Goal: Task Accomplishment & Management: Use online tool/utility

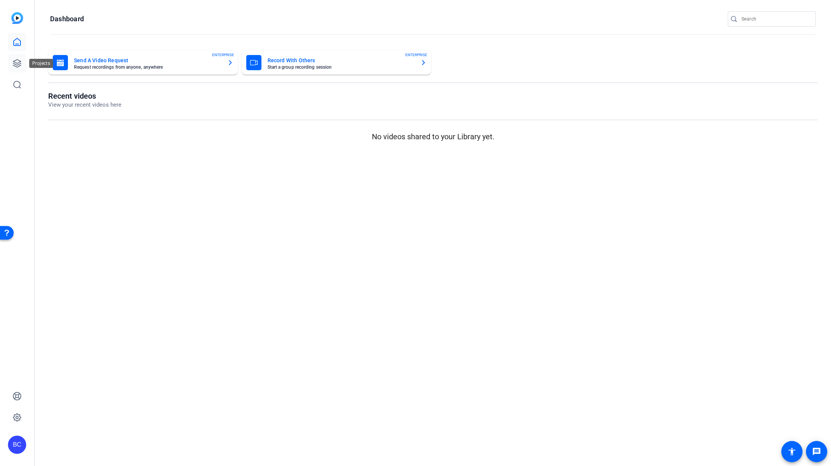
click at [14, 61] on icon at bounding box center [17, 63] width 9 height 9
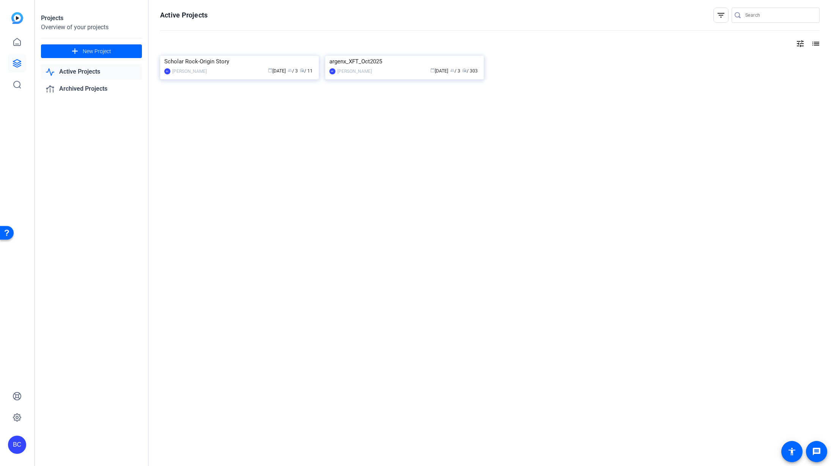
click at [380, 56] on img at bounding box center [404, 56] width 159 height 0
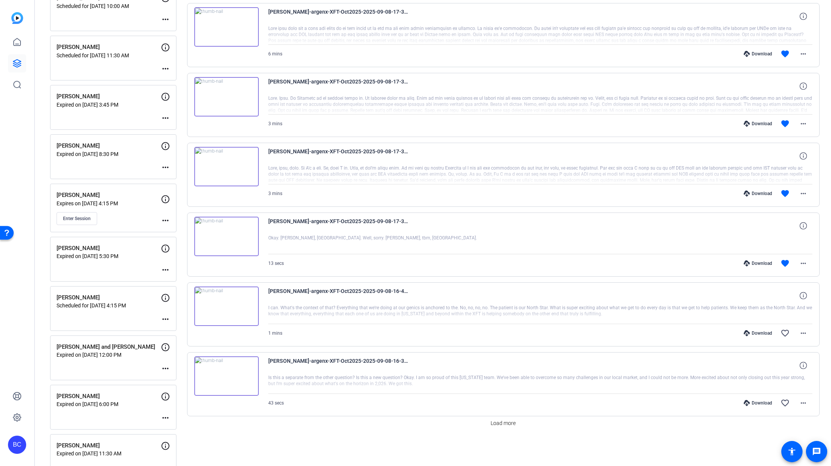
scroll to position [375, 0]
click at [80, 219] on span "Enter Session" at bounding box center [77, 219] width 28 height 6
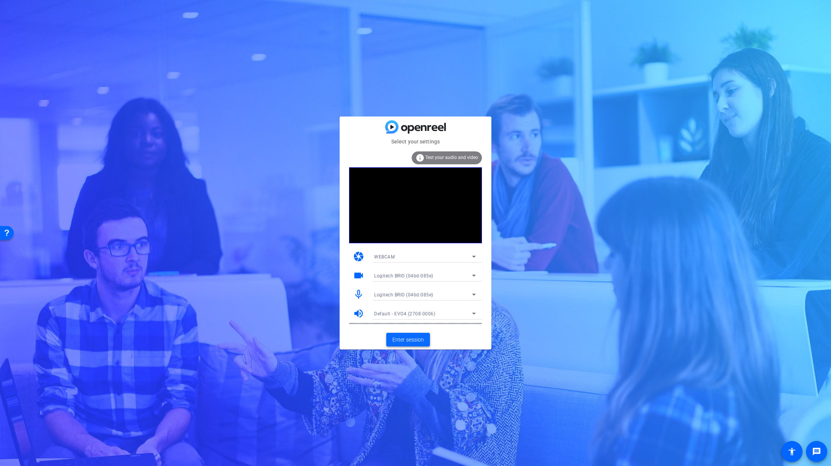
click at [400, 340] on span "Enter session" at bounding box center [407, 340] width 31 height 8
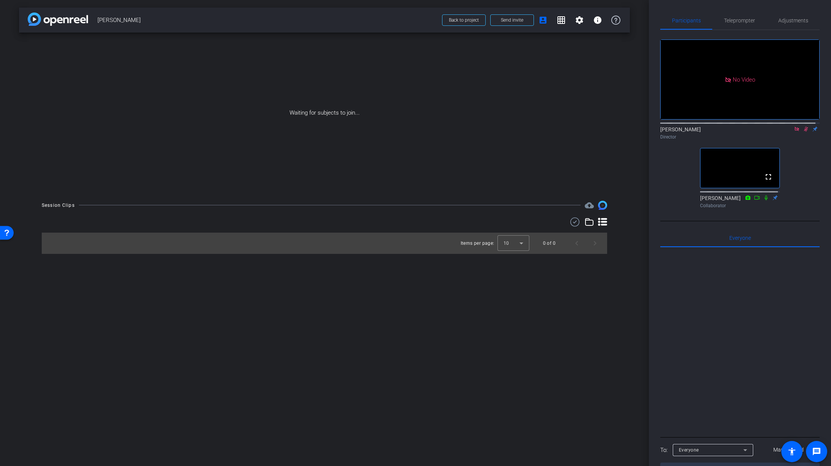
click at [794, 132] on icon at bounding box center [797, 128] width 6 height 5
click at [669, 113] on mat-icon "settings" at bounding box center [669, 108] width 9 height 9
click at [715, 135] on div "24" at bounding box center [711, 136] width 14 height 9
click at [709, 153] on span "30" at bounding box center [707, 151] width 6 height 9
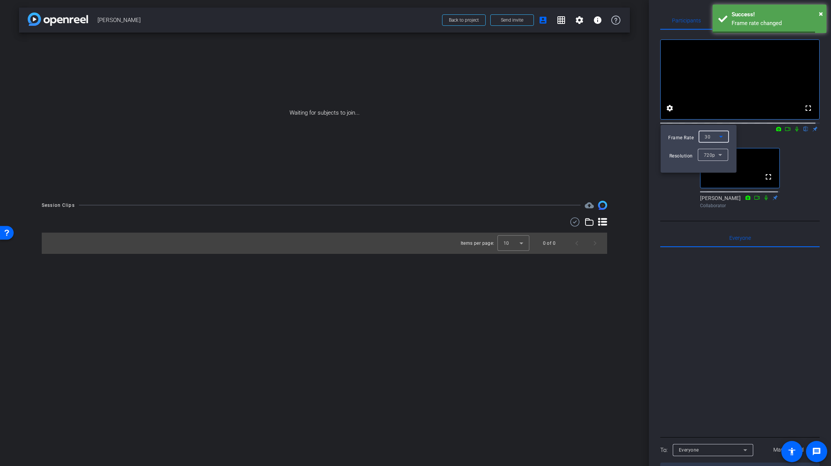
click at [600, 133] on div at bounding box center [415, 233] width 831 height 466
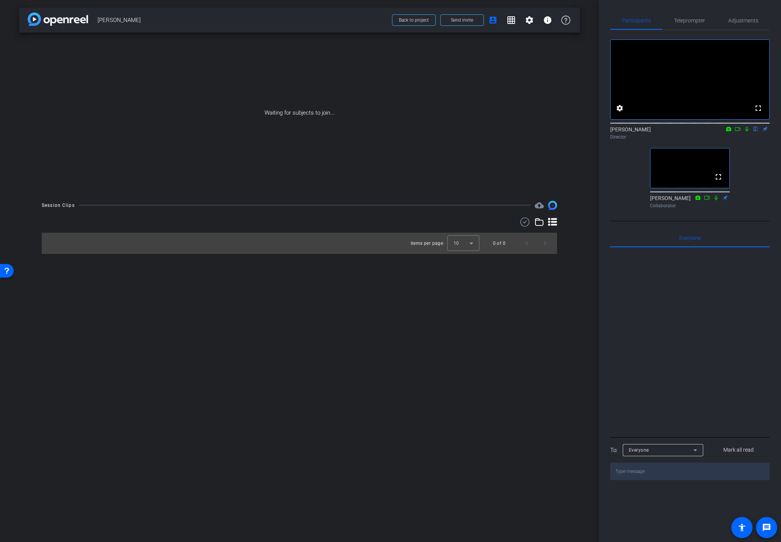
click at [549, 220] on icon at bounding box center [552, 221] width 9 height 9
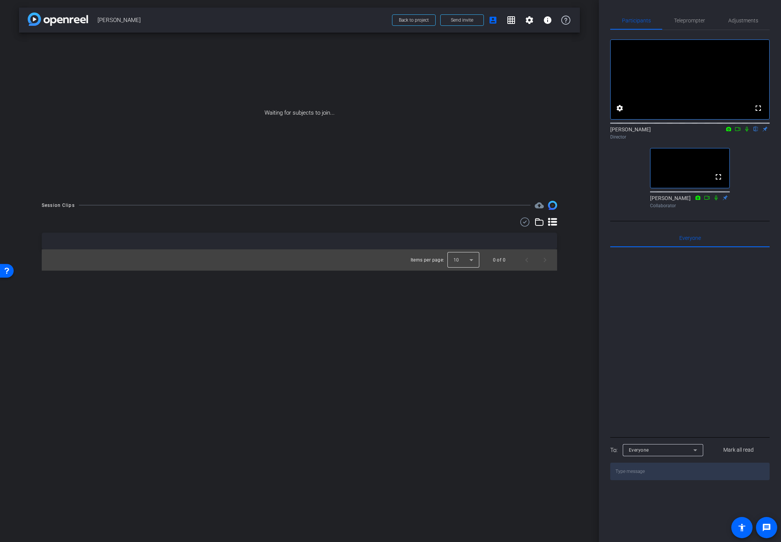
click at [467, 259] on div at bounding box center [463, 260] width 32 height 18
click at [462, 303] on mat-option "25" at bounding box center [463, 301] width 32 height 12
click at [149, 322] on div "arrow_back Dan Callagy Back to project Send invite account_box grid_on settings…" at bounding box center [299, 271] width 599 height 542
click at [568, 294] on div "arrow_back Dan Callagy Back to project Send invite account_box grid_on settings…" at bounding box center [299, 271] width 599 height 542
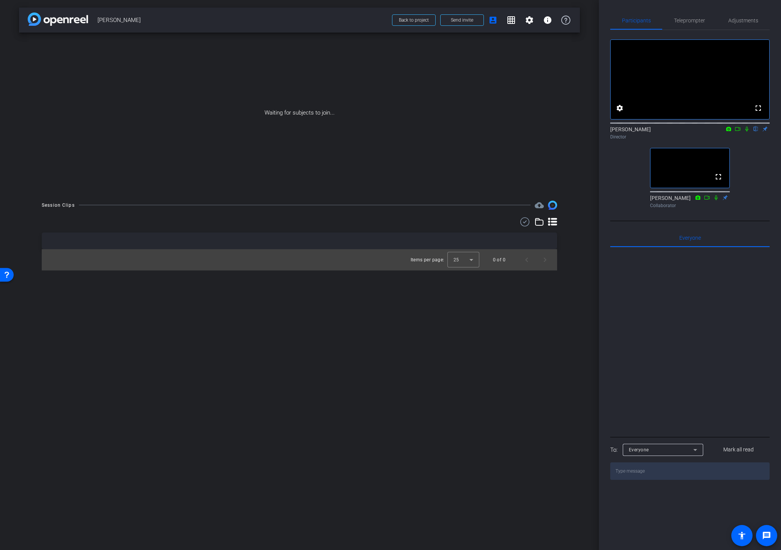
click at [50, 383] on div "arrow_back Dan Callagy Back to project Send invite account_box grid_on settings…" at bounding box center [299, 275] width 599 height 550
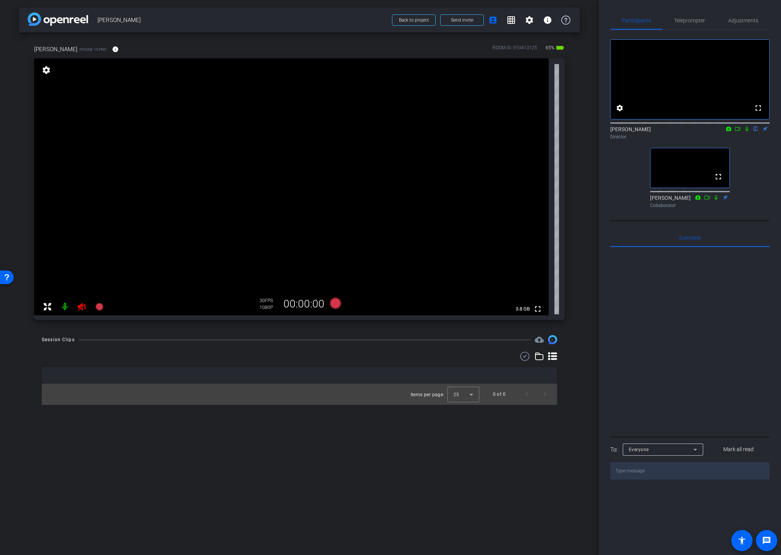
click at [81, 308] on icon at bounding box center [81, 306] width 9 height 9
click at [576, 330] on div "arrow_back Dan Callagy Back to project Send invite account_box grid_on settings…" at bounding box center [299, 277] width 599 height 555
click at [112, 49] on mat-icon "info" at bounding box center [115, 49] width 7 height 7
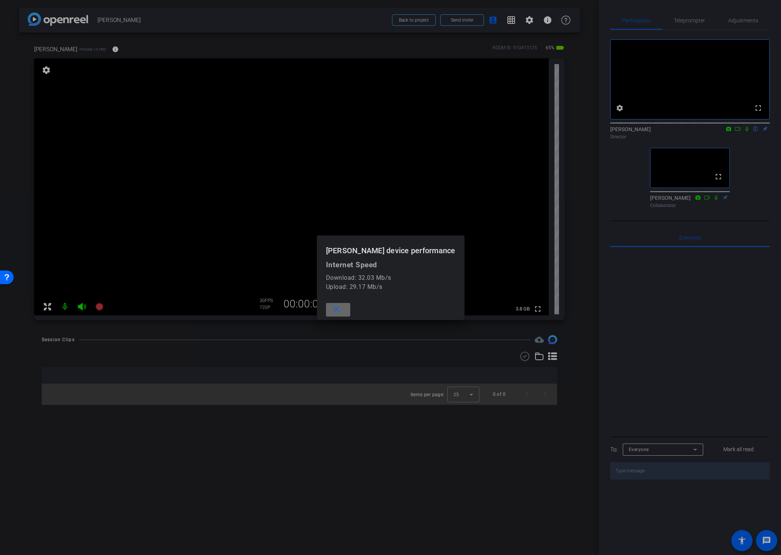
click at [341, 309] on mat-icon "close" at bounding box center [336, 309] width 9 height 9
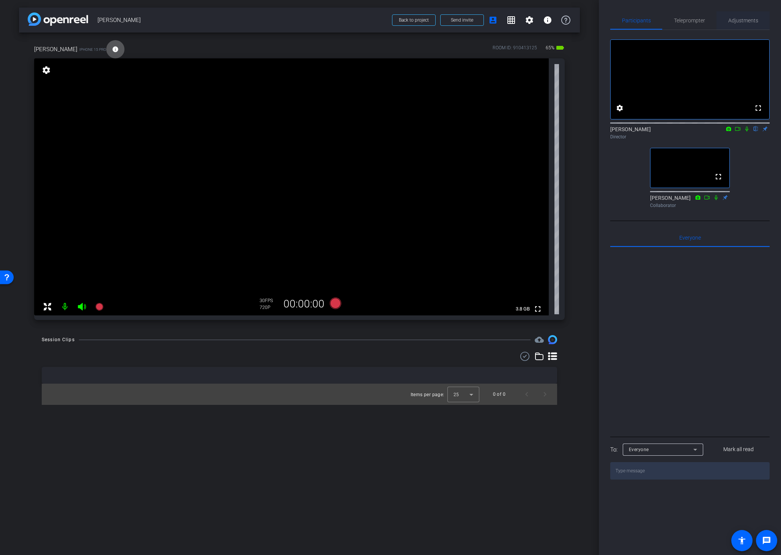
click at [740, 21] on span "Adjustments" at bounding box center [743, 20] width 30 height 5
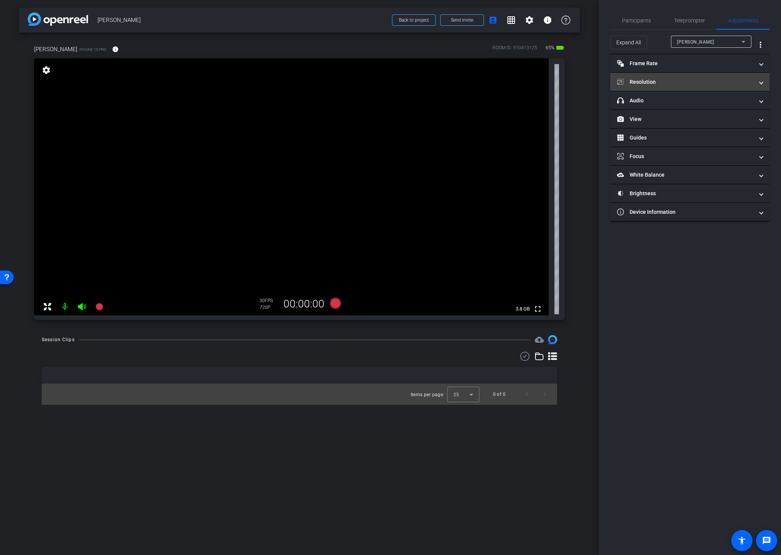
click at [673, 85] on mat-panel-title "Resolution" at bounding box center [685, 82] width 137 height 8
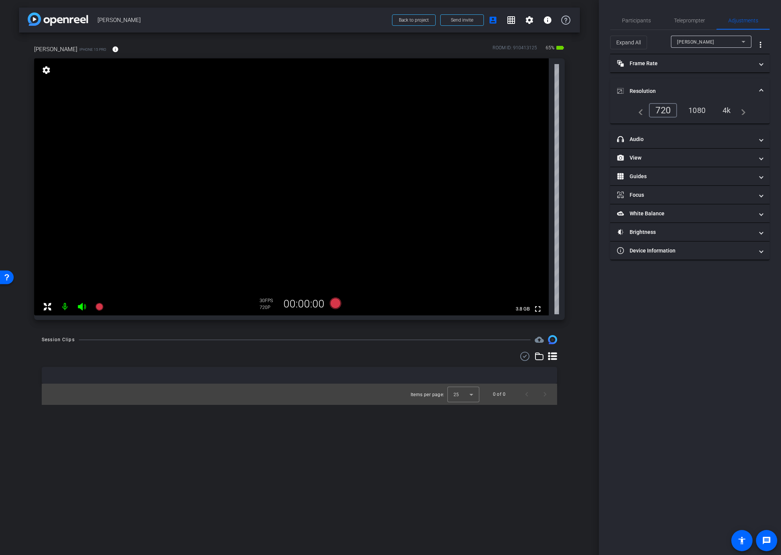
click at [728, 109] on div "4k" at bounding box center [727, 110] width 20 height 13
click at [629, 86] on mat-expansion-panel-header "Resolution" at bounding box center [689, 91] width 159 height 24
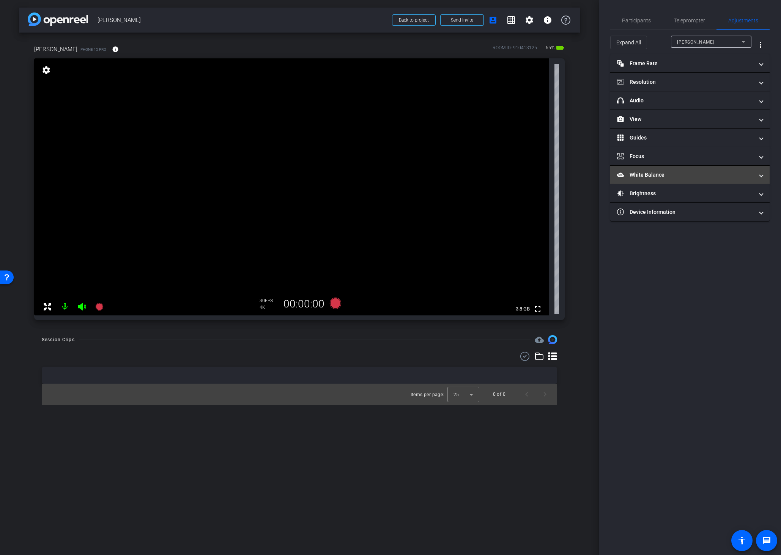
click at [642, 174] on mat-panel-title "White Balance White Balance" at bounding box center [685, 175] width 137 height 8
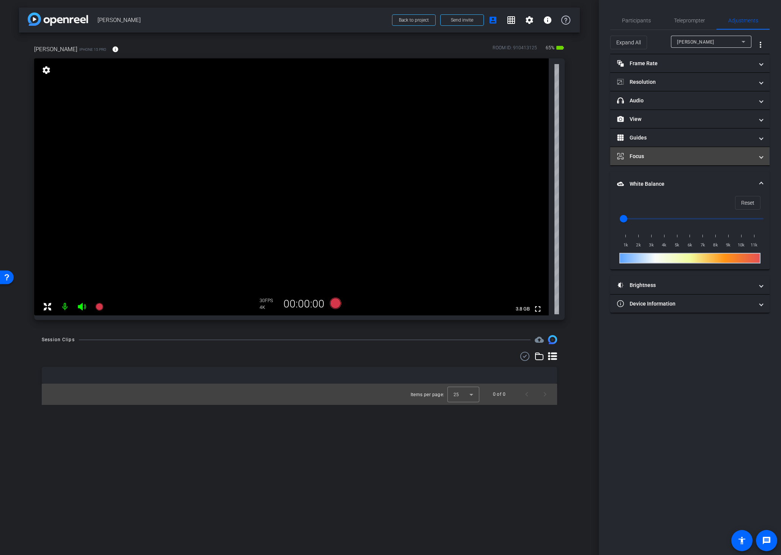
click at [644, 159] on mat-panel-title "Focus" at bounding box center [685, 157] width 137 height 8
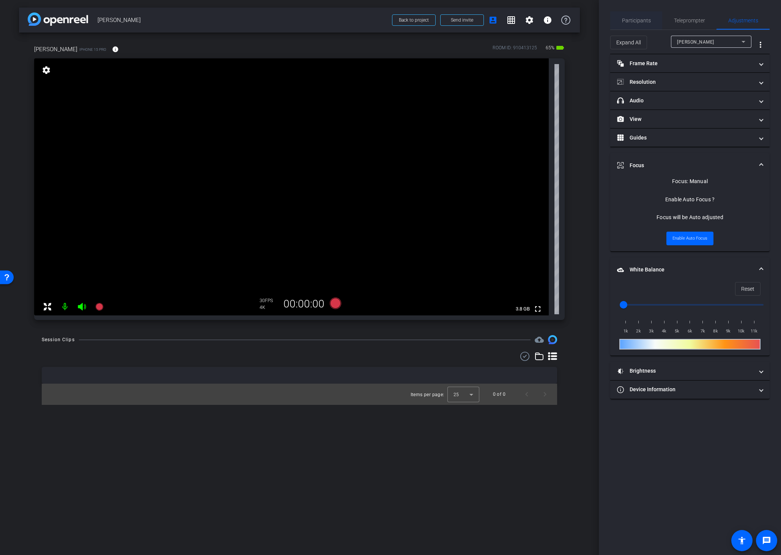
click at [629, 20] on span "Participants" at bounding box center [636, 20] width 29 height 5
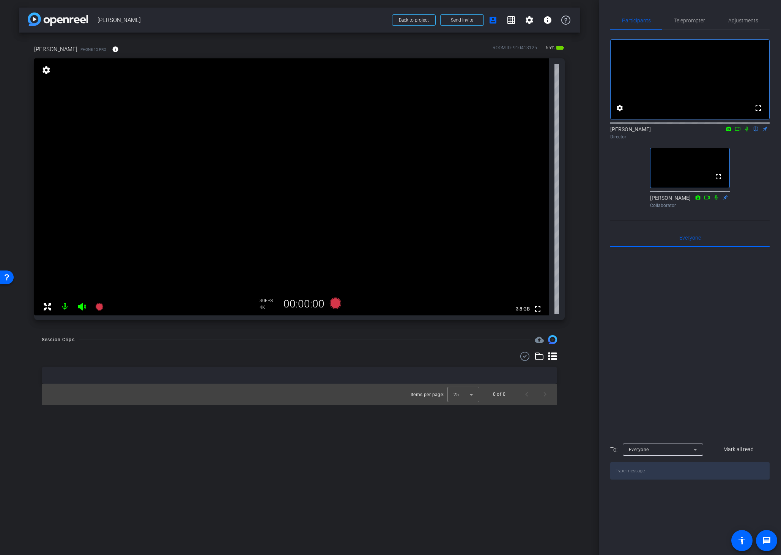
click at [381, 465] on div "arrow_back Dan Callagy Back to project Send invite account_box grid_on settings…" at bounding box center [299, 277] width 599 height 555
drag, startPoint x: 586, startPoint y: 203, endPoint x: 614, endPoint y: 152, distance: 57.6
click at [586, 203] on div "arrow_back Dan Callagy Back to project Send invite account_box grid_on settings…" at bounding box center [299, 277] width 599 height 555
click at [732, 20] on span "Adjustments" at bounding box center [743, 20] width 30 height 5
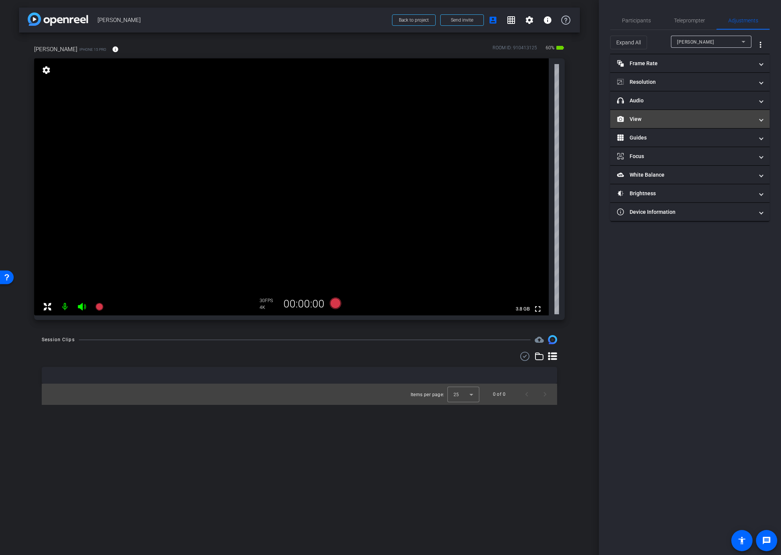
click at [645, 117] on mat-panel-title "View" at bounding box center [685, 119] width 137 height 8
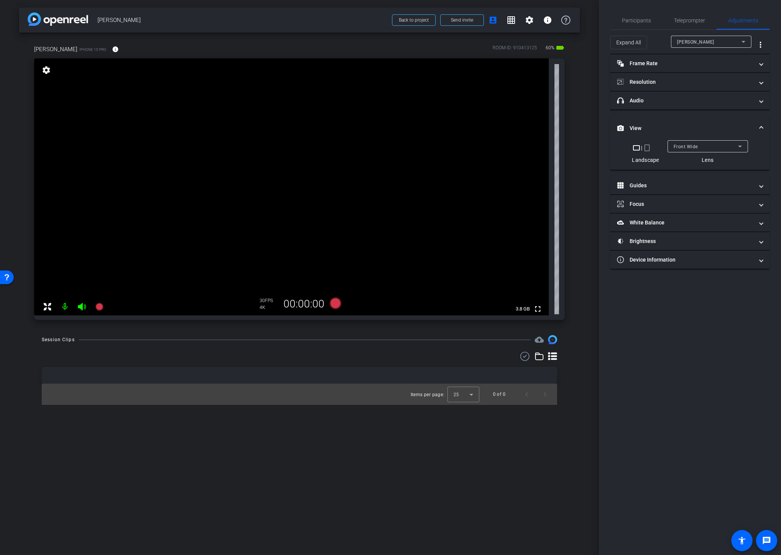
click at [692, 147] on span "Front Wide" at bounding box center [685, 146] width 24 height 5
click at [692, 160] on span "Back Wide" at bounding box center [685, 161] width 24 height 9
click at [126, 244] on video at bounding box center [291, 186] width 514 height 257
click at [690, 149] on span "Back Wide" at bounding box center [684, 146] width 23 height 5
click at [686, 197] on span "Back Ultra Wide" at bounding box center [691, 197] width 36 height 9
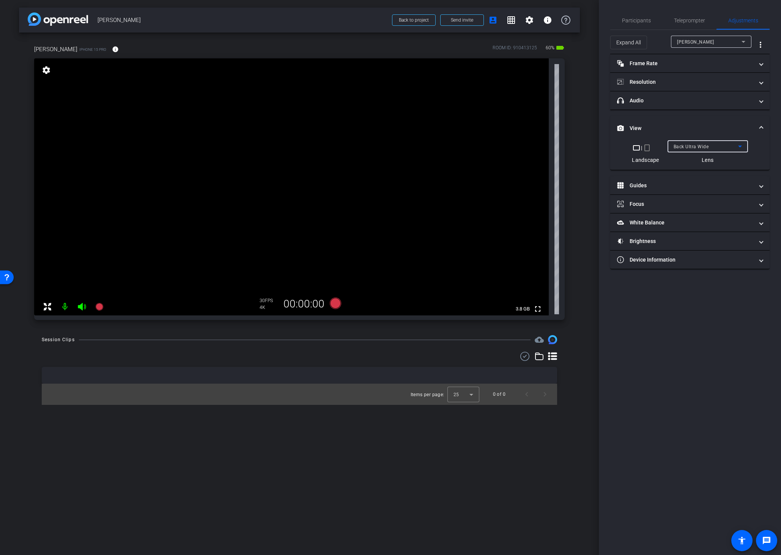
click at [700, 147] on span "Back Ultra Wide" at bounding box center [690, 146] width 35 height 5
click at [695, 162] on span "Back Wide" at bounding box center [685, 161] width 24 height 9
click at [323, 160] on video at bounding box center [291, 186] width 514 height 257
click at [635, 18] on span "Participants" at bounding box center [636, 20] width 29 height 5
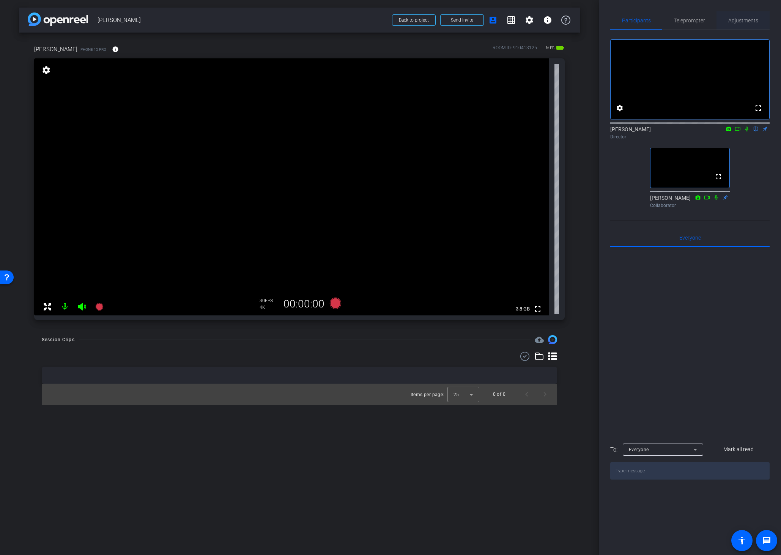
click at [740, 19] on span "Adjustments" at bounding box center [743, 20] width 30 height 5
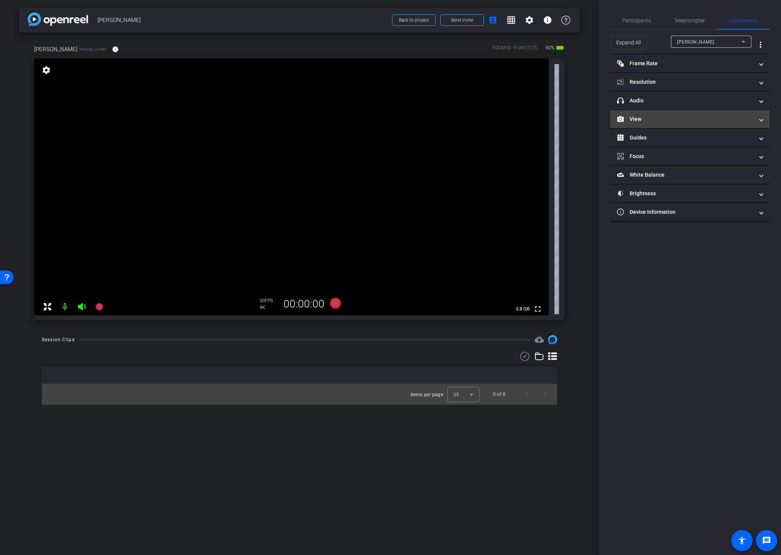
click at [656, 119] on mat-panel-title "View" at bounding box center [685, 119] width 137 height 8
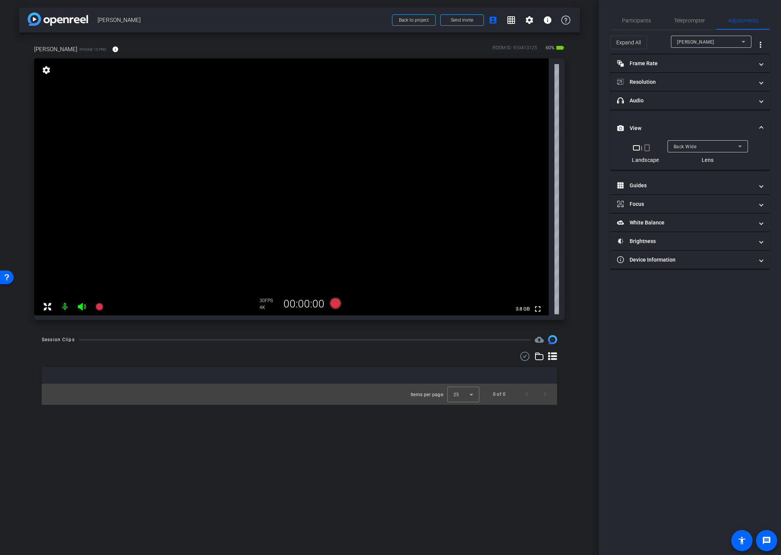
click at [682, 144] on span "Back Wide" at bounding box center [684, 146] width 23 height 5
click at [689, 199] on span "Back Ultra Wide" at bounding box center [691, 197] width 36 height 9
click at [705, 145] on span "Back Ultra Wide" at bounding box center [690, 146] width 35 height 5
click at [692, 161] on span "Back Wide" at bounding box center [685, 161] width 24 height 9
click at [637, 20] on span "Participants" at bounding box center [636, 20] width 29 height 5
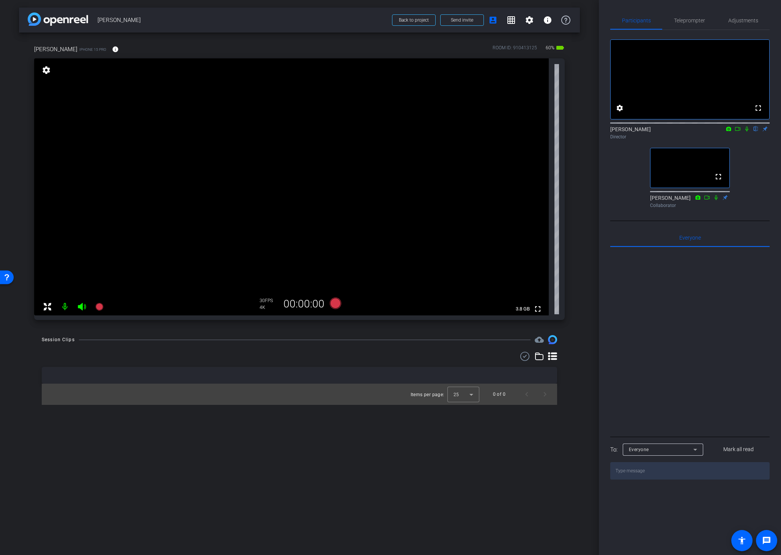
click at [591, 239] on div "arrow_back Dan Callagy Back to project Send invite account_box grid_on settings…" at bounding box center [299, 277] width 599 height 555
click at [112, 50] on mat-icon "info" at bounding box center [115, 49] width 7 height 7
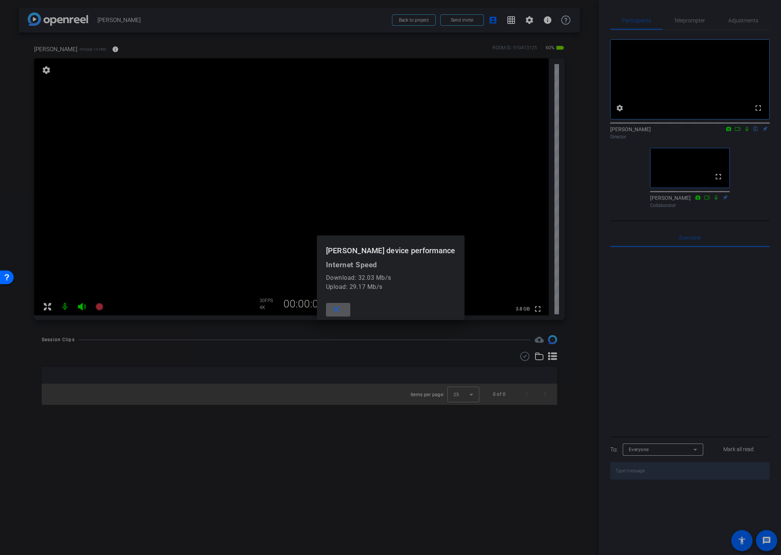
click at [341, 310] on mat-icon "close" at bounding box center [336, 309] width 9 height 9
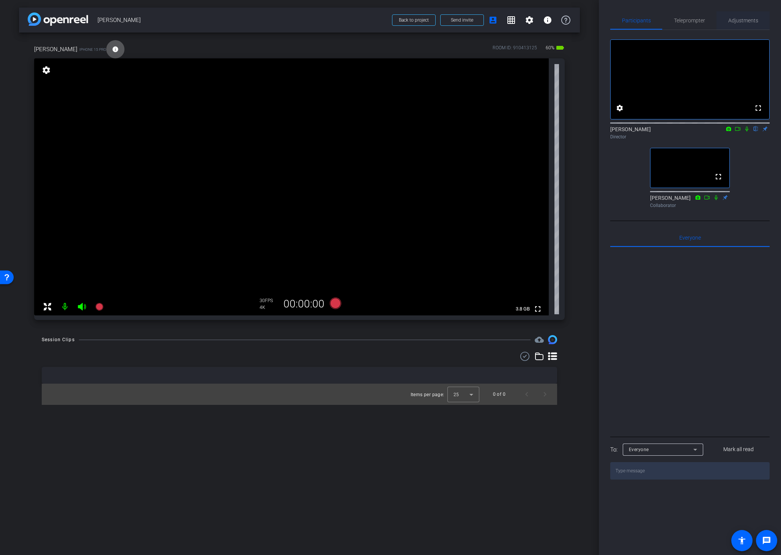
click at [738, 22] on span "Adjustments" at bounding box center [743, 20] width 30 height 5
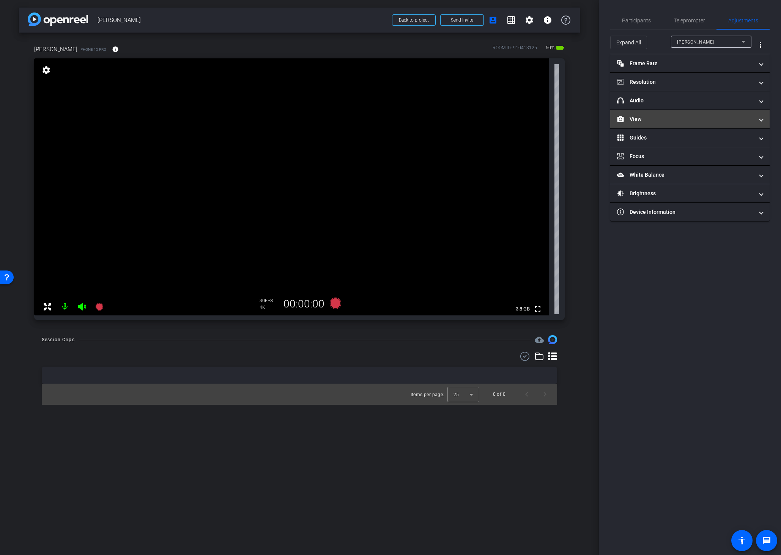
click at [645, 119] on mat-panel-title "View" at bounding box center [685, 119] width 137 height 8
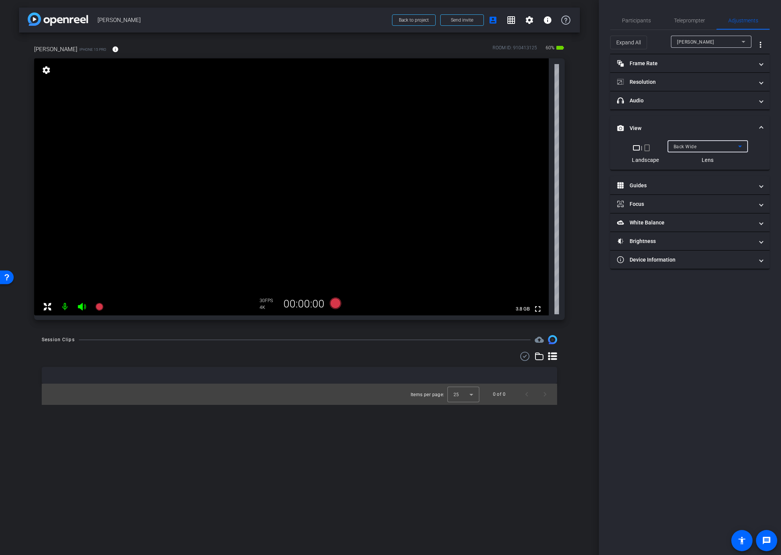
click at [673, 147] on div "Back Wide" at bounding box center [707, 146] width 80 height 12
click at [680, 173] on span "Front Wide" at bounding box center [685, 173] width 25 height 9
click at [639, 18] on span "Participants" at bounding box center [636, 20] width 29 height 5
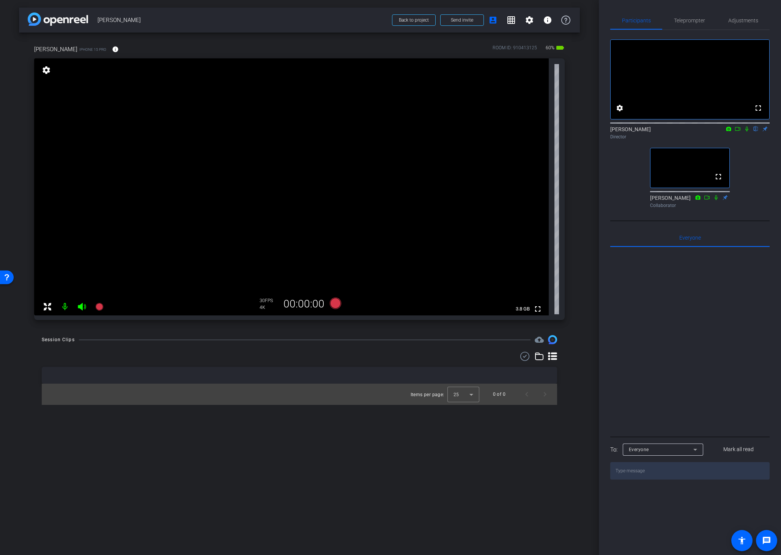
click at [573, 411] on div "arrow_back Dan Callagy Back to project Send invite account_box grid_on settings…" at bounding box center [299, 277] width 599 height 555
click at [744, 19] on span "Adjustments" at bounding box center [743, 20] width 30 height 5
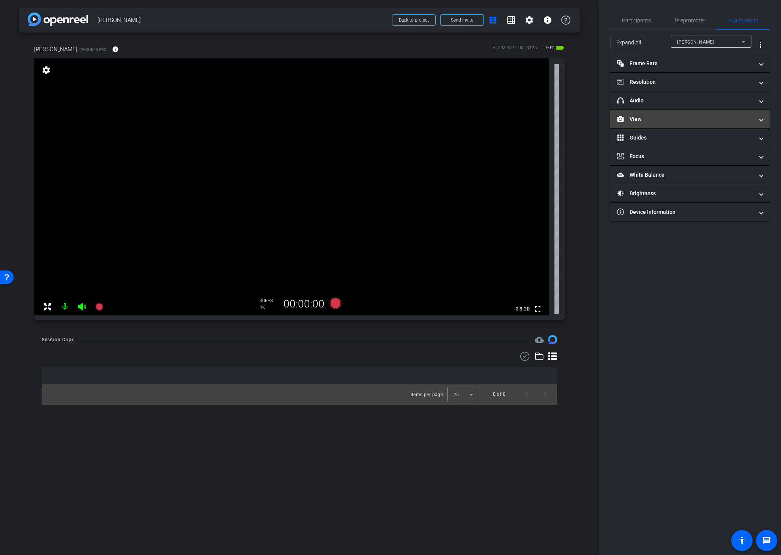
click at [654, 118] on mat-panel-title "View" at bounding box center [685, 119] width 137 height 8
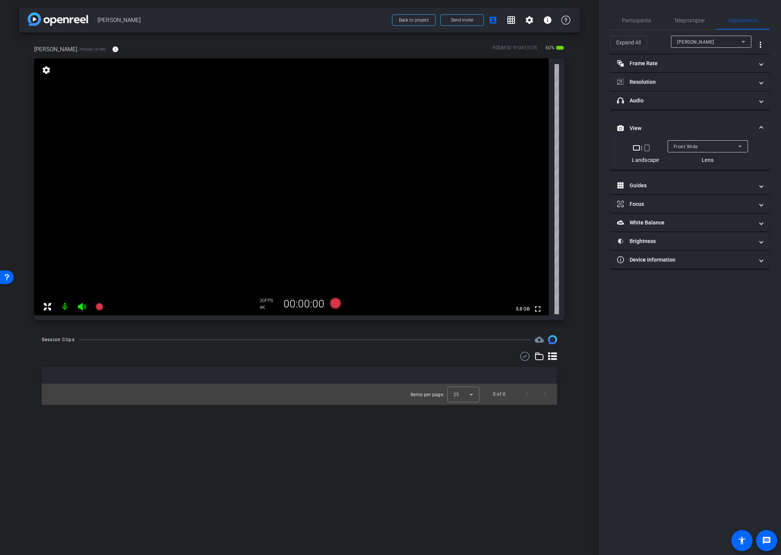
click at [699, 143] on div "Front Wide" at bounding box center [705, 146] width 64 height 9
click at [696, 160] on span "Back Wide" at bounding box center [685, 161] width 24 height 9
click at [319, 161] on video at bounding box center [291, 186] width 514 height 257
click at [649, 222] on mat-panel-title "White Balance White Balance" at bounding box center [685, 223] width 137 height 8
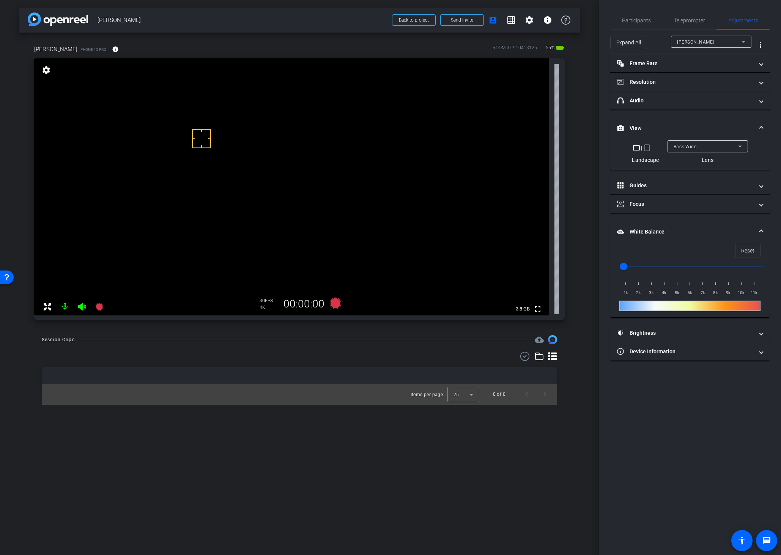
click at [307, 155] on video at bounding box center [291, 186] width 514 height 257
drag, startPoint x: 625, startPoint y: 266, endPoint x: 650, endPoint y: 269, distance: 25.2
click at [650, 269] on input "range" at bounding box center [692, 266] width 157 height 17
drag, startPoint x: 652, startPoint y: 267, endPoint x: 662, endPoint y: 268, distance: 9.5
type input "4000"
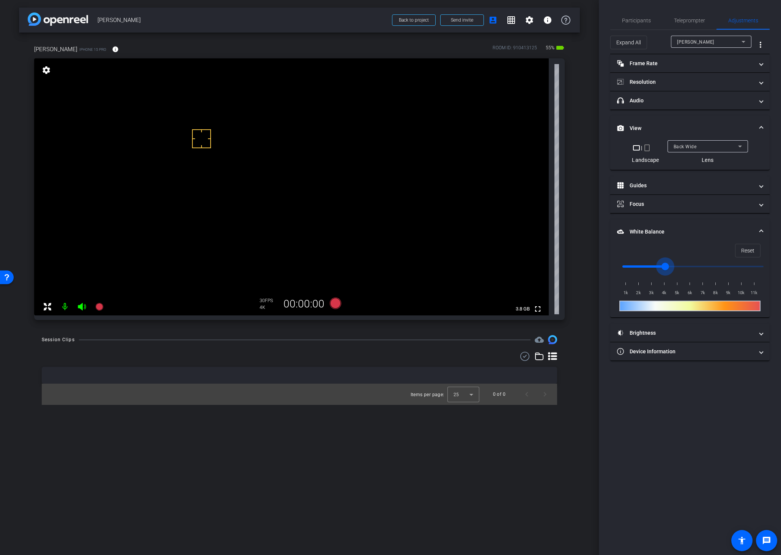
click at [662, 268] on input "range" at bounding box center [692, 266] width 157 height 17
drag, startPoint x: 321, startPoint y: 160, endPoint x: 321, endPoint y: 170, distance: 9.5
click at [321, 161] on video at bounding box center [291, 186] width 514 height 257
click at [658, 331] on mat-panel-title "Brightness" at bounding box center [685, 333] width 137 height 8
click at [671, 356] on span "button" at bounding box center [668, 355] width 11 height 5
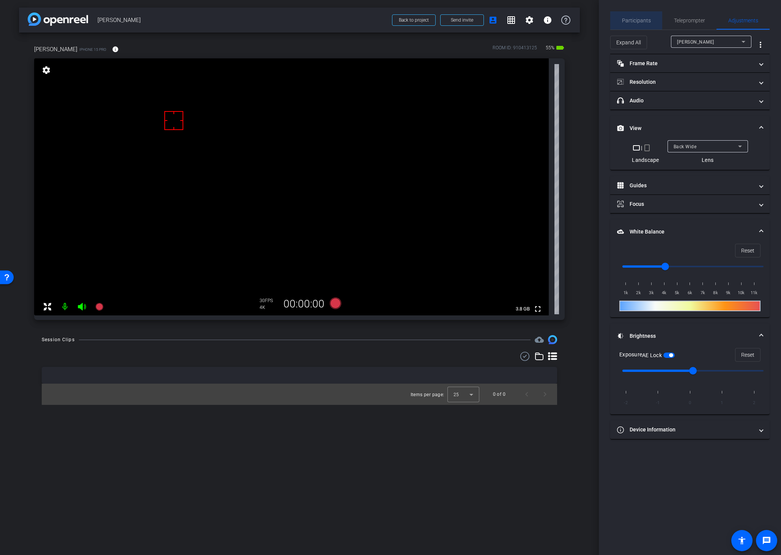
click at [634, 19] on span "Participants" at bounding box center [636, 20] width 29 height 5
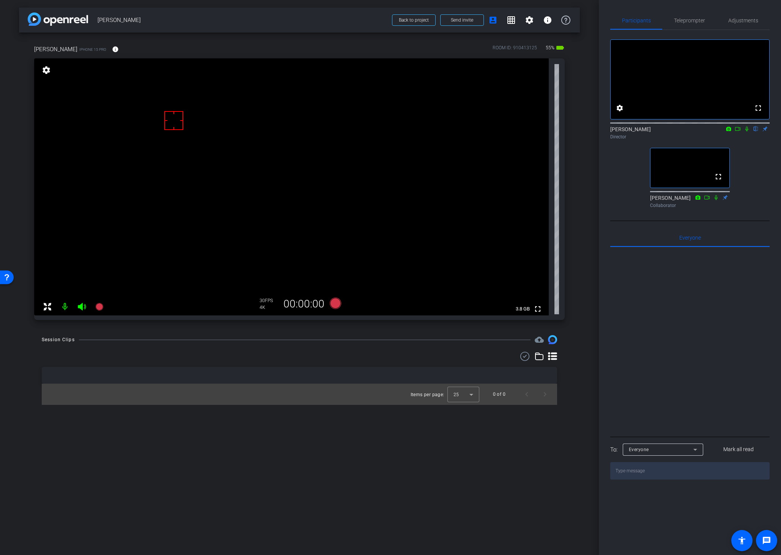
click at [737, 132] on icon at bounding box center [737, 128] width 6 height 5
click at [580, 320] on div "arrow_back Dan Callagy Back to project Send invite account_box grid_on settings…" at bounding box center [299, 277] width 599 height 555
click at [335, 304] on icon at bounding box center [335, 303] width 11 height 11
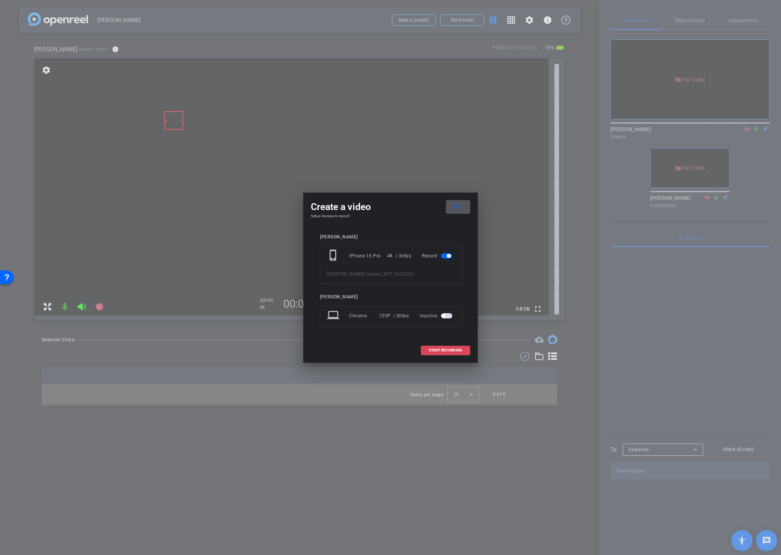
click at [436, 349] on span "START RECORDING" at bounding box center [445, 351] width 33 height 4
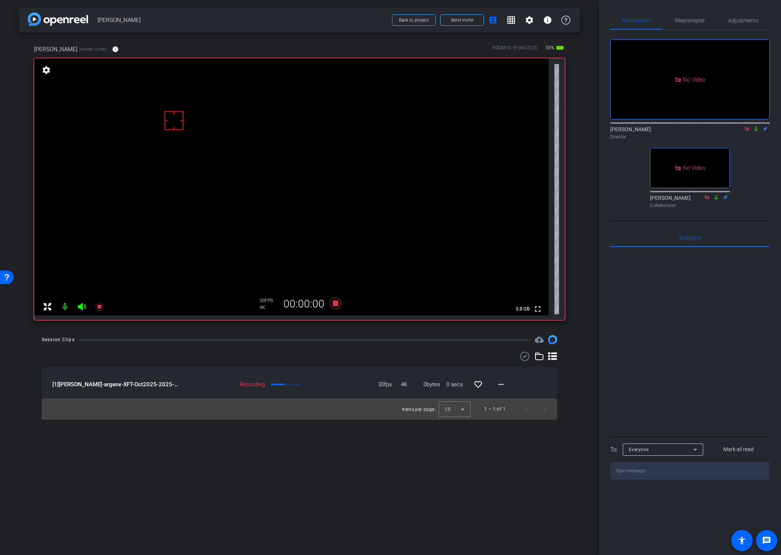
click at [755, 132] on icon at bounding box center [756, 128] width 6 height 5
click at [347, 339] on div "Session Clips cloud_upload" at bounding box center [299, 339] width 515 height 9
click at [336, 303] on icon at bounding box center [335, 303] width 11 height 11
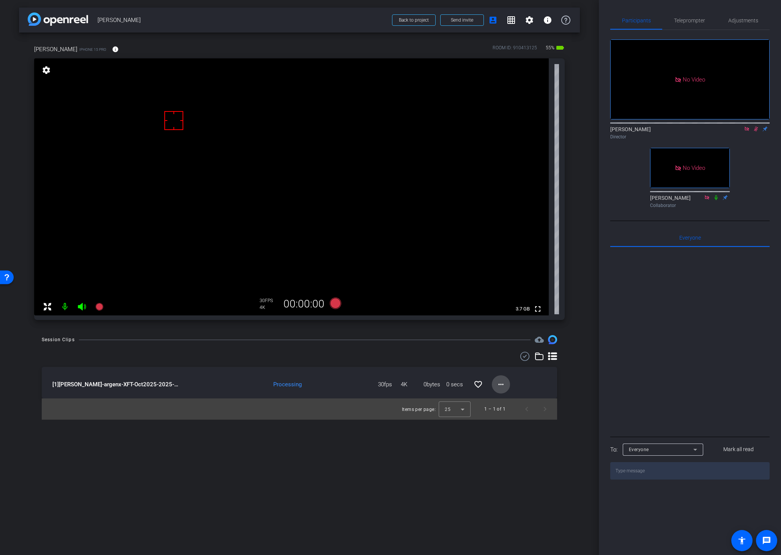
click at [500, 384] on mat-icon "more_horiz" at bounding box center [500, 384] width 9 height 9
click at [505, 398] on span "Download Original" at bounding box center [525, 400] width 55 height 9
click at [756, 132] on icon at bounding box center [756, 128] width 6 height 5
drag, startPoint x: 755, startPoint y: 140, endPoint x: 749, endPoint y: 141, distance: 6.0
click at [755, 132] on icon at bounding box center [755, 129] width 3 height 5
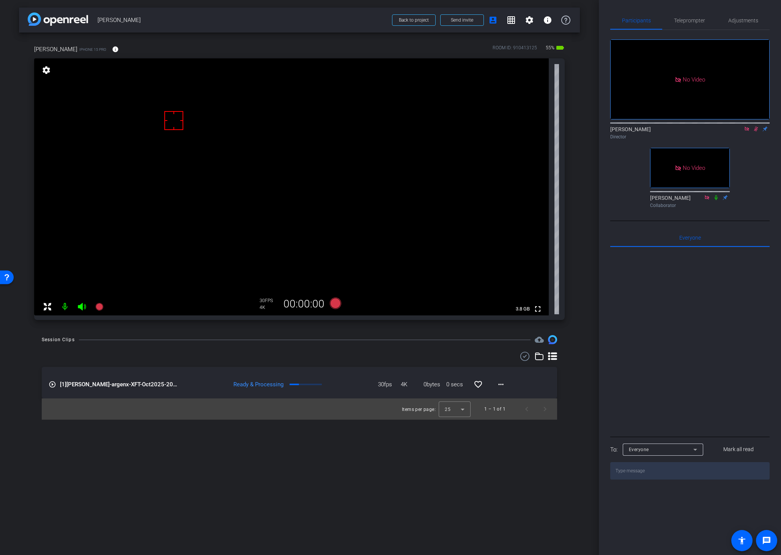
click at [753, 132] on icon at bounding box center [756, 128] width 6 height 5
click at [323, 160] on video at bounding box center [291, 186] width 514 height 257
click at [573, 355] on div "Session Clips cloud_upload play_circle_outline [1] Dan Callagy-argenx-XFT-Oct20…" at bounding box center [299, 377] width 561 height 85
click at [572, 362] on div "Session Clips cloud_upload play_circle_outline [1] Dan Callagy-argenx-XFT-Oct20…" at bounding box center [299, 377] width 561 height 85
click at [585, 276] on div "arrow_back Dan Callagy Back to project Send invite account_box grid_on settings…" at bounding box center [299, 277] width 599 height 555
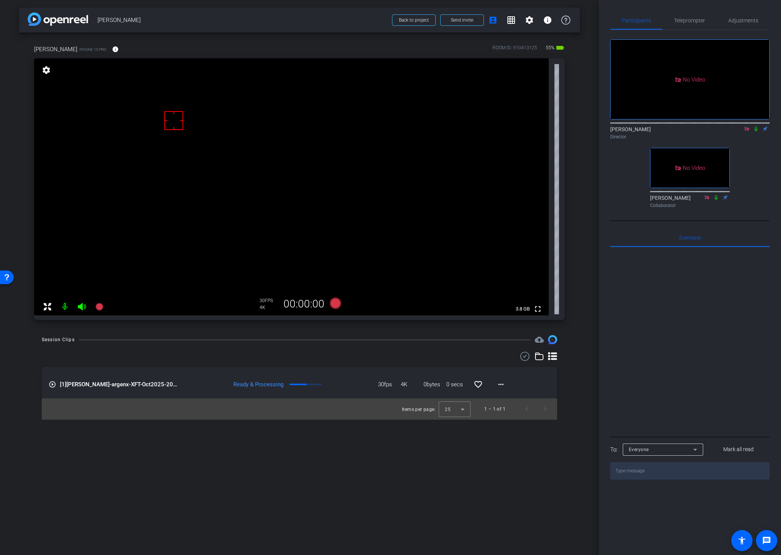
click at [755, 132] on icon at bounding box center [756, 128] width 6 height 5
click at [334, 304] on icon at bounding box center [335, 303] width 11 height 11
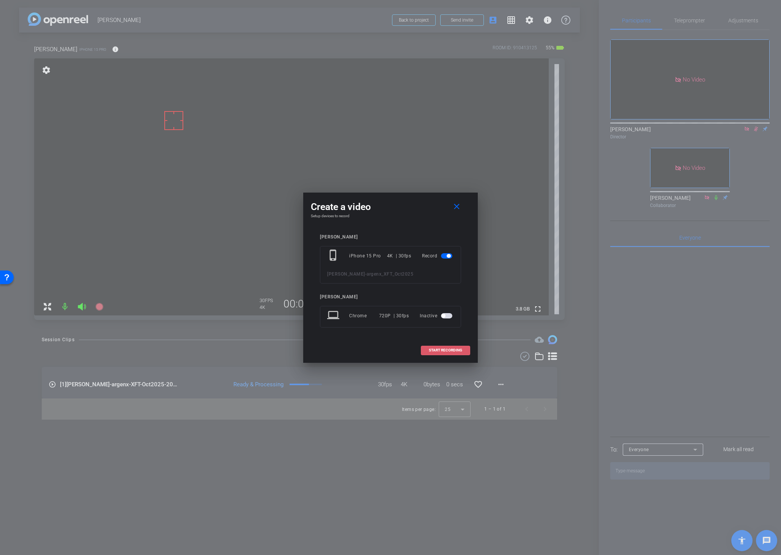
click at [435, 351] on span "START RECORDING" at bounding box center [445, 351] width 33 height 4
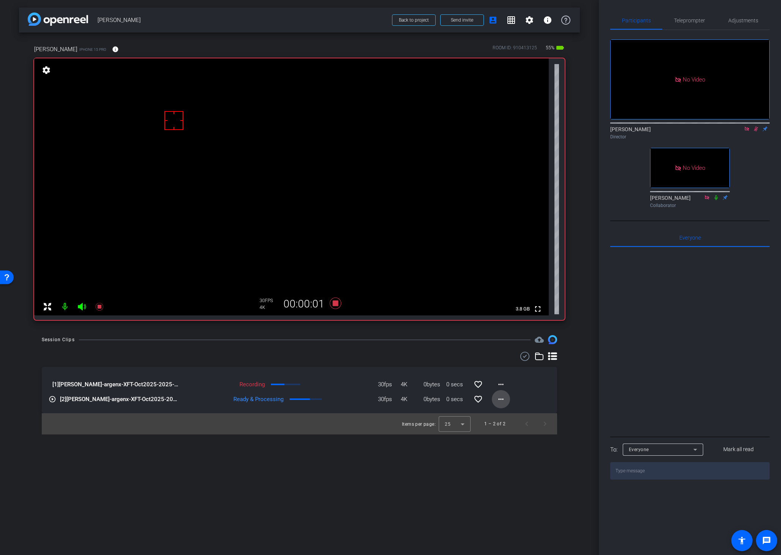
click at [500, 400] on mat-icon "more_horiz" at bounding box center [500, 399] width 9 height 9
click at [498, 414] on span "Download Original" at bounding box center [521, 415] width 46 height 9
click at [322, 161] on video at bounding box center [291, 186] width 514 height 257
click at [434, 338] on div "Session Clips cloud_upload" at bounding box center [299, 339] width 515 height 9
click at [336, 304] on icon at bounding box center [335, 303] width 11 height 11
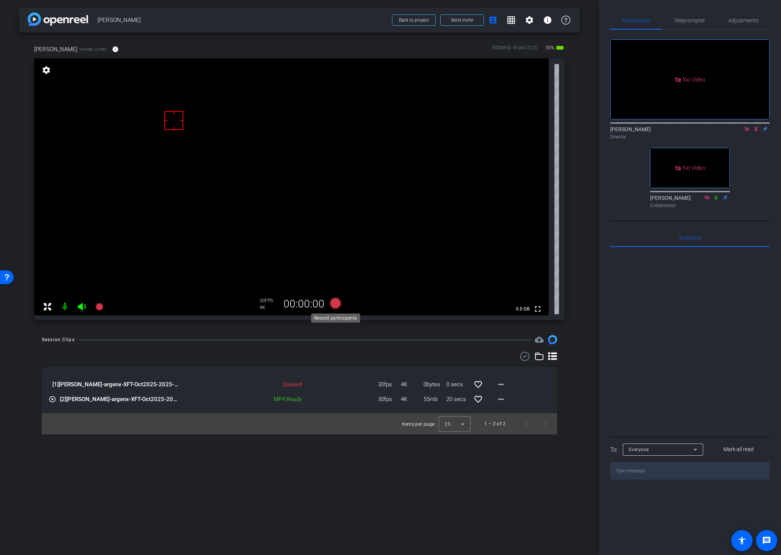
click at [334, 303] on icon at bounding box center [335, 303] width 11 height 11
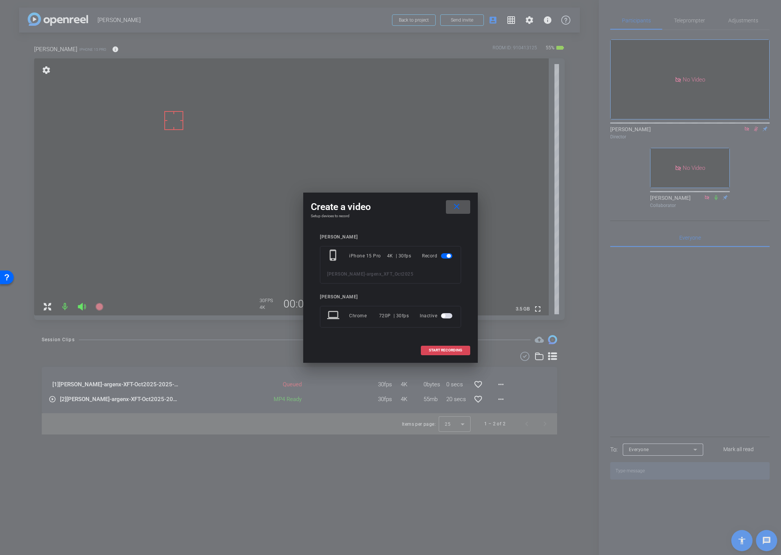
click at [432, 351] on span "START RECORDING" at bounding box center [445, 351] width 33 height 4
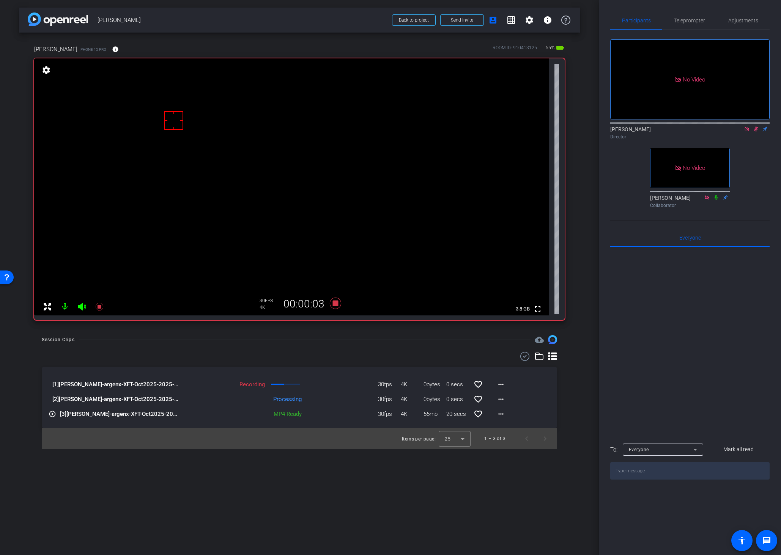
click at [324, 166] on video at bounding box center [291, 186] width 514 height 257
click at [363, 336] on div "Session Clips cloud_upload" at bounding box center [299, 339] width 515 height 9
click at [381, 332] on div "arrow_back Dan Callagy Back to project Send invite account_box grid_on settings…" at bounding box center [299, 277] width 599 height 555
click at [335, 303] on icon at bounding box center [335, 303] width 11 height 11
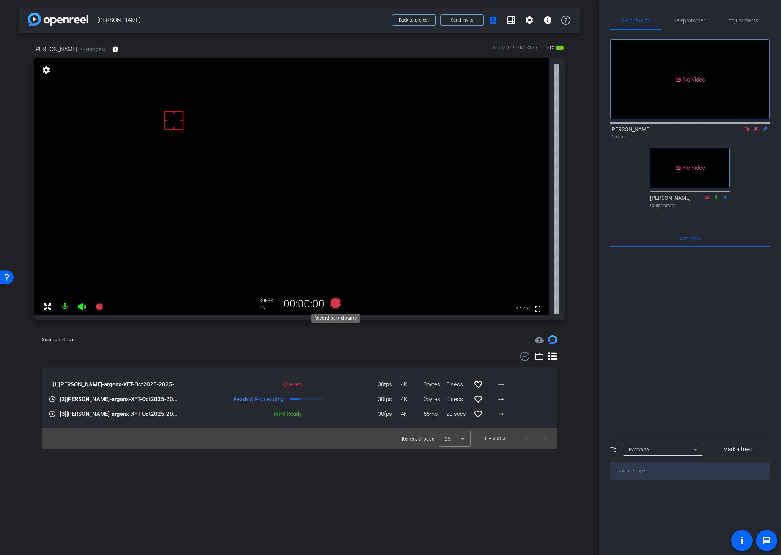
click at [333, 303] on icon at bounding box center [335, 303] width 11 height 11
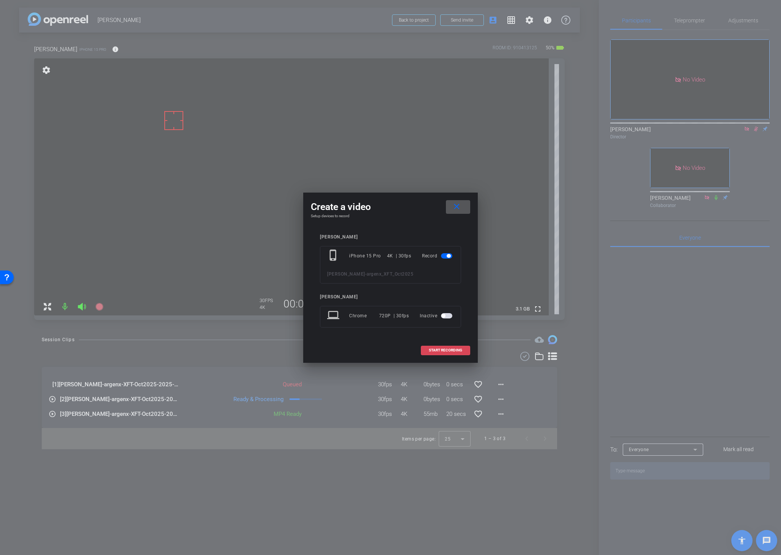
click at [433, 349] on span "START RECORDING" at bounding box center [445, 351] width 33 height 4
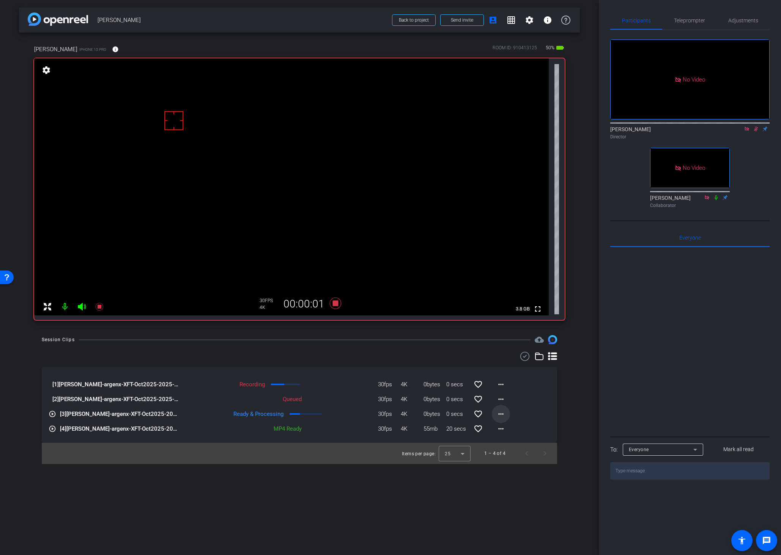
click at [498, 412] on mat-icon "more_horiz" at bounding box center [500, 414] width 9 height 9
click at [504, 428] on span "Download Original" at bounding box center [521, 430] width 46 height 9
click at [486, 465] on div "arrow_back Dan Callagy Back to project Send invite account_box grid_on settings…" at bounding box center [299, 277] width 599 height 555
click at [499, 401] on mat-icon "more_horiz" at bounding box center [500, 399] width 9 height 9
click at [508, 416] on span "Download Original" at bounding box center [521, 415] width 46 height 9
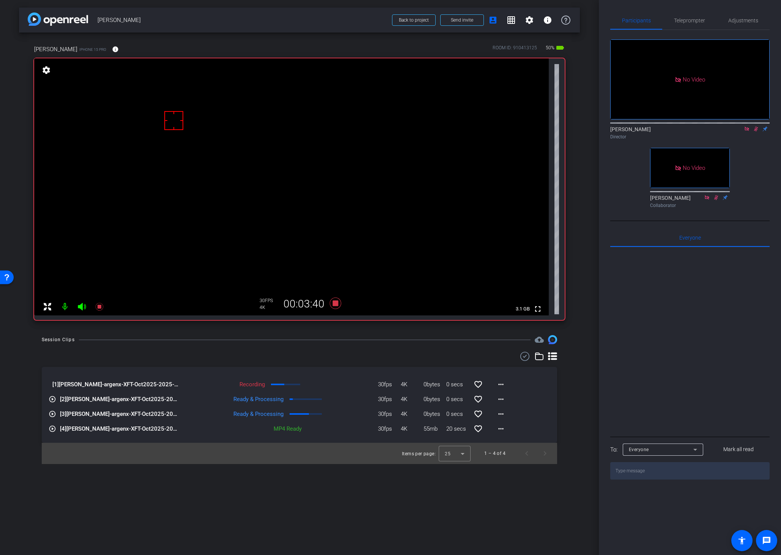
click at [465, 465] on div "arrow_back Dan Callagy Back to project Send invite account_box grid_on settings…" at bounding box center [299, 277] width 599 height 555
click at [452, 465] on div "arrow_back Dan Callagy Back to project Send invite account_box grid_on settings…" at bounding box center [299, 277] width 599 height 555
click at [335, 304] on icon at bounding box center [335, 303] width 11 height 11
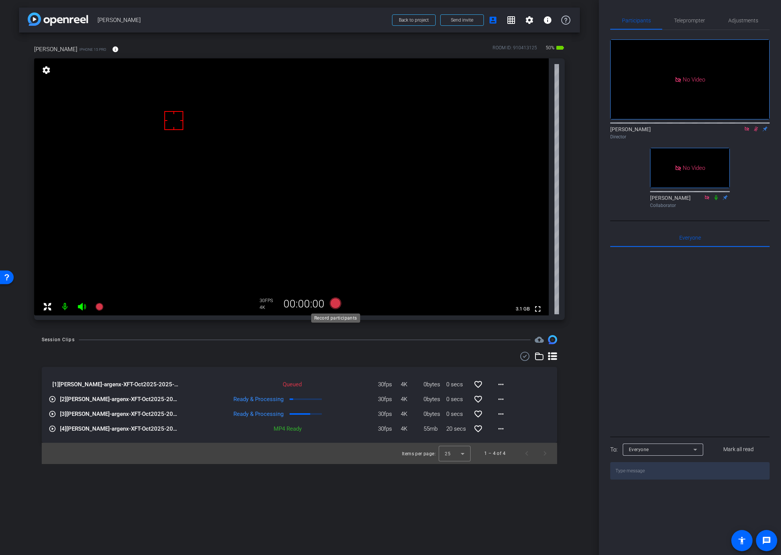
click at [335, 303] on icon at bounding box center [335, 303] width 11 height 11
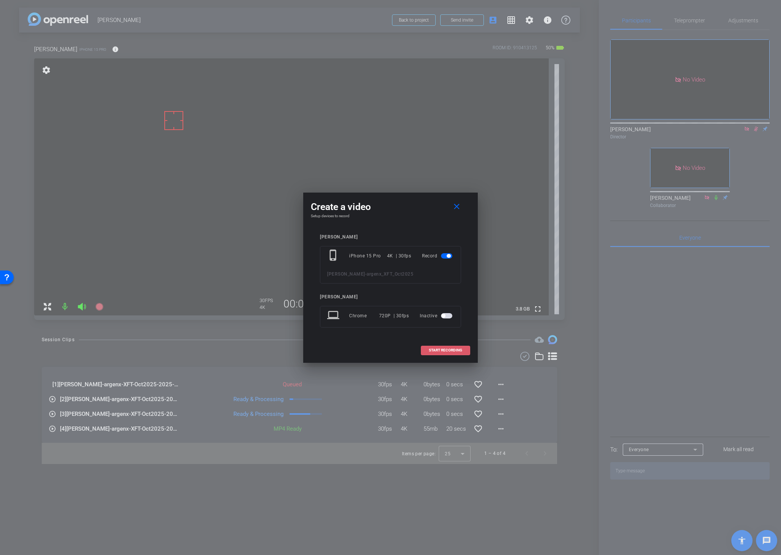
click at [444, 347] on span at bounding box center [445, 350] width 49 height 18
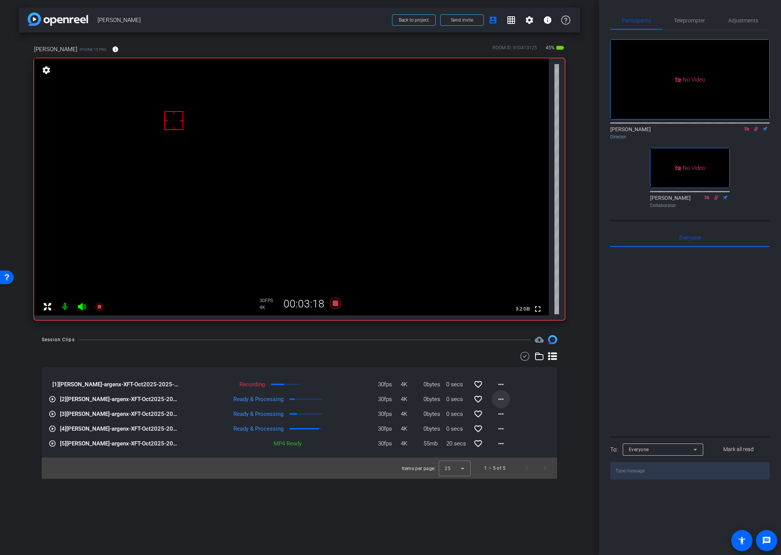
click at [501, 400] on mat-icon "more_horiz" at bounding box center [500, 399] width 9 height 9
click at [507, 415] on span "Download Original" at bounding box center [521, 415] width 46 height 9
click at [402, 347] on div "Session Clips cloud_upload [1] Dan Callagy-argenx-XFT-Oct2025-2025-09-09-15-53-…" at bounding box center [299, 407] width 561 height 144
click at [334, 304] on icon at bounding box center [335, 303] width 11 height 11
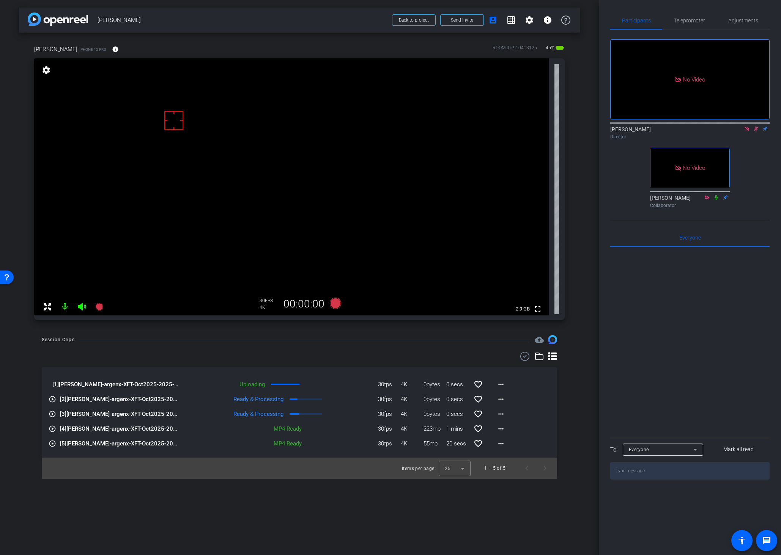
click at [754, 132] on icon at bounding box center [756, 128] width 6 height 5
click at [755, 132] on icon at bounding box center [756, 128] width 6 height 5
click at [358, 342] on div "Session Clips cloud_upload" at bounding box center [299, 339] width 515 height 9
click at [334, 303] on icon at bounding box center [335, 303] width 11 height 11
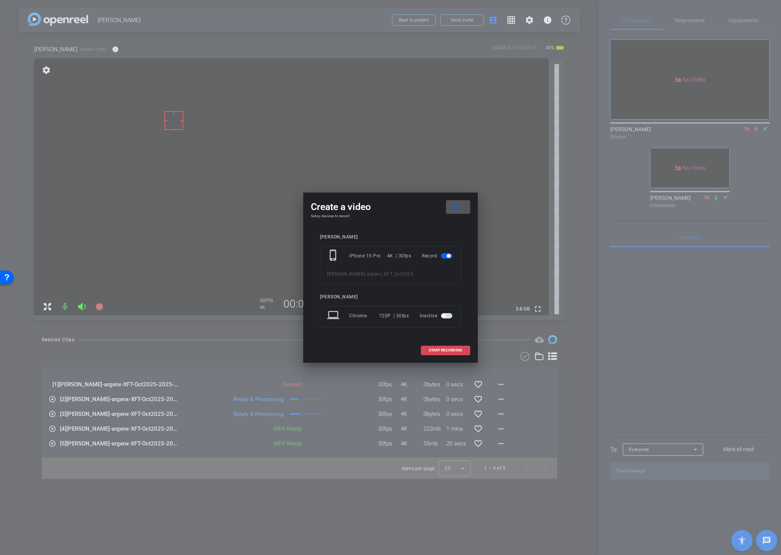
click at [437, 352] on span "START RECORDING" at bounding box center [445, 351] width 33 height 4
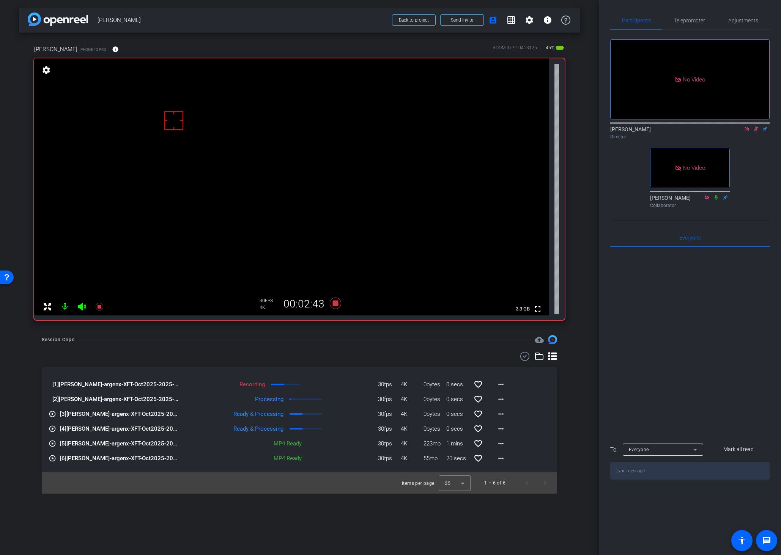
click at [355, 332] on div "arrow_back Dan Callagy Back to project Send invite account_box grid_on settings…" at bounding box center [299, 277] width 599 height 555
click at [573, 388] on div "Session Clips cloud_upload [1] Dan Callagy-argenx-XFT-Oct2025-2025-09-09-15-59-…" at bounding box center [299, 414] width 561 height 159
click at [335, 334] on div "arrow_back Dan Callagy Back to project Send invite account_box grid_on settings…" at bounding box center [299, 277] width 599 height 555
click at [334, 303] on icon at bounding box center [335, 303] width 11 height 11
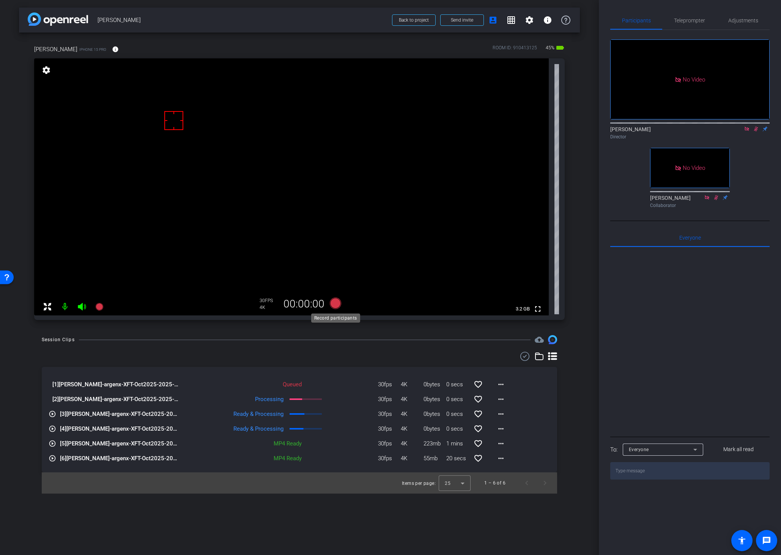
click at [337, 303] on icon at bounding box center [335, 303] width 11 height 11
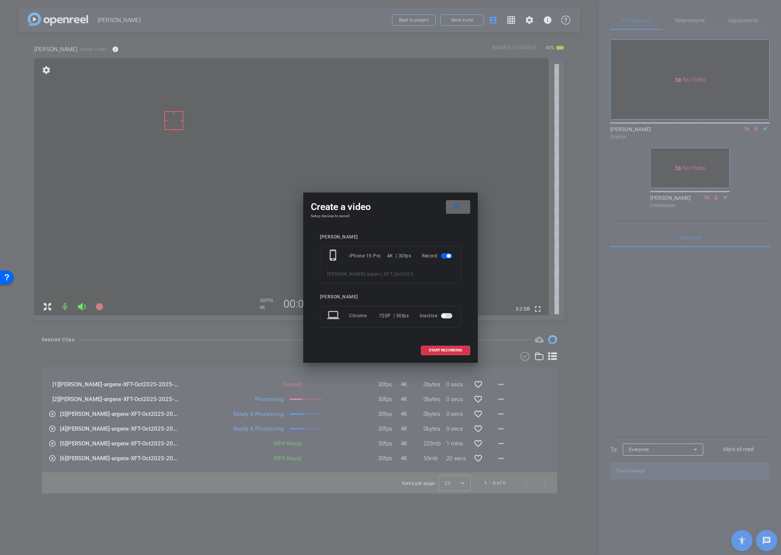
click at [456, 208] on mat-icon "close" at bounding box center [456, 206] width 9 height 9
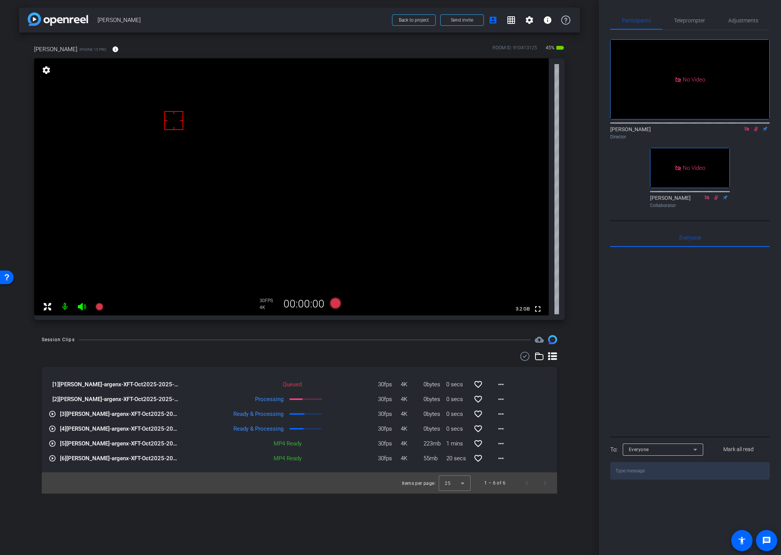
click at [754, 132] on icon at bounding box center [756, 128] width 6 height 5
click at [337, 301] on icon at bounding box center [335, 303] width 11 height 11
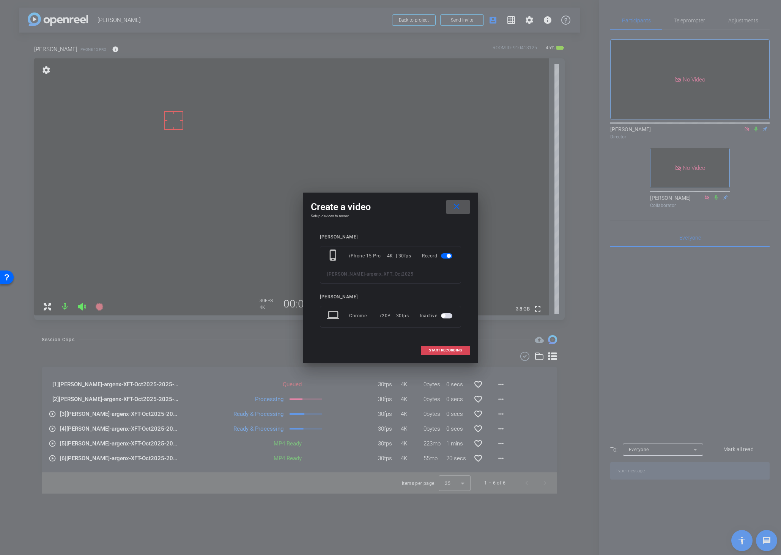
click at [437, 351] on span "START RECORDING" at bounding box center [445, 351] width 33 height 4
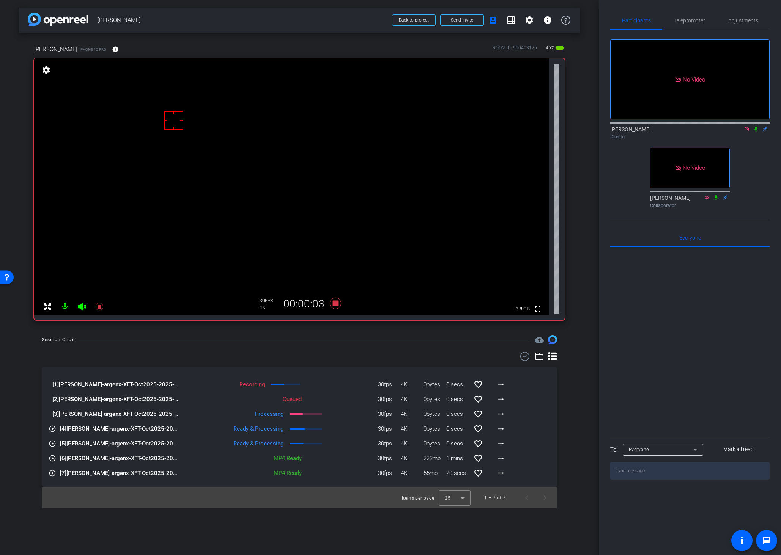
click at [755, 132] on icon at bounding box center [755, 129] width 3 height 5
click at [337, 303] on icon at bounding box center [335, 303] width 11 height 11
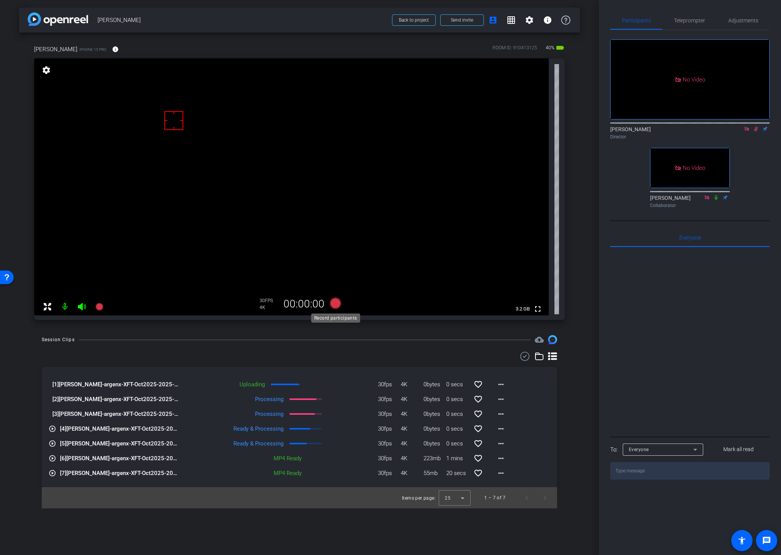
click at [336, 302] on icon at bounding box center [335, 303] width 11 height 11
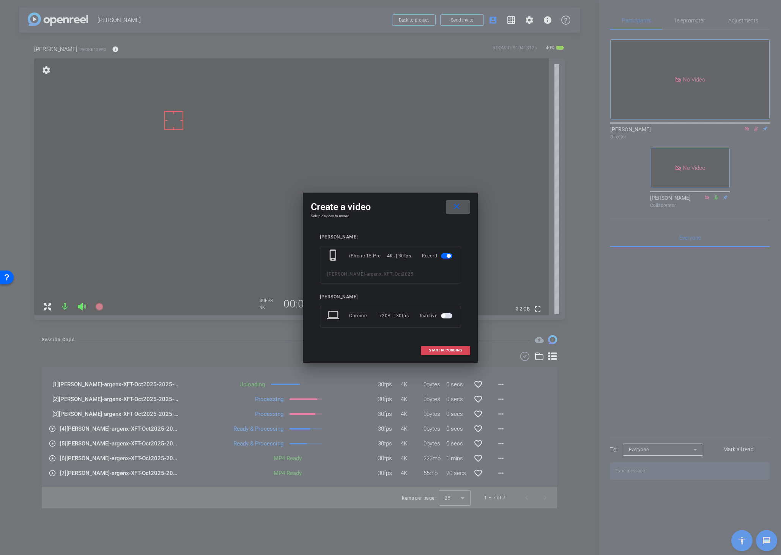
click at [435, 350] on span "START RECORDING" at bounding box center [445, 351] width 33 height 4
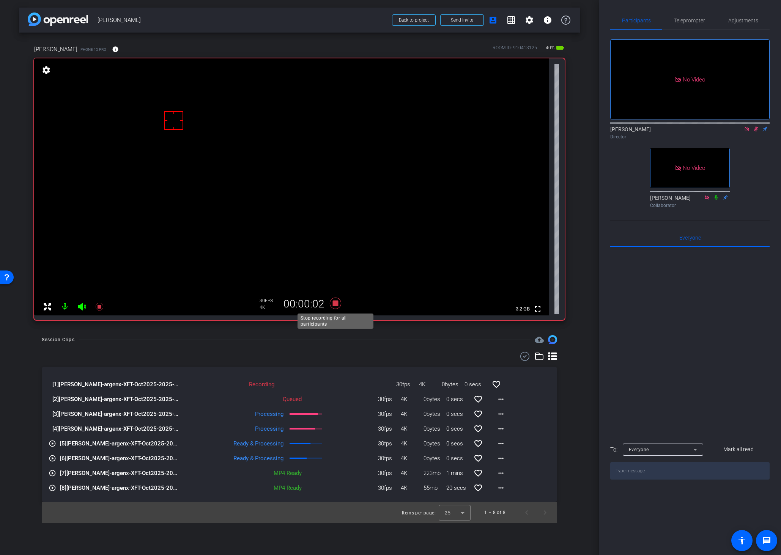
click at [335, 302] on icon at bounding box center [335, 303] width 11 height 11
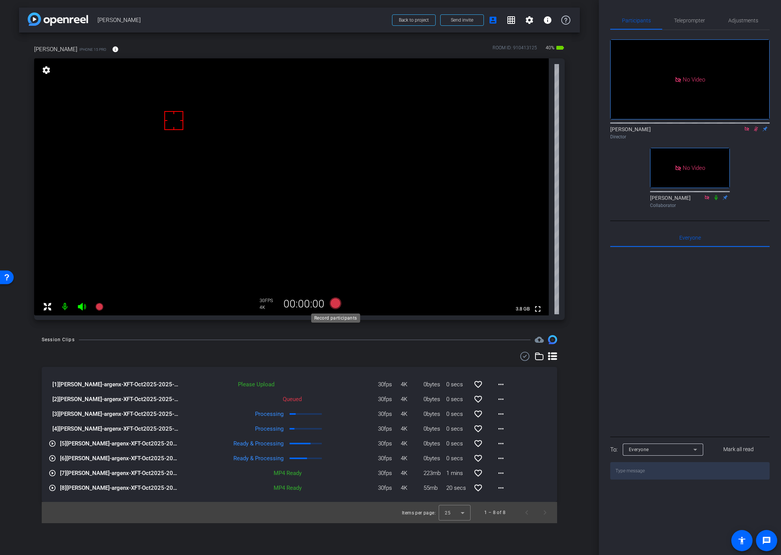
click at [335, 302] on icon at bounding box center [335, 303] width 11 height 11
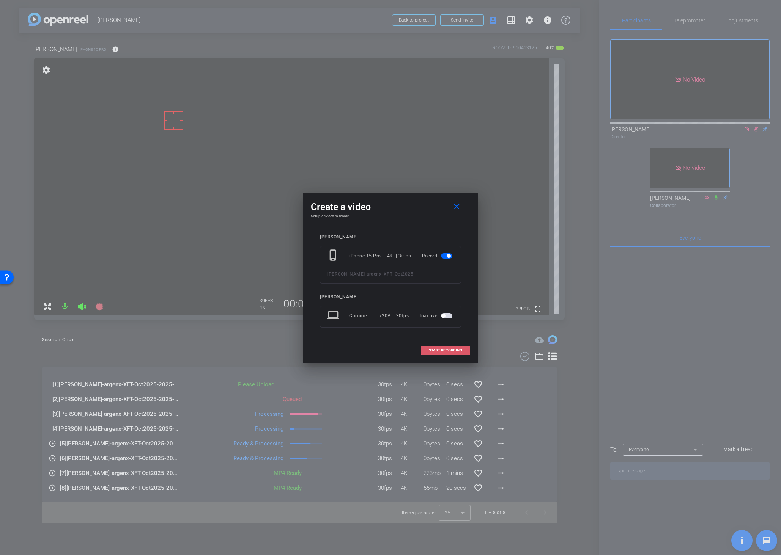
click at [428, 349] on span at bounding box center [445, 350] width 49 height 18
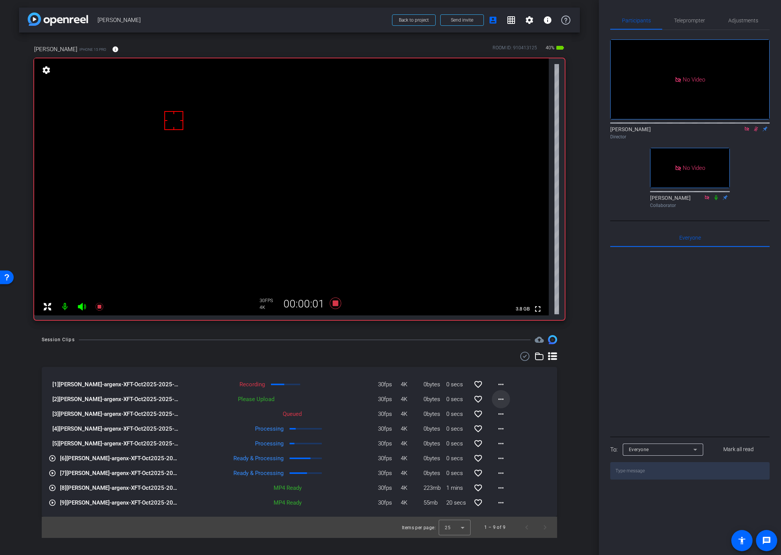
click at [498, 399] on mat-icon "more_horiz" at bounding box center [500, 399] width 9 height 9
click at [505, 434] on span "Delete clip" at bounding box center [513, 434] width 30 height 9
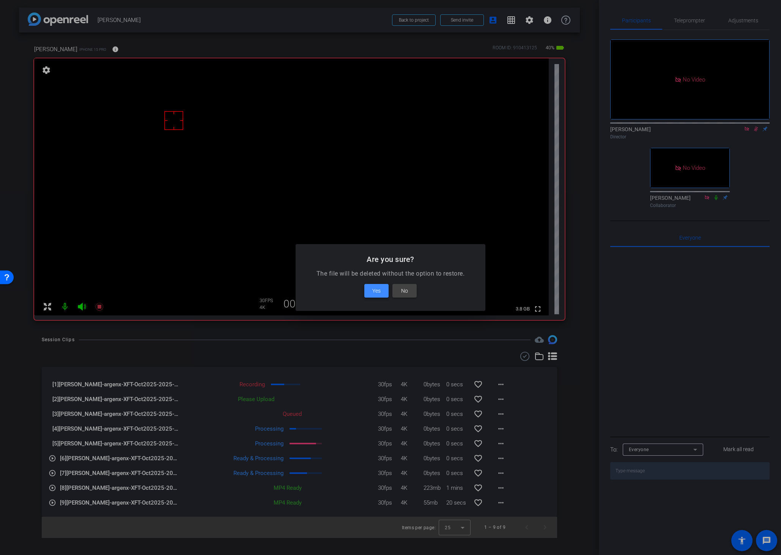
click at [374, 289] on span "Yes" at bounding box center [376, 290] width 8 height 9
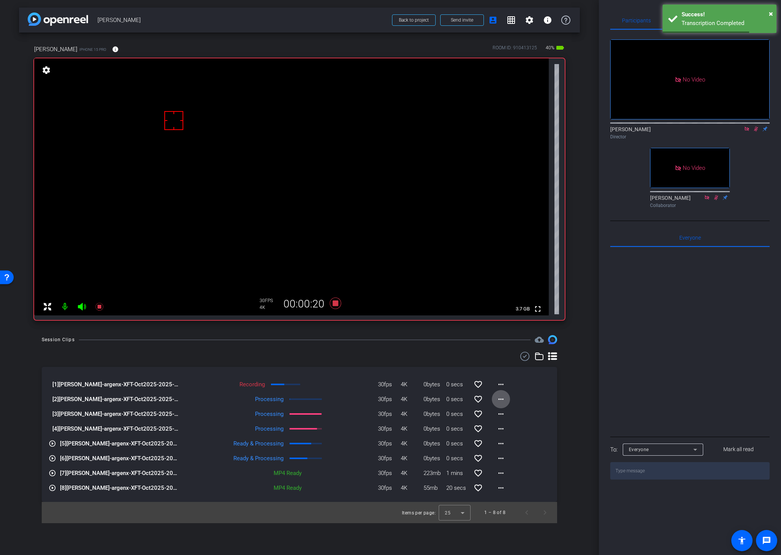
click at [565, 435] on div "Session Clips cloud_upload [1] Dan Callagy-argenx-XFT-Oct2025-2025-09-09-16-06-…" at bounding box center [299, 429] width 561 height 188
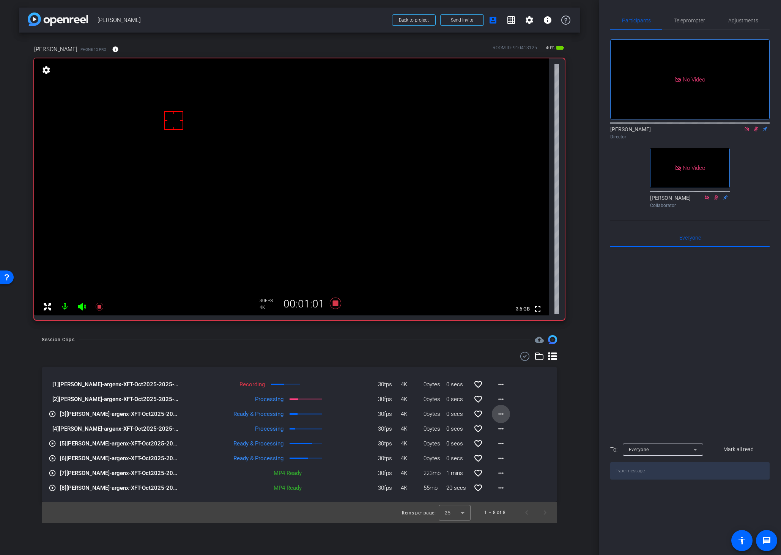
click at [502, 412] on mat-icon "more_horiz" at bounding box center [500, 414] width 9 height 9
click at [507, 428] on span "Download Original" at bounding box center [521, 430] width 46 height 9
click at [500, 429] on mat-icon "more_horiz" at bounding box center [500, 428] width 9 height 9
click at [503, 442] on span "Download Original" at bounding box center [521, 444] width 46 height 9
click at [584, 293] on div "arrow_back Dan Callagy Back to project Send invite account_box grid_on settings…" at bounding box center [299, 277] width 599 height 555
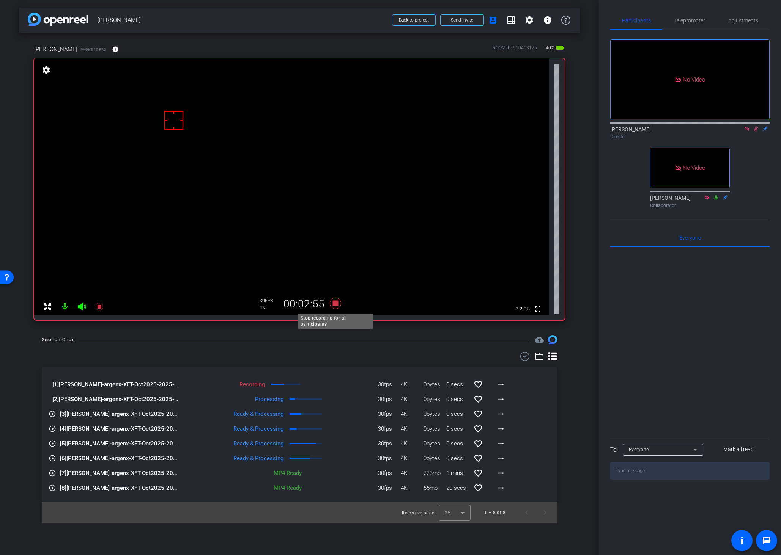
click at [333, 305] on icon at bounding box center [335, 303] width 11 height 11
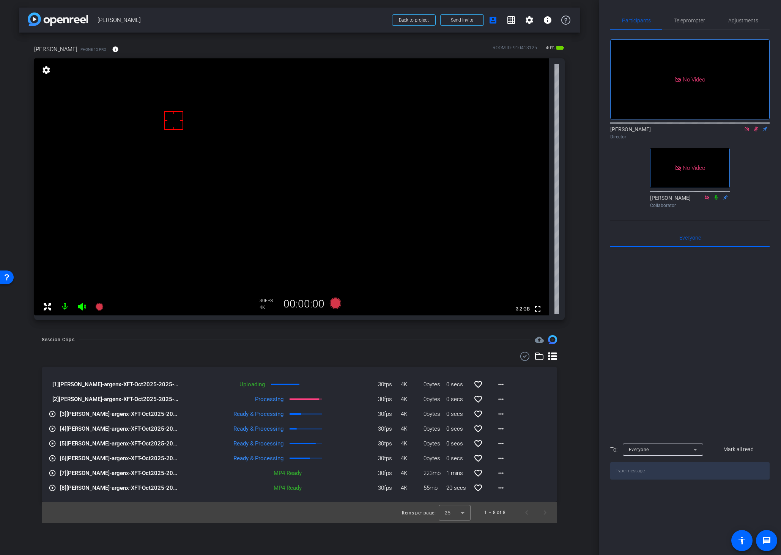
click at [753, 132] on icon at bounding box center [756, 128] width 6 height 5
click at [574, 421] on div "Session Clips cloud_upload [1] Dan Callagy-argenx-XFT-Oct2025-2025-09-09-16-06-…" at bounding box center [299, 429] width 561 height 188
click at [499, 399] on mat-icon "more_horiz" at bounding box center [500, 399] width 9 height 9
click at [512, 415] on span "Download Original" at bounding box center [521, 415] width 46 height 9
click at [349, 335] on div "Session Clips cloud_upload" at bounding box center [299, 339] width 515 height 9
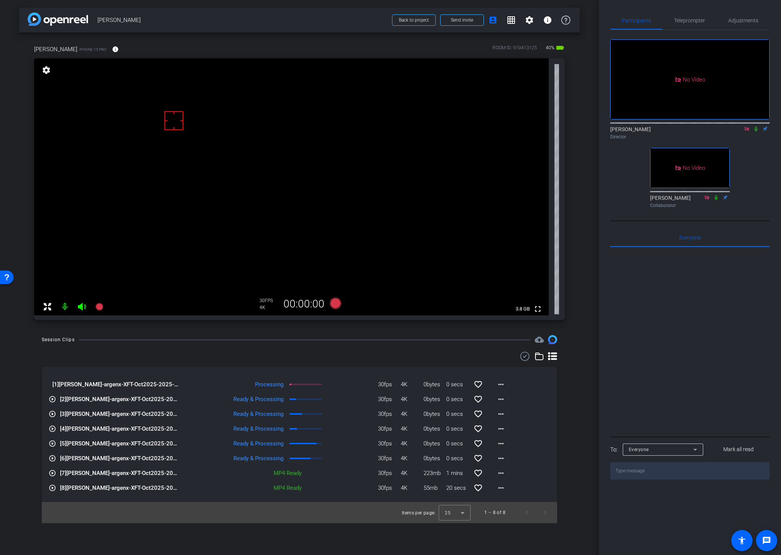
click at [322, 347] on div "Session Clips cloud_upload [1] Dan Callagy-argenx-XFT-Oct2025-2025-09-09-16-06-…" at bounding box center [299, 429] width 561 height 188
click at [577, 387] on div "Session Clips cloud_upload [1] Dan Callagy-argenx-XFT-Oct2025-2025-09-09-16-06-…" at bounding box center [299, 429] width 561 height 188
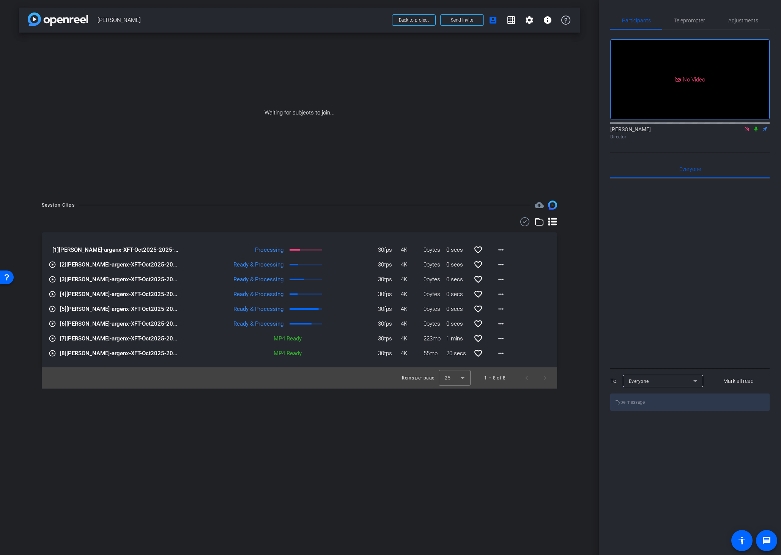
click at [570, 308] on div "Session Clips cloud_upload [1] Dan Callagy-argenx-XFT-Oct2025-2025-09-09-16-06-…" at bounding box center [299, 295] width 561 height 188
click at [756, 132] on icon at bounding box center [756, 128] width 6 height 5
click at [501, 249] on mat-icon "more_horiz" at bounding box center [500, 249] width 9 height 9
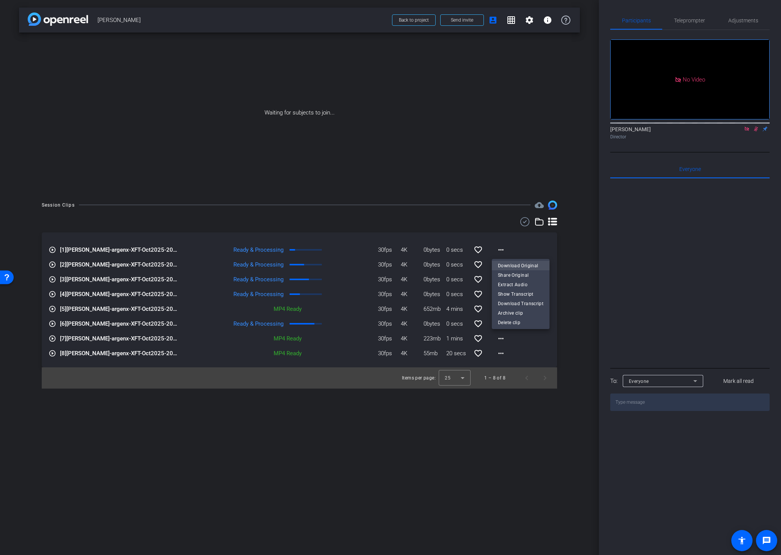
click at [512, 265] on span "Download Original" at bounding box center [521, 265] width 46 height 9
click at [417, 21] on span "Back to project" at bounding box center [414, 19] width 30 height 5
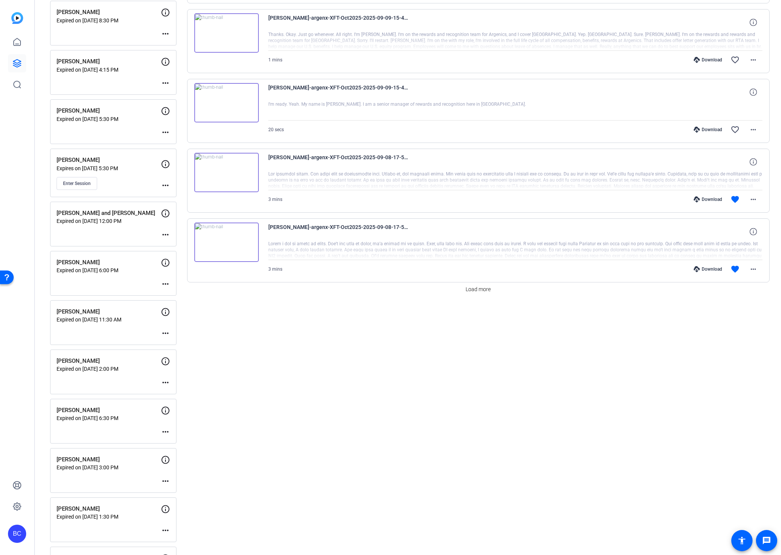
scroll to position [297, 0]
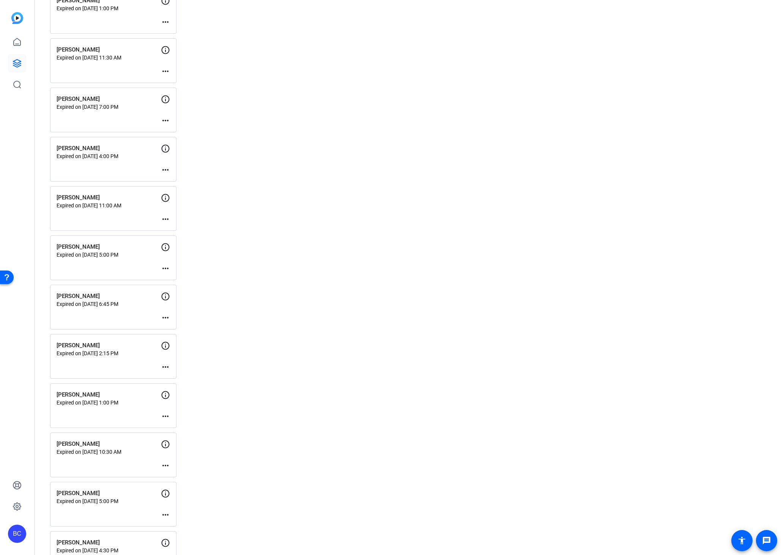
scroll to position [1393, 0]
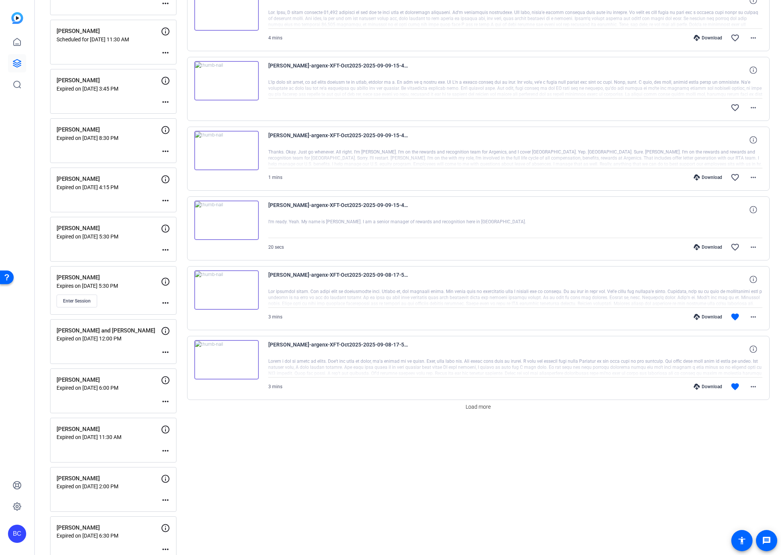
click at [17, 63] on icon at bounding box center [17, 64] width 8 height 8
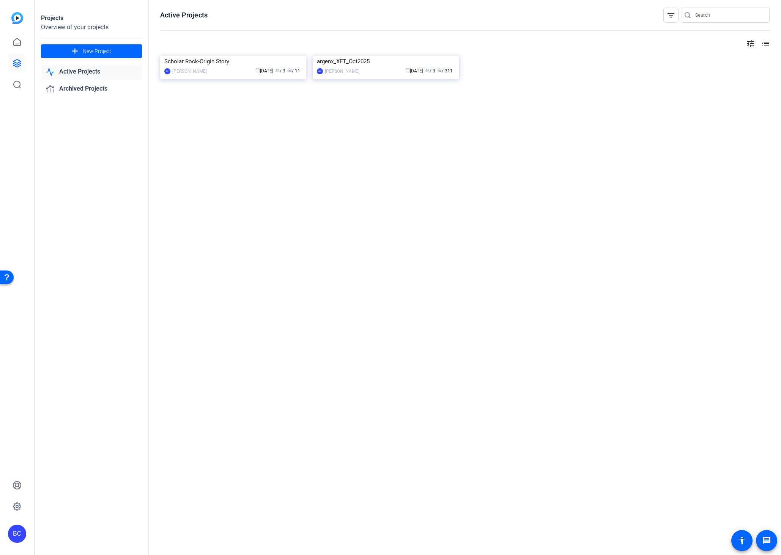
click at [209, 56] on img at bounding box center [233, 56] width 146 height 0
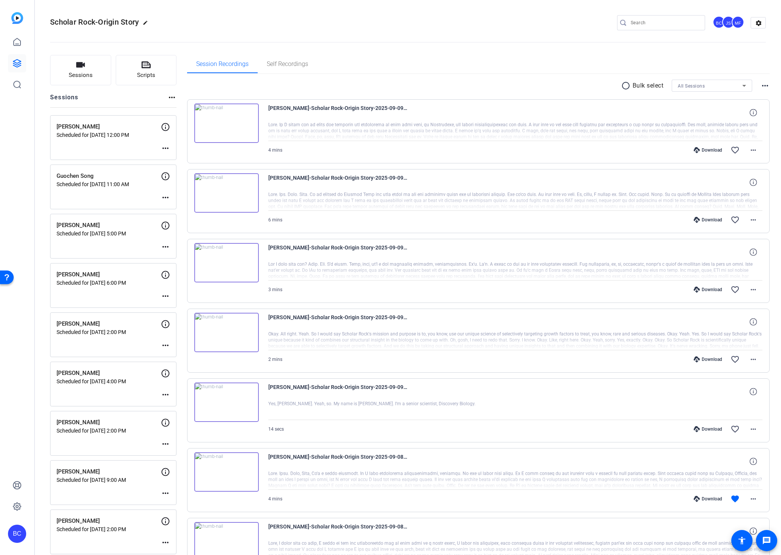
click at [37, 370] on div "Sessions Scripts Sessions more_horiz Justin Jackson Scheduled for Sep 12, 2025 …" at bounding box center [408, 552] width 746 height 1012
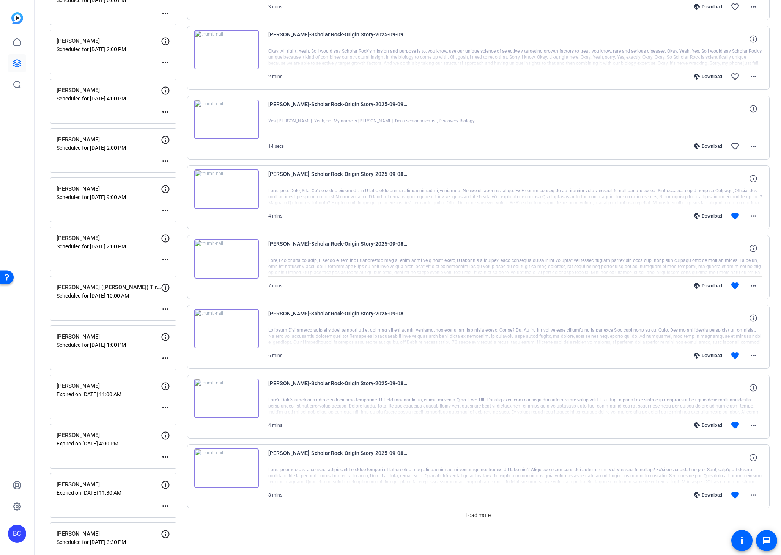
scroll to position [380, 0]
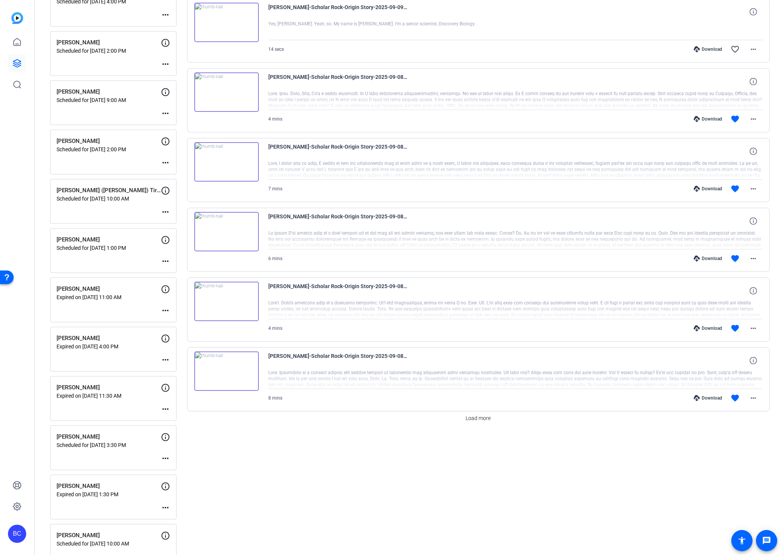
click at [163, 162] on mat-icon "more_horiz" at bounding box center [165, 162] width 9 height 9
click at [167, 173] on button "Edit Session" at bounding box center [184, 173] width 47 height 9
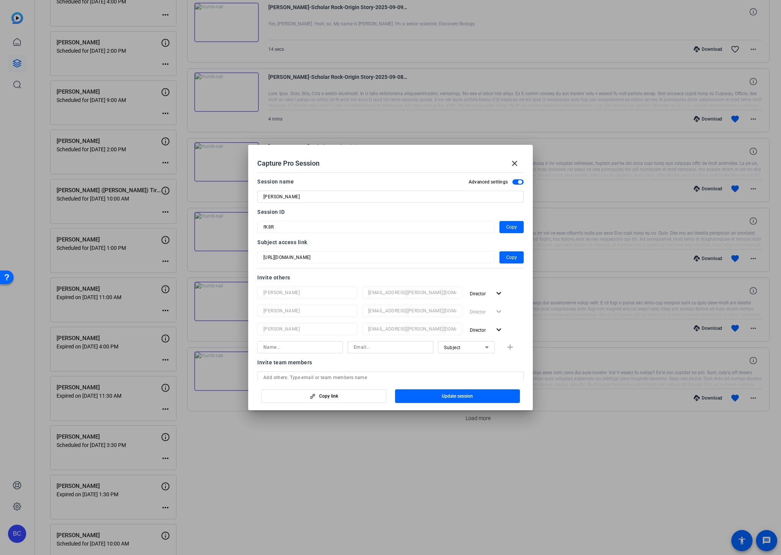
click at [308, 347] on input at bounding box center [300, 347] width 74 height 9
type input "Linda Pizzico"
paste input "lpizzico@broadstreet.com"
type input "lpizzico@broadstreet.com"
click at [280, 345] on input "Linda Pizzico" at bounding box center [300, 347] width 74 height 9
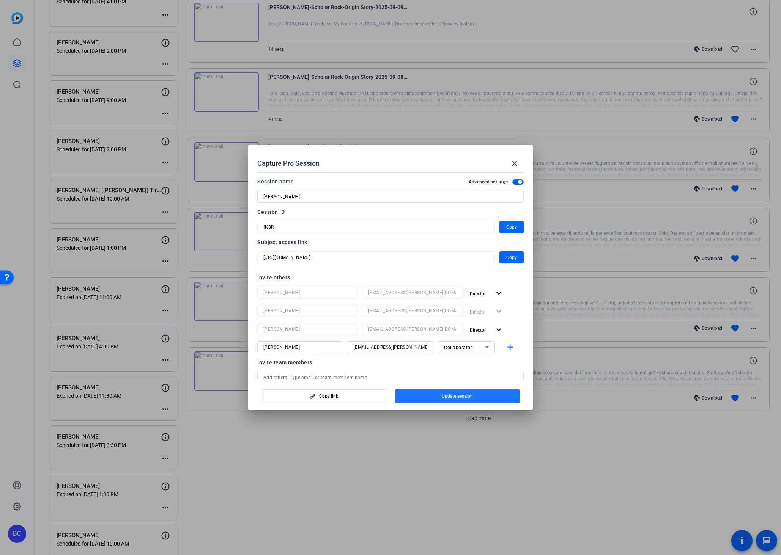
click at [441, 397] on button "Update session" at bounding box center [457, 397] width 125 height 14
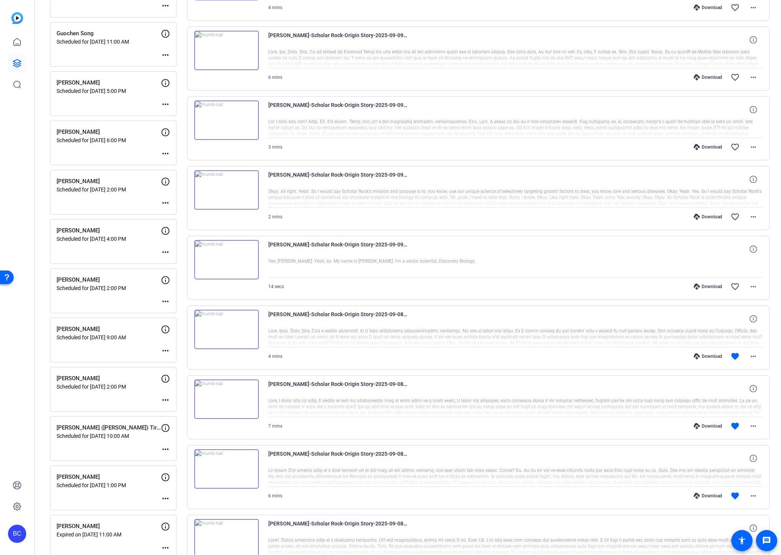
scroll to position [140, 0]
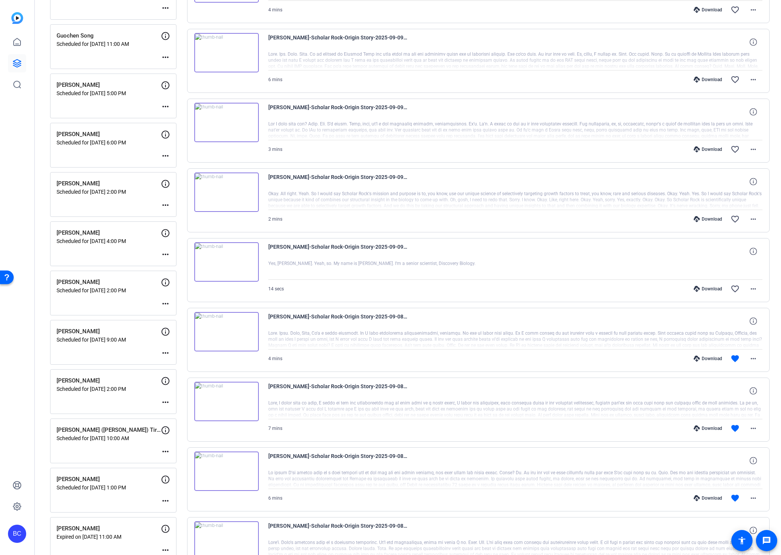
click at [41, 392] on div "Sessions Scripts Sessions more_horiz Justin Jackson Scheduled for Sep 12, 2025 …" at bounding box center [408, 411] width 746 height 1012
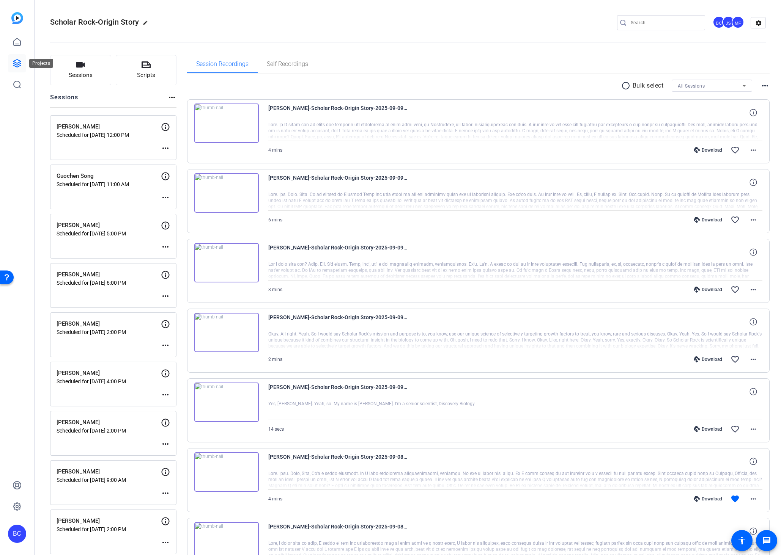
click at [17, 63] on icon at bounding box center [17, 64] width 8 height 8
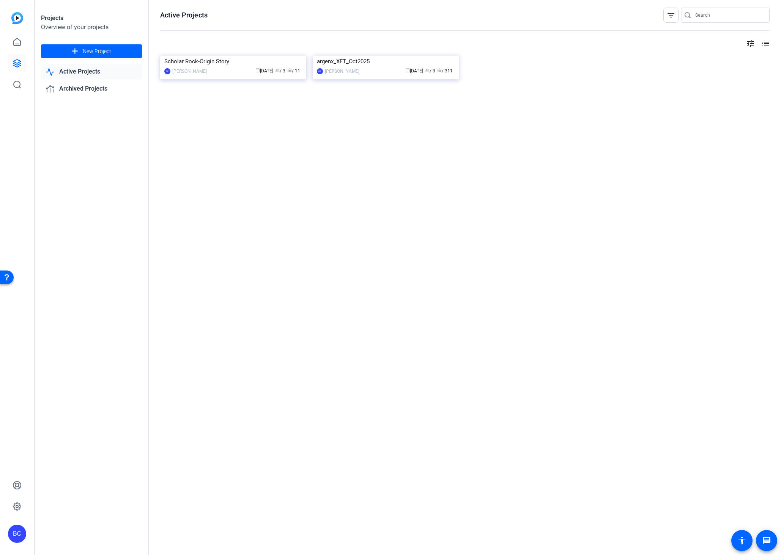
click at [358, 56] on img at bounding box center [386, 56] width 146 height 0
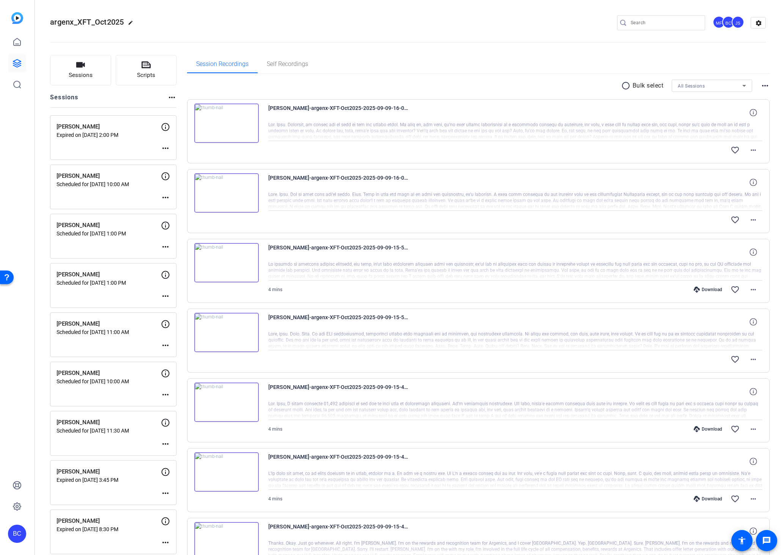
click at [164, 395] on mat-icon "more_horiz" at bounding box center [165, 394] width 9 height 9
click at [175, 406] on span "Edit Session" at bounding box center [184, 406] width 35 height 9
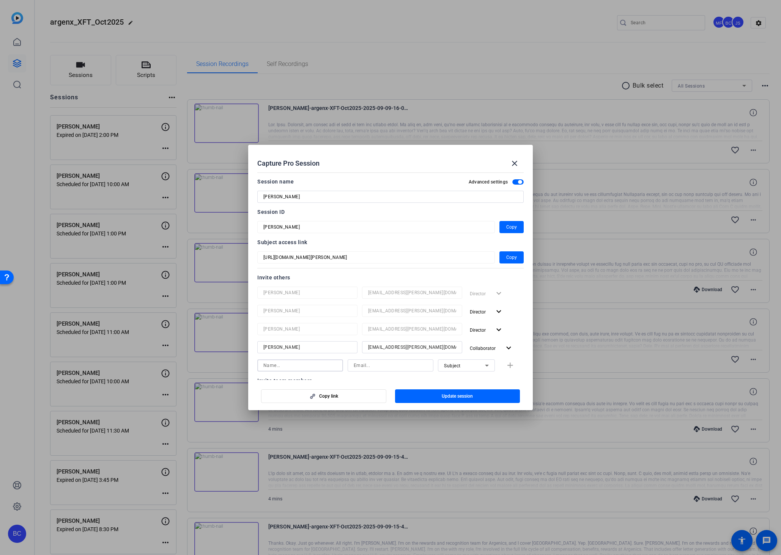
click at [287, 365] on input at bounding box center [300, 365] width 74 height 9
paste input "Linda Pizzico"
type input "Linda Pizzico"
paste input "lpizzico@broadstreet.com"
type input "lpizzico@broadstreet.com"
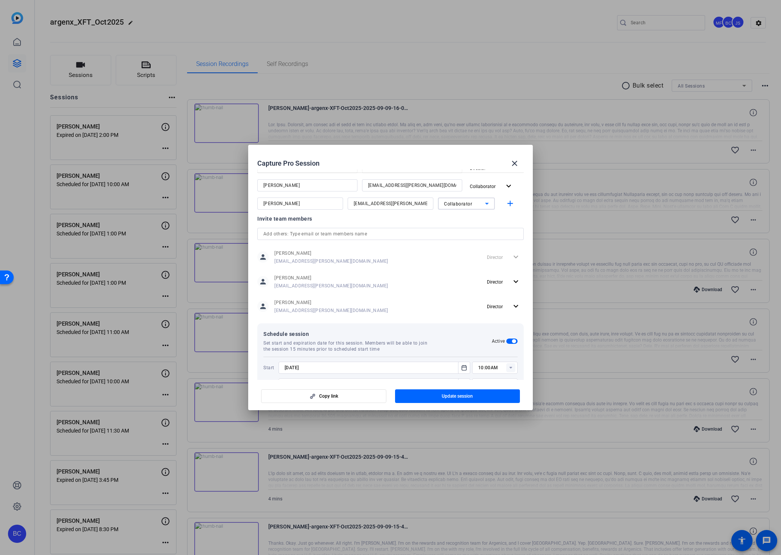
scroll to position [187, 0]
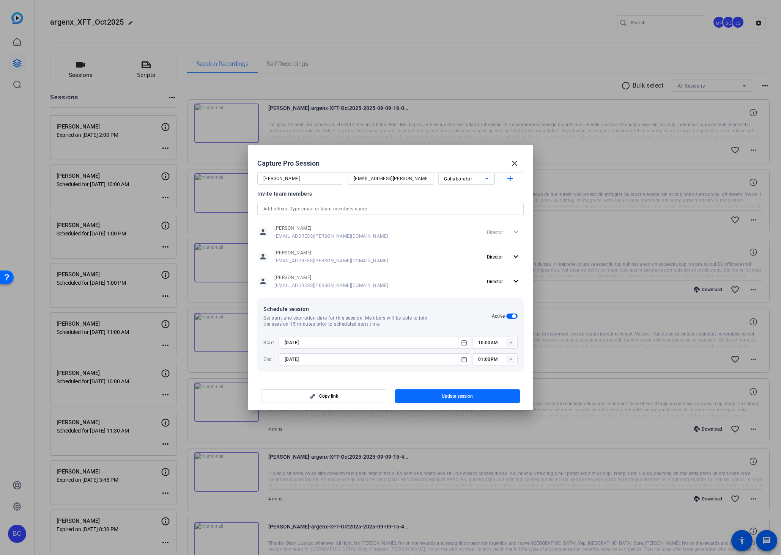
click at [449, 396] on span "Update session" at bounding box center [457, 396] width 31 height 6
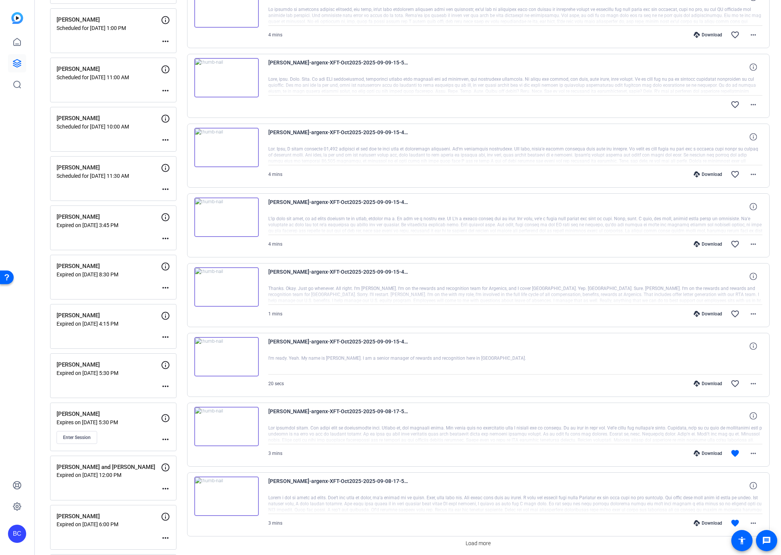
scroll to position [364, 0]
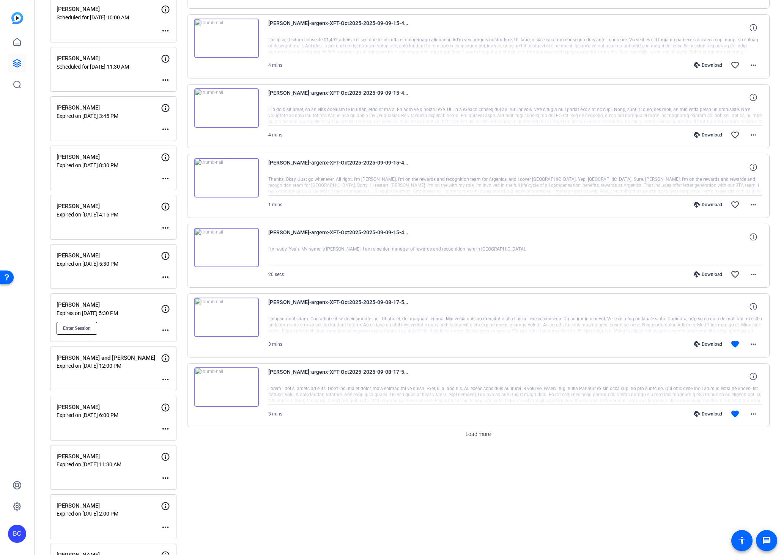
click at [69, 329] on span "Enter Session" at bounding box center [77, 328] width 28 height 6
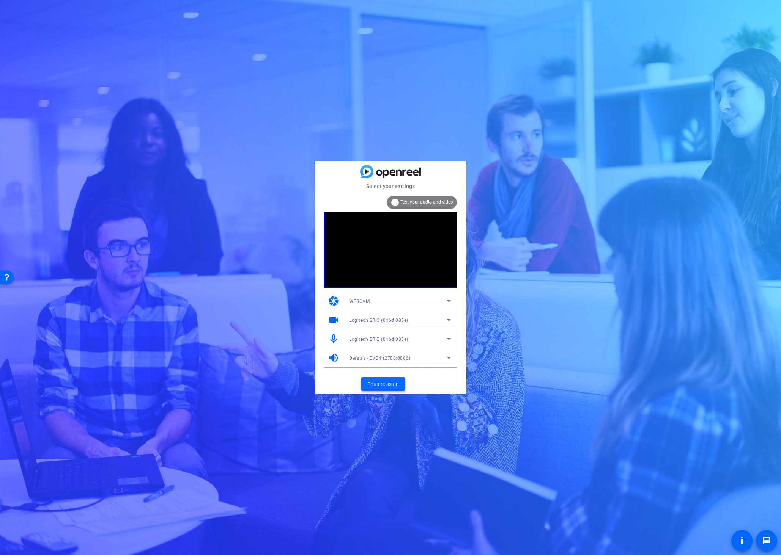
click at [378, 384] on span "Enter session" at bounding box center [382, 384] width 31 height 8
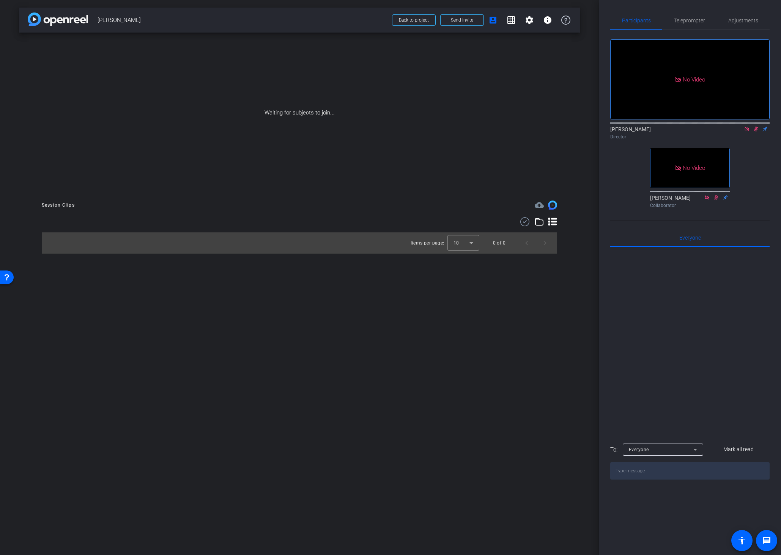
click at [745, 131] on icon at bounding box center [746, 129] width 4 height 4
click at [619, 113] on mat-icon "settings" at bounding box center [619, 108] width 9 height 9
click at [619, 114] on div at bounding box center [390, 277] width 781 height 555
click at [746, 132] on icon at bounding box center [747, 129] width 4 height 5
click at [545, 297] on div "arrow_back [PERSON_NAME] Back to project Send invite account_box grid_on settin…" at bounding box center [299, 277] width 599 height 555
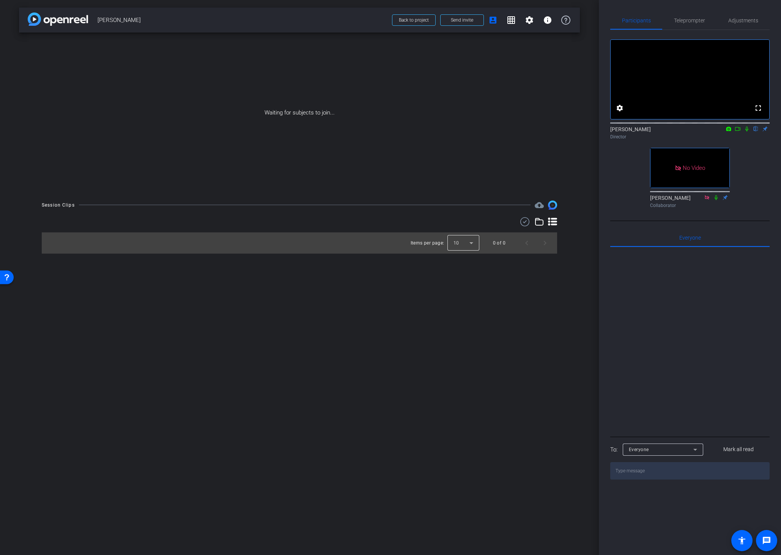
click at [462, 243] on div at bounding box center [463, 243] width 32 height 18
click at [469, 283] on mat-option "25" at bounding box center [463, 284] width 32 height 12
click at [574, 259] on div "arrow_back [PERSON_NAME] Back to project Send invite account_box grid_on settin…" at bounding box center [299, 277] width 599 height 555
click at [584, 244] on div "arrow_back [PERSON_NAME] Back to project Send invite account_box grid_on settin…" at bounding box center [299, 277] width 599 height 555
click at [554, 223] on icon at bounding box center [552, 221] width 9 height 9
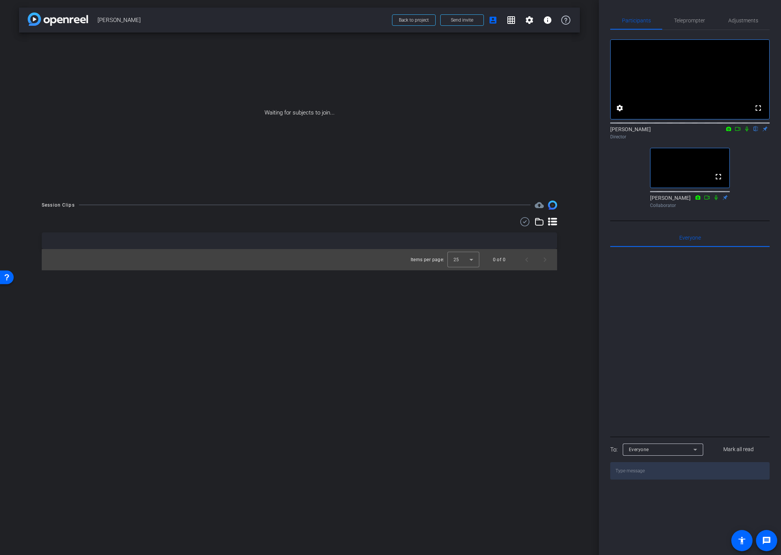
click at [579, 248] on div "Session Clips cloud_upload Items per page: 25 0 of 0" at bounding box center [299, 236] width 561 height 70
click at [583, 339] on div "arrow_back [PERSON_NAME] Back to project Send invite account_box grid_on settin…" at bounding box center [299, 277] width 599 height 555
click at [574, 282] on div "arrow_back [PERSON_NAME] Back to project Send invite account_box grid_on settin…" at bounding box center [299, 277] width 599 height 555
click at [415, 388] on div "arrow_back [PERSON_NAME] Back to project Send invite account_box grid_on settin…" at bounding box center [299, 277] width 599 height 555
click at [578, 255] on div "Session Clips cloud_upload Items per page: 25 0 of 0" at bounding box center [299, 236] width 561 height 70
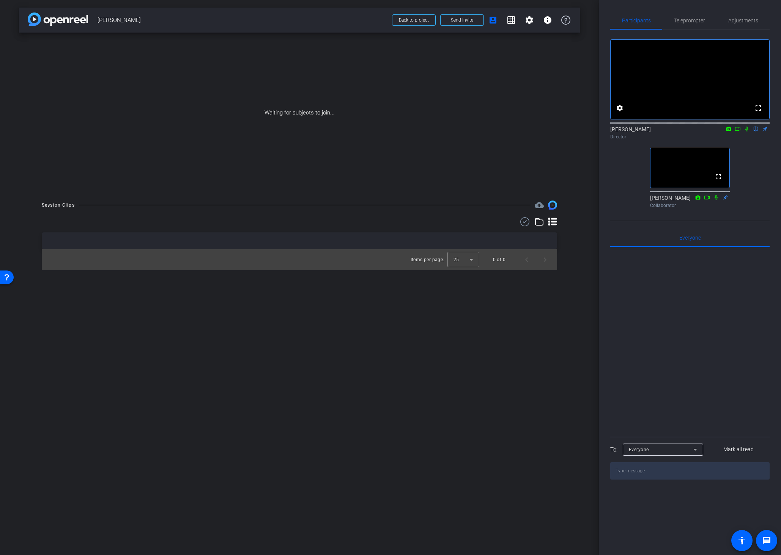
click at [578, 256] on div "Session Clips cloud_upload Items per page: 25 0 of 0" at bounding box center [299, 236] width 561 height 70
click at [569, 259] on div "Session Clips cloud_upload Items per page: 25 0 of 0" at bounding box center [299, 236] width 561 height 70
click at [274, 416] on div "arrow_back [PERSON_NAME] Back to project Send invite account_box grid_on settin…" at bounding box center [299, 277] width 599 height 555
click at [218, 318] on div "arrow_back [PERSON_NAME] Back to project Send invite account_box grid_on settin…" at bounding box center [299, 277] width 599 height 555
click at [574, 275] on div "arrow_back [PERSON_NAME] Back to project Send invite account_box grid_on settin…" at bounding box center [299, 277] width 599 height 555
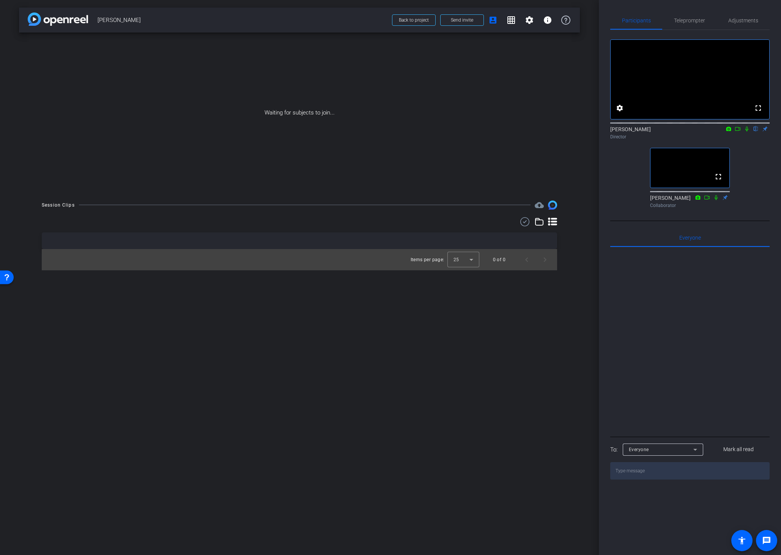
click at [568, 263] on div "Session Clips cloud_upload Items per page: 25 0 of 0" at bounding box center [299, 236] width 561 height 70
click at [571, 257] on div "Session Clips cloud_upload Items per page: 25 0 of 0" at bounding box center [299, 236] width 561 height 70
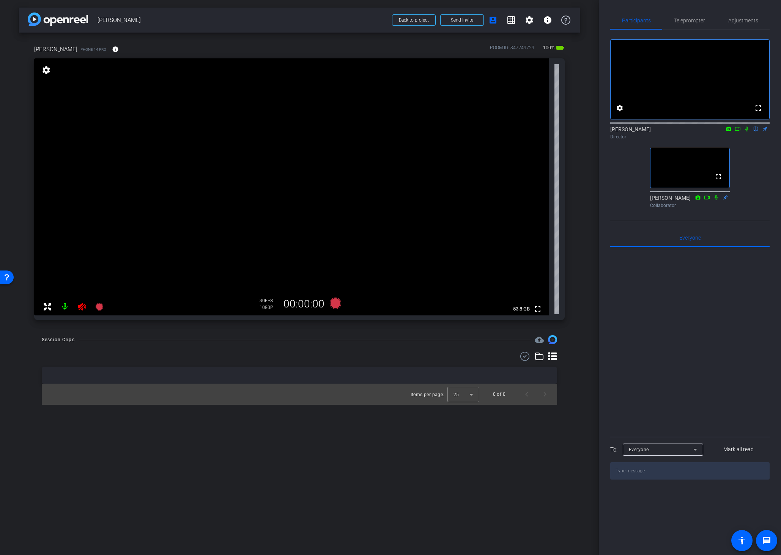
click at [80, 307] on icon at bounding box center [82, 307] width 8 height 8
click at [112, 49] on mat-icon "info" at bounding box center [115, 49] width 7 height 7
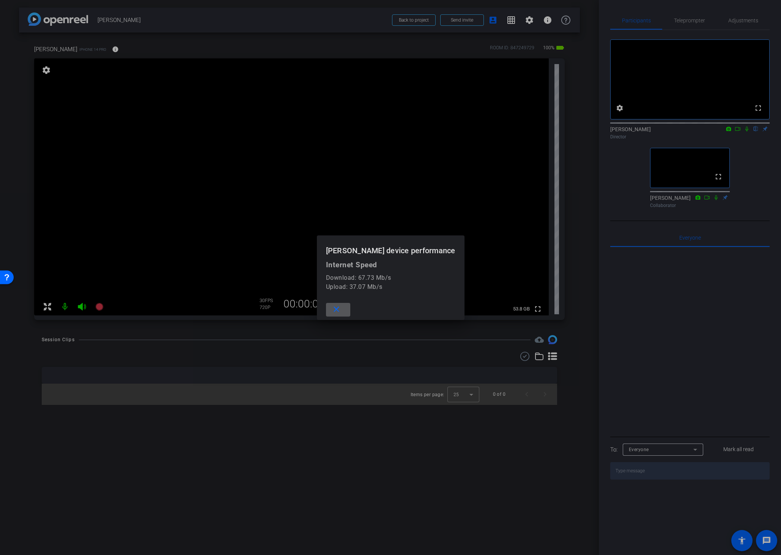
click at [350, 310] on span at bounding box center [338, 310] width 24 height 18
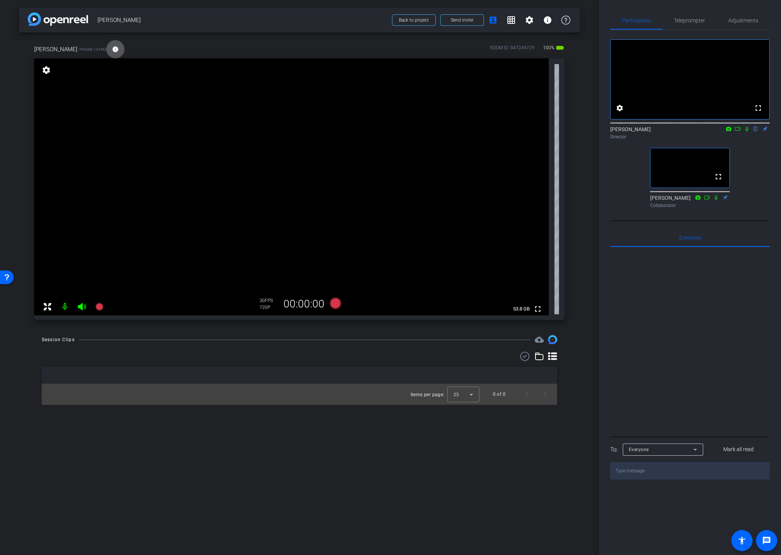
click at [566, 341] on div "Session Clips cloud_upload Items per page: 25 0 of 0" at bounding box center [299, 370] width 561 height 70
click at [581, 331] on div "arrow_back [PERSON_NAME] Back to project Send invite account_box grid_on settin…" at bounding box center [299, 277] width 599 height 555
click at [745, 132] on icon at bounding box center [746, 129] width 3 height 5
click at [746, 132] on icon at bounding box center [747, 129] width 4 height 5
click at [583, 284] on div "arrow_back [PERSON_NAME] Back to project Send invite account_box grid_on settin…" at bounding box center [299, 277] width 599 height 555
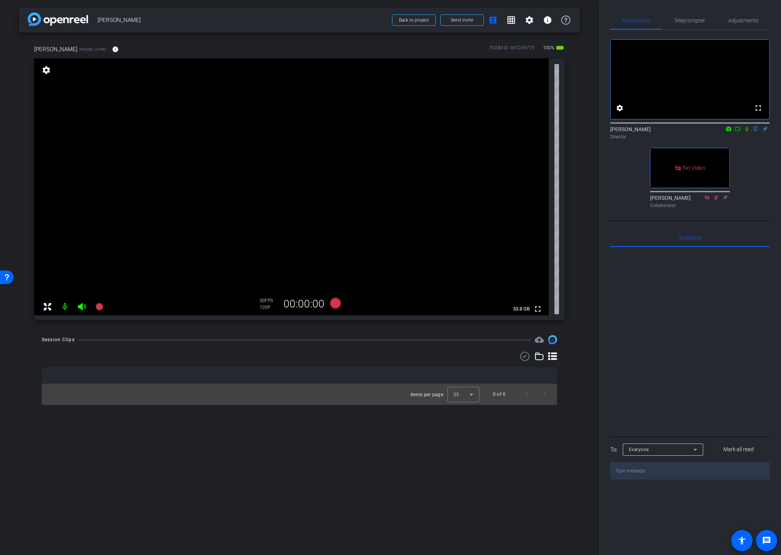
click at [560, 402] on div "Session Clips cloud_upload Items per page: 25 0 of 0" at bounding box center [299, 370] width 561 height 70
click at [414, 435] on div "arrow_back [PERSON_NAME] Back to project Send invite account_box grid_on settin…" at bounding box center [299, 277] width 599 height 555
click at [577, 371] on div "Session Clips cloud_upload Items per page: 25 0 of 0" at bounding box center [299, 370] width 561 height 70
click at [582, 216] on div "arrow_back [PERSON_NAME] Back to project Send invite account_box grid_on settin…" at bounding box center [299, 277] width 599 height 555
click at [740, 20] on span "Adjustments" at bounding box center [743, 20] width 30 height 5
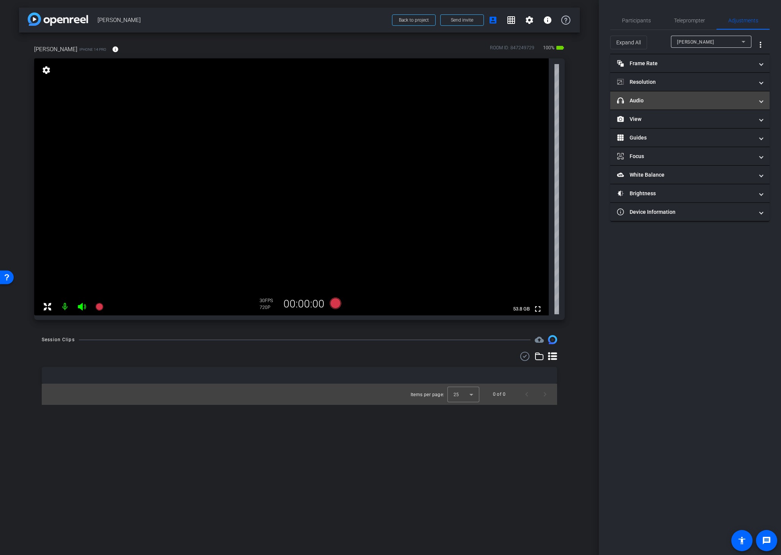
click at [642, 100] on mat-panel-title "headphone icon Audio" at bounding box center [685, 101] width 137 height 8
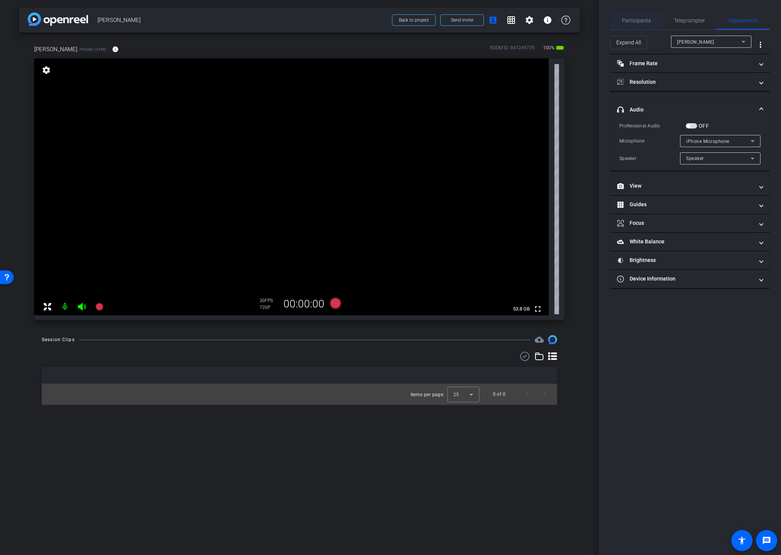
click at [642, 21] on span "Participants" at bounding box center [636, 20] width 29 height 5
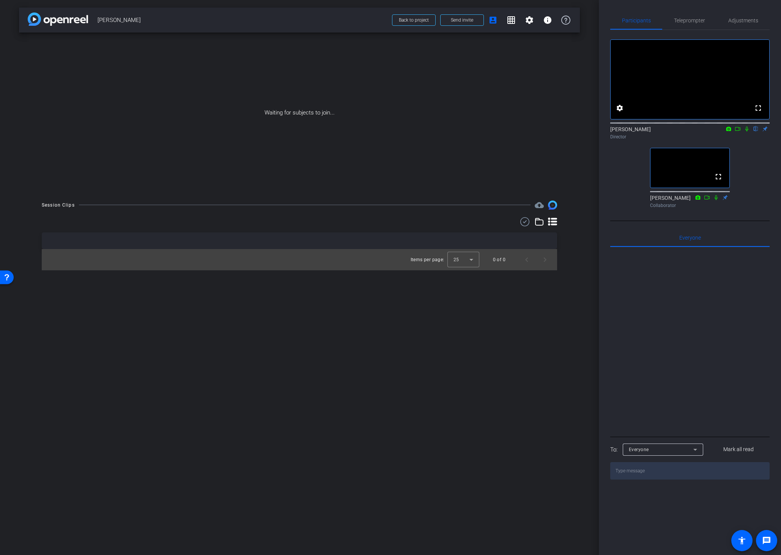
click at [580, 266] on div "arrow_back [PERSON_NAME] Back to project Send invite account_box grid_on settin…" at bounding box center [299, 277] width 599 height 555
click at [567, 257] on div "Session Clips cloud_upload Items per page: 25 0 of 0" at bounding box center [299, 236] width 561 height 70
click at [577, 250] on div "Session Clips cloud_upload Items per page: 25 0 of 0" at bounding box center [299, 236] width 561 height 70
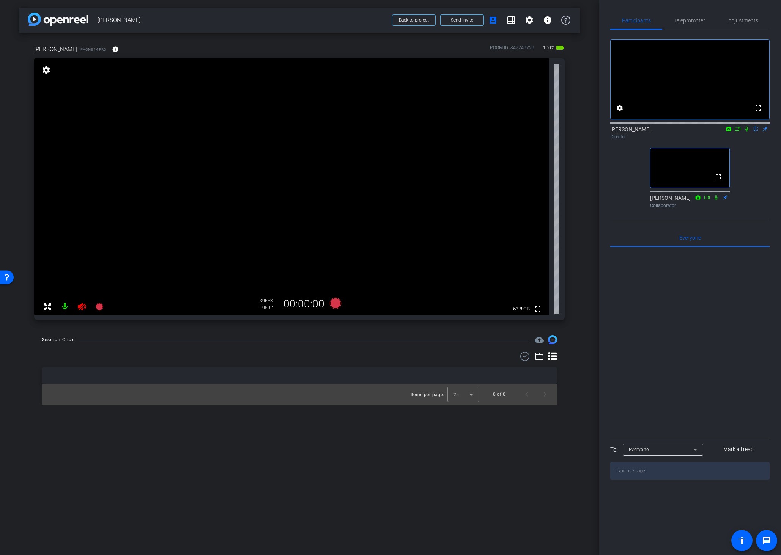
click at [79, 307] on icon at bounding box center [82, 307] width 8 height 8
click at [748, 18] on span "Adjustments" at bounding box center [743, 20] width 30 height 5
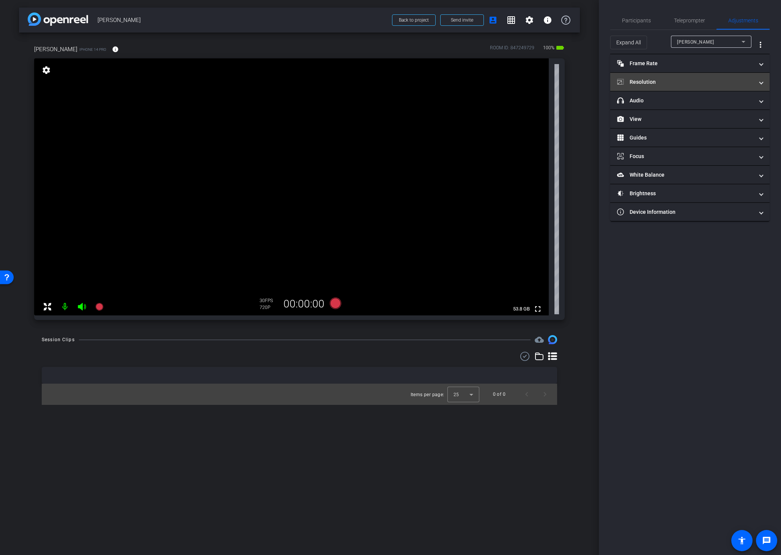
click at [676, 84] on mat-panel-title "Resolution" at bounding box center [685, 82] width 137 height 8
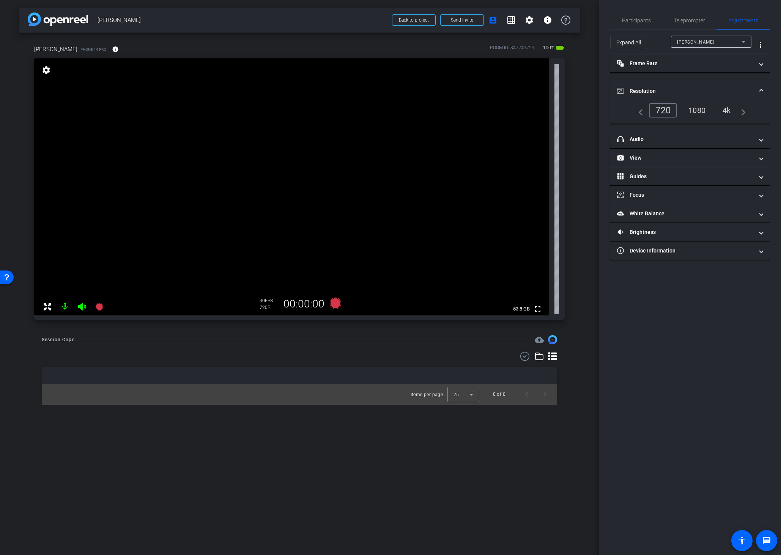
click at [729, 112] on div "4k" at bounding box center [727, 110] width 20 height 13
click at [635, 19] on span "Participants" at bounding box center [636, 20] width 29 height 5
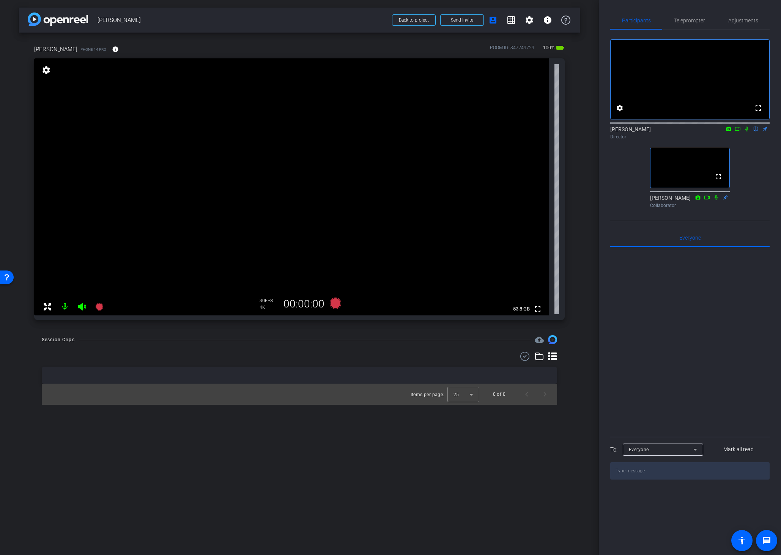
click at [578, 309] on div "[PERSON_NAME] iPhone 14 Pro info ROOM ID: 847249729 100% battery_std fullscreen…" at bounding box center [299, 180] width 561 height 295
click at [112, 48] on mat-icon "info" at bounding box center [115, 49] width 7 height 7
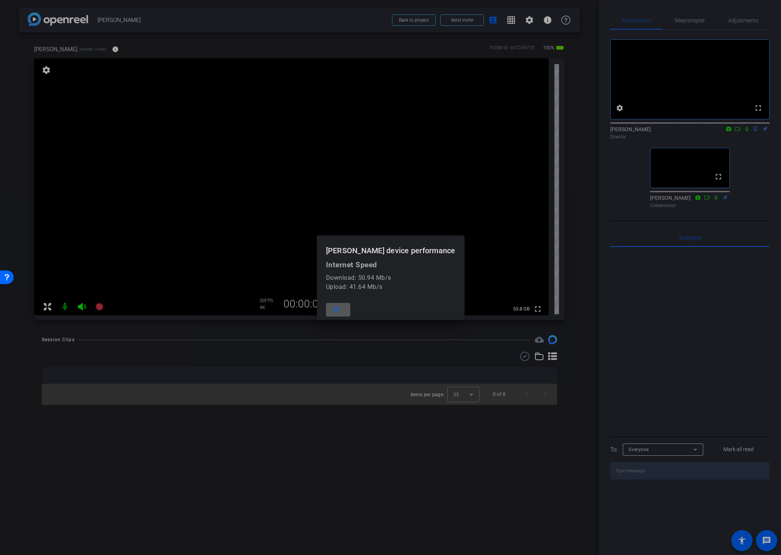
click at [341, 310] on mat-icon "close" at bounding box center [336, 309] width 9 height 9
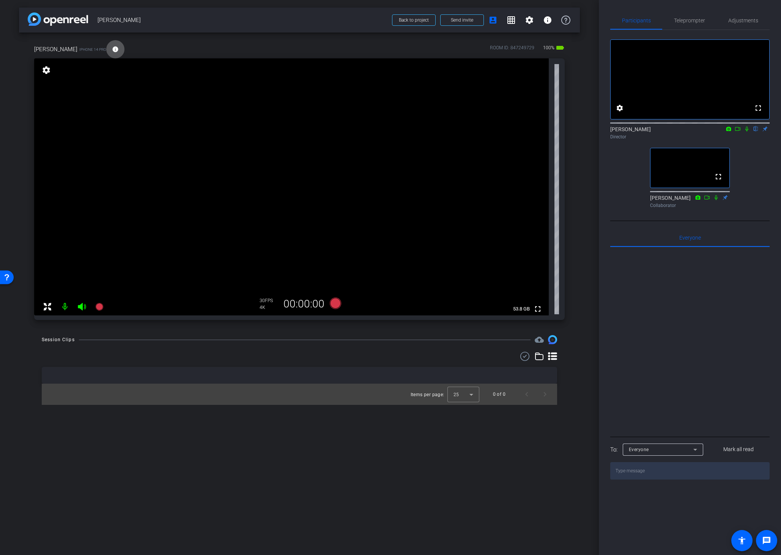
click at [578, 387] on div "Session Clips cloud_upload Items per page: 25 0 of 0" at bounding box center [299, 370] width 561 height 70
click at [582, 327] on div "arrow_back [PERSON_NAME] Back to project Send invite account_box grid_on settin…" at bounding box center [299, 277] width 599 height 555
click at [580, 346] on div "arrow_back [PERSON_NAME] Back to project Send invite account_box grid_on settin…" at bounding box center [299, 277] width 599 height 555
click at [571, 307] on div "[PERSON_NAME] iPhone 14 Pro info ROOM ID: 847249729 100% battery_std fullscreen…" at bounding box center [299, 180] width 561 height 295
click at [576, 379] on div "Session Clips cloud_upload Items per page: 25 0 of 0" at bounding box center [299, 370] width 561 height 70
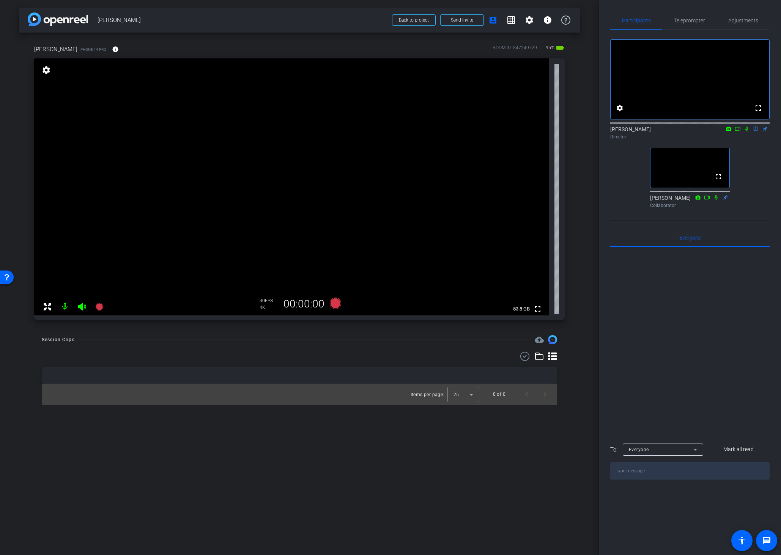
click at [582, 294] on div "arrow_back [PERSON_NAME] Back to project Send invite account_box grid_on settin…" at bounding box center [299, 277] width 599 height 555
click at [737, 22] on span "Adjustments" at bounding box center [743, 20] width 30 height 5
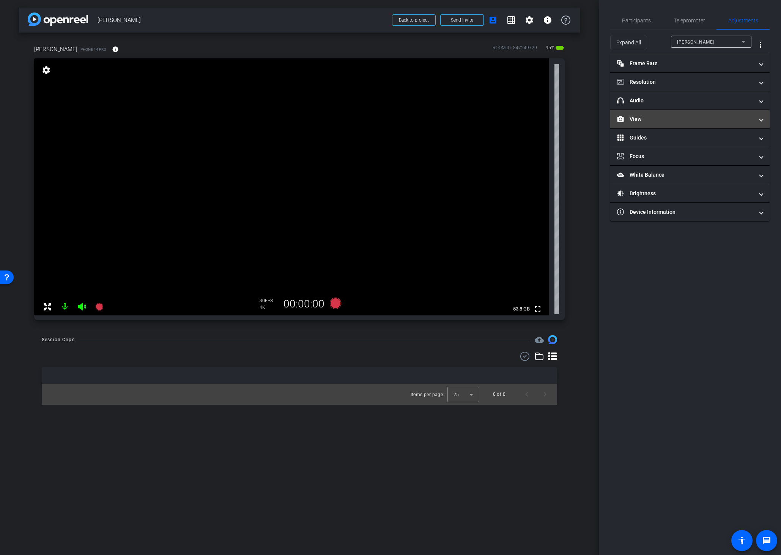
click at [662, 121] on mat-panel-title "View" at bounding box center [685, 119] width 137 height 8
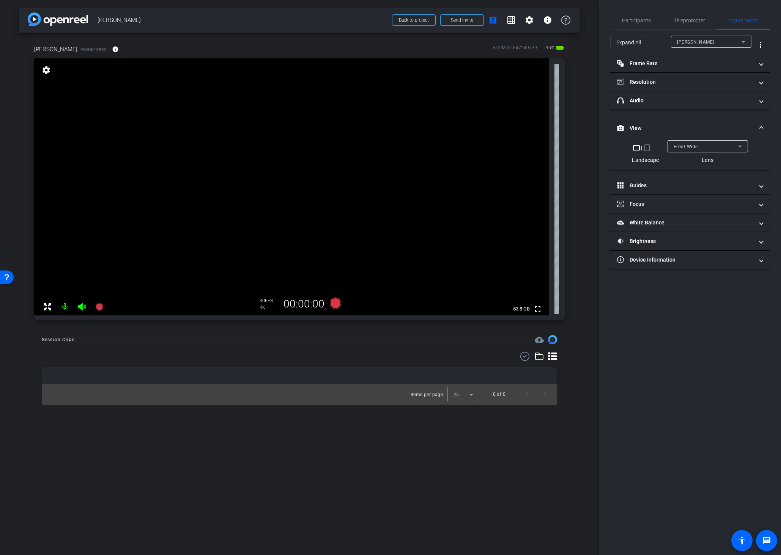
click at [711, 143] on div "Front Wide" at bounding box center [705, 146] width 64 height 9
click at [698, 161] on mat-option "Back Wide" at bounding box center [707, 162] width 80 height 12
click at [637, 24] on span "Participants" at bounding box center [636, 20] width 29 height 18
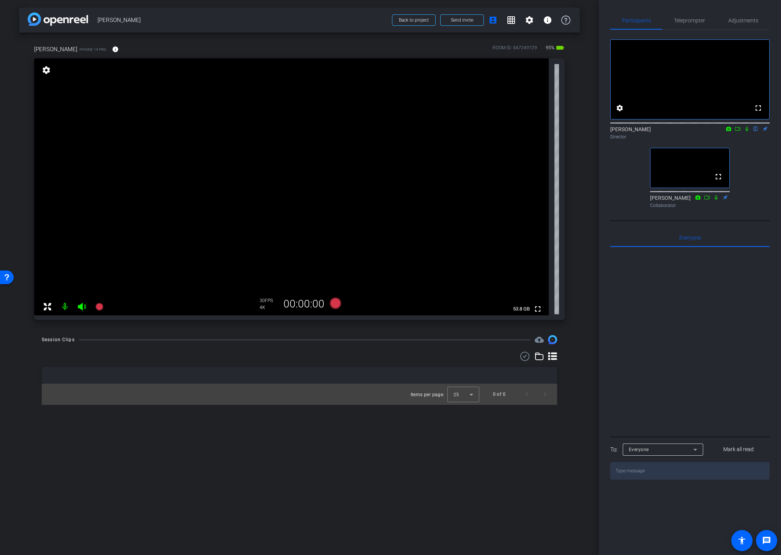
click at [575, 406] on div "arrow_back [PERSON_NAME] Back to project Send invite account_box grid_on settin…" at bounding box center [299, 277] width 599 height 555
click at [583, 372] on div "arrow_back [PERSON_NAME] Back to project Send invite account_box grid_on settin…" at bounding box center [299, 277] width 599 height 555
click at [294, 145] on video at bounding box center [291, 186] width 514 height 257
click at [378, 177] on video at bounding box center [291, 186] width 514 height 257
click at [303, 160] on video at bounding box center [291, 186] width 514 height 257
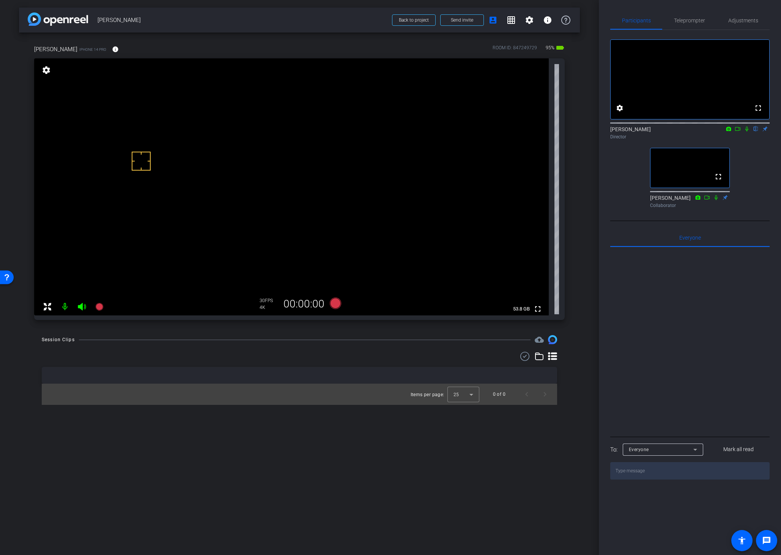
click at [291, 154] on video at bounding box center [291, 186] width 514 height 257
click at [736, 132] on icon at bounding box center [737, 128] width 6 height 5
click at [742, 19] on span "Adjustments" at bounding box center [743, 20] width 30 height 5
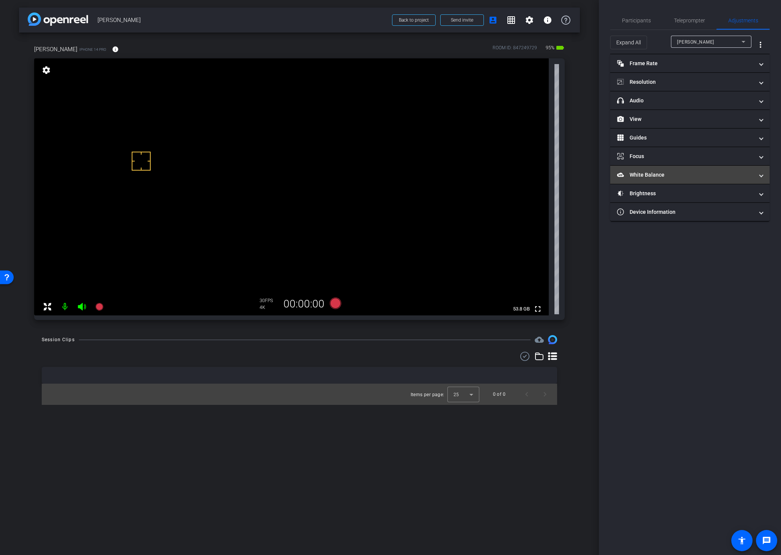
click at [657, 174] on mat-panel-title "White Balance White Balance" at bounding box center [685, 175] width 137 height 8
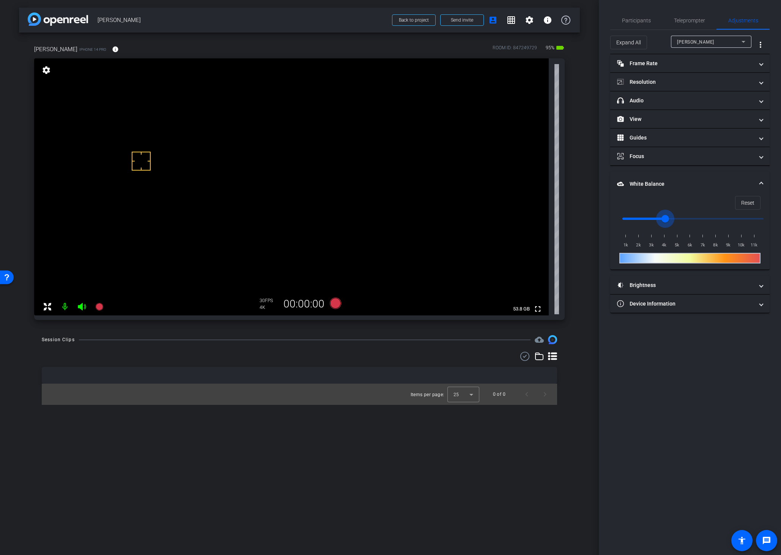
drag, startPoint x: 625, startPoint y: 218, endPoint x: 663, endPoint y: 222, distance: 38.1
click at [663, 222] on input "range" at bounding box center [692, 219] width 157 height 17
drag, startPoint x: 665, startPoint y: 221, endPoint x: 654, endPoint y: 223, distance: 10.9
type input "3500"
click at [654, 223] on input "range" at bounding box center [692, 219] width 157 height 17
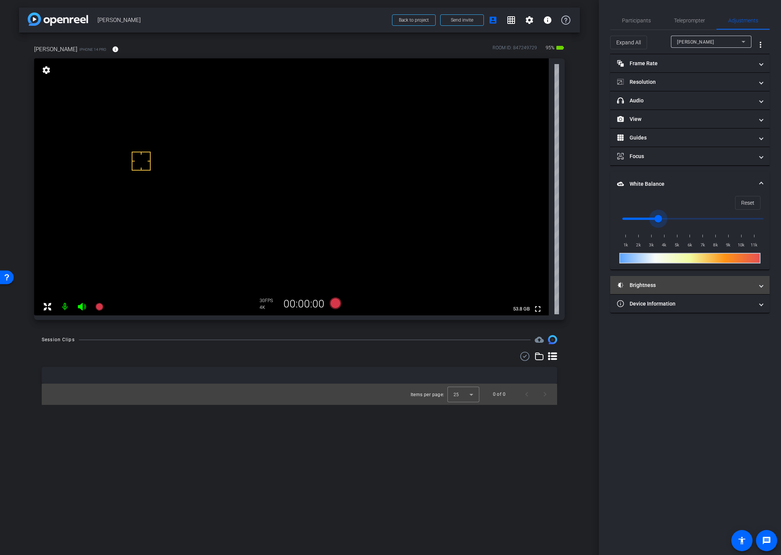
click at [640, 286] on mat-panel-title "Brightness" at bounding box center [685, 285] width 137 height 8
click at [668, 307] on button "AE Lock" at bounding box center [668, 307] width 11 height 5
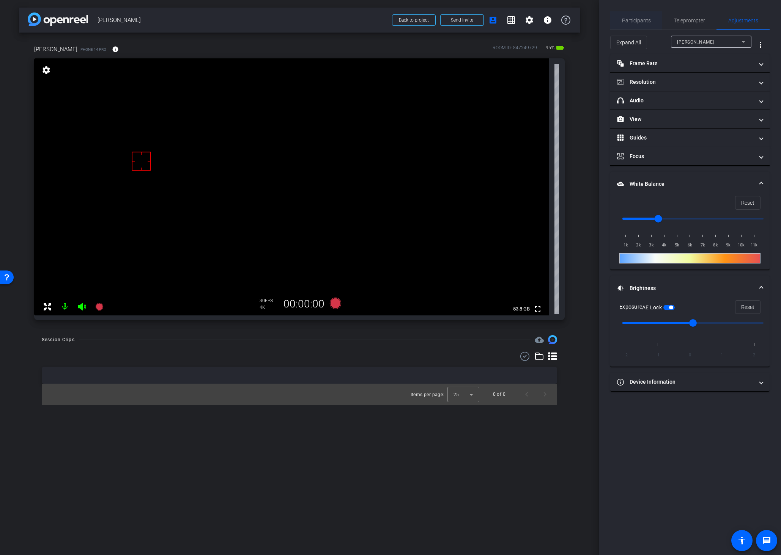
click at [634, 20] on span "Participants" at bounding box center [636, 20] width 29 height 5
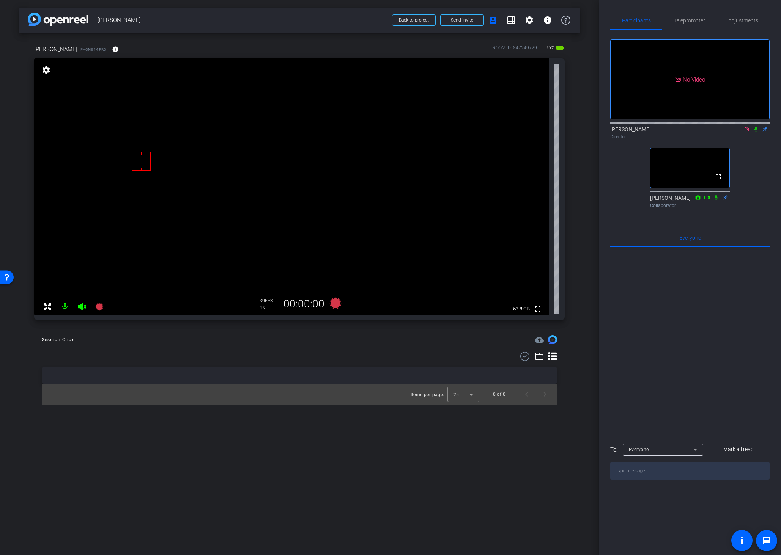
click at [579, 223] on div "[PERSON_NAME] iPhone 14 Pro info ROOM ID: 847249729 95% battery_std fullscreen …" at bounding box center [299, 180] width 561 height 295
click at [282, 155] on video at bounding box center [291, 186] width 514 height 257
click at [571, 317] on div "[PERSON_NAME] iPhone 14 Pro info ROOM ID: 847249729 95% battery_std fullscreen …" at bounding box center [299, 180] width 561 height 295
click at [333, 305] on icon at bounding box center [335, 303] width 11 height 11
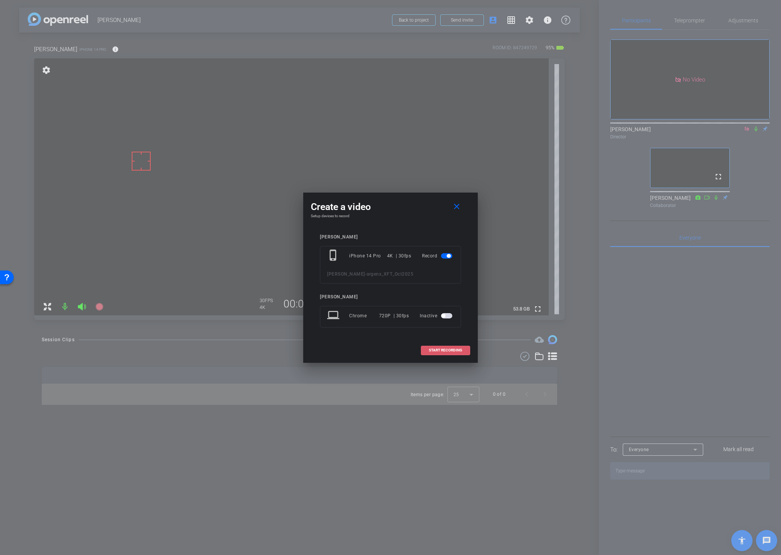
click at [445, 350] on span "START RECORDING" at bounding box center [445, 351] width 33 height 4
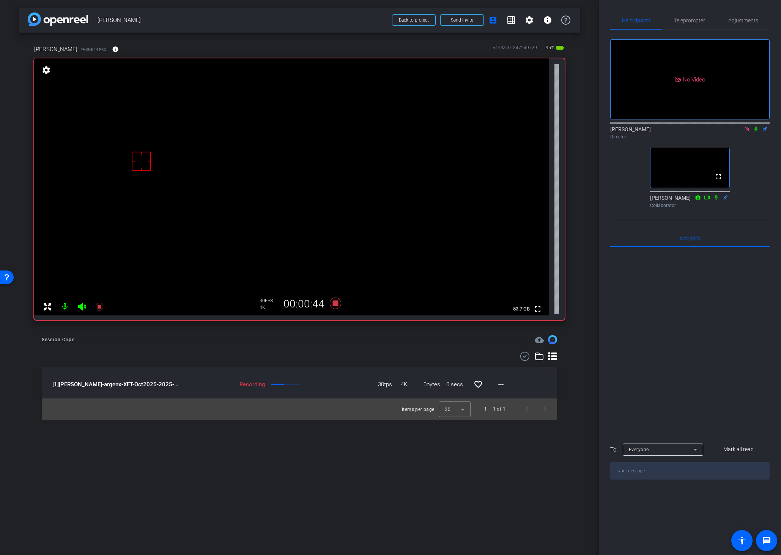
click at [579, 293] on div "[PERSON_NAME] iPhone 14 Pro info ROOM ID: 847249729 95% battery_std fullscreen …" at bounding box center [299, 180] width 561 height 295
click at [755, 127] on icon at bounding box center [755, 129] width 3 height 5
click at [398, 449] on div "arrow_back [PERSON_NAME] Back to project Send invite account_box grid_on settin…" at bounding box center [299, 277] width 599 height 555
click at [336, 302] on icon at bounding box center [335, 303] width 11 height 11
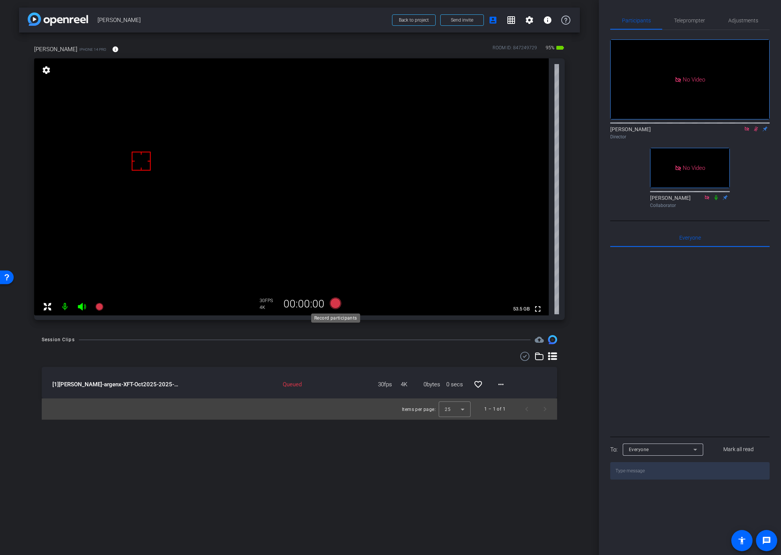
click at [335, 304] on icon at bounding box center [335, 303] width 11 height 11
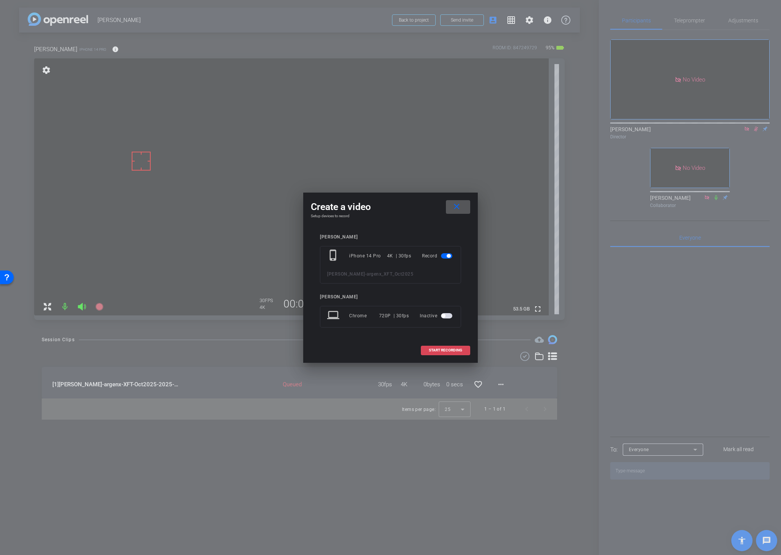
click at [443, 347] on span at bounding box center [445, 350] width 49 height 18
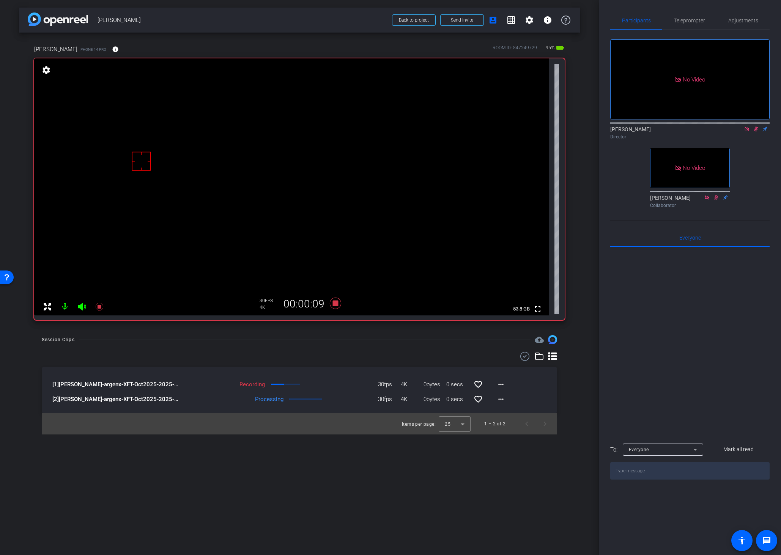
click at [404, 344] on div "Session Clips cloud_upload [1] [PERSON_NAME]-argenx-XFT-Oct2025-2025-09-09-16-4…" at bounding box center [299, 384] width 561 height 99
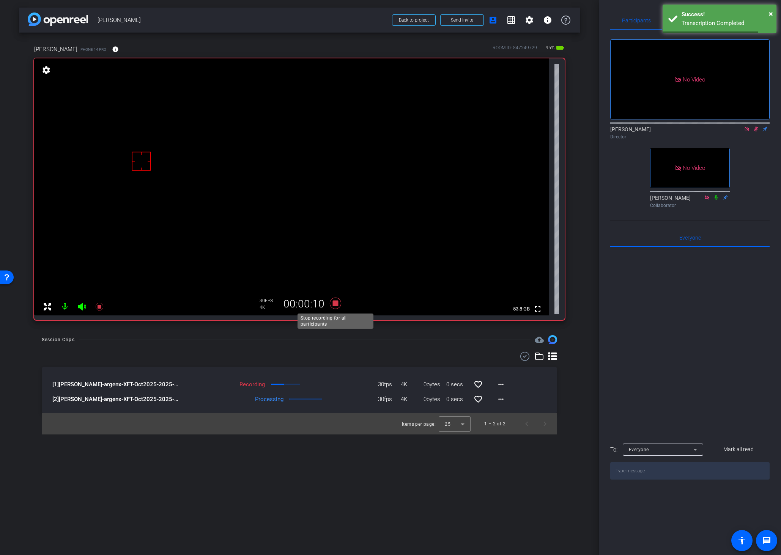
click at [334, 304] on icon at bounding box center [335, 303] width 11 height 11
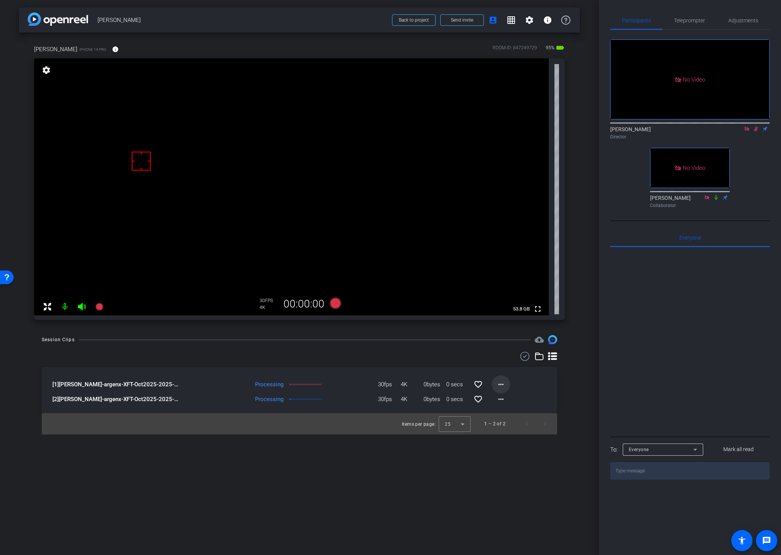
click at [499, 382] on mat-icon "more_horiz" at bounding box center [500, 384] width 9 height 9
click at [506, 399] on span "Download Original" at bounding box center [525, 400] width 55 height 9
click at [756, 127] on icon at bounding box center [756, 129] width 4 height 5
click at [755, 126] on icon at bounding box center [756, 128] width 6 height 5
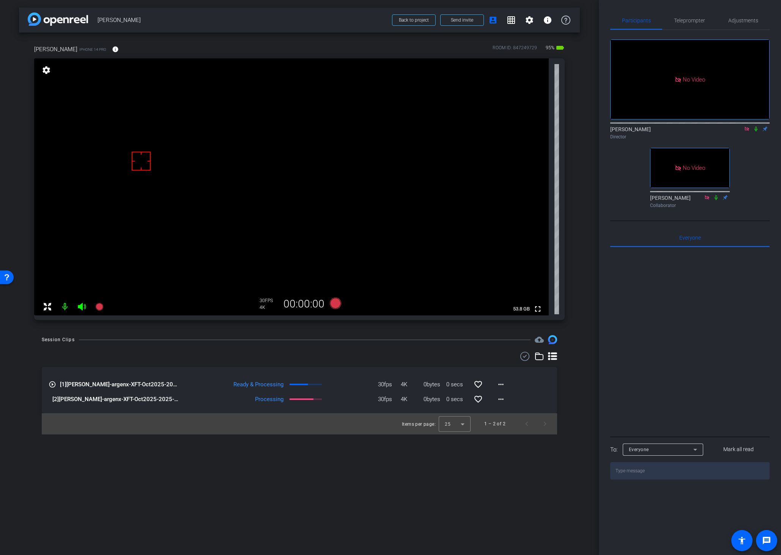
click at [755, 126] on icon at bounding box center [756, 128] width 6 height 5
click at [355, 339] on div "Session Clips cloud_upload" at bounding box center [299, 339] width 515 height 9
click at [333, 303] on icon at bounding box center [335, 303] width 11 height 11
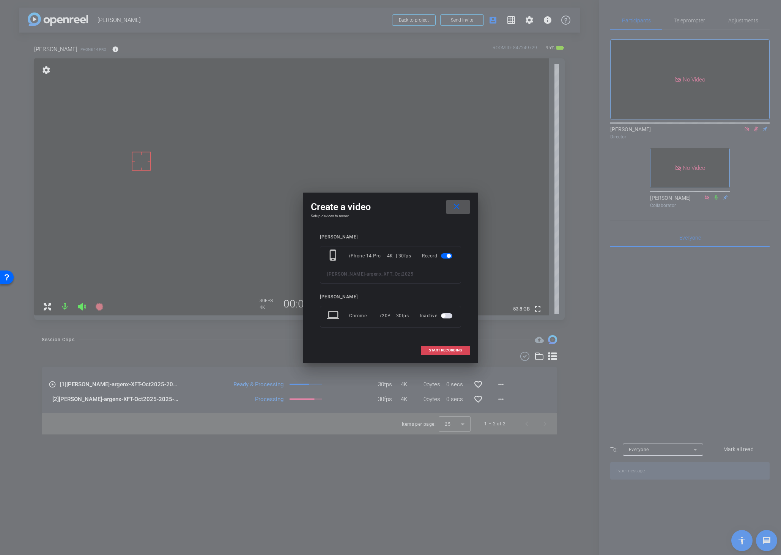
click at [437, 350] on span "START RECORDING" at bounding box center [445, 351] width 33 height 4
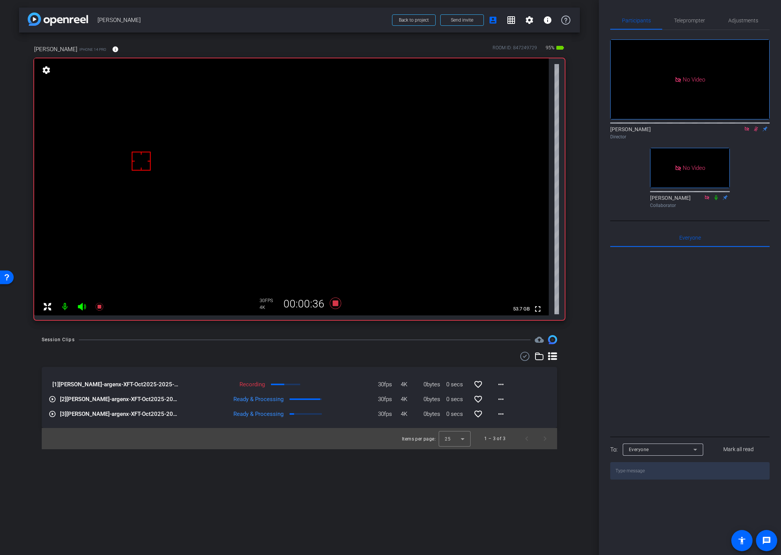
click at [755, 126] on icon at bounding box center [756, 128] width 6 height 5
click at [309, 152] on video at bounding box center [291, 186] width 514 height 257
click at [754, 126] on icon at bounding box center [756, 128] width 6 height 5
click at [500, 415] on mat-icon "more_horiz" at bounding box center [500, 414] width 9 height 9
click at [499, 431] on span "Download Original" at bounding box center [521, 430] width 46 height 9
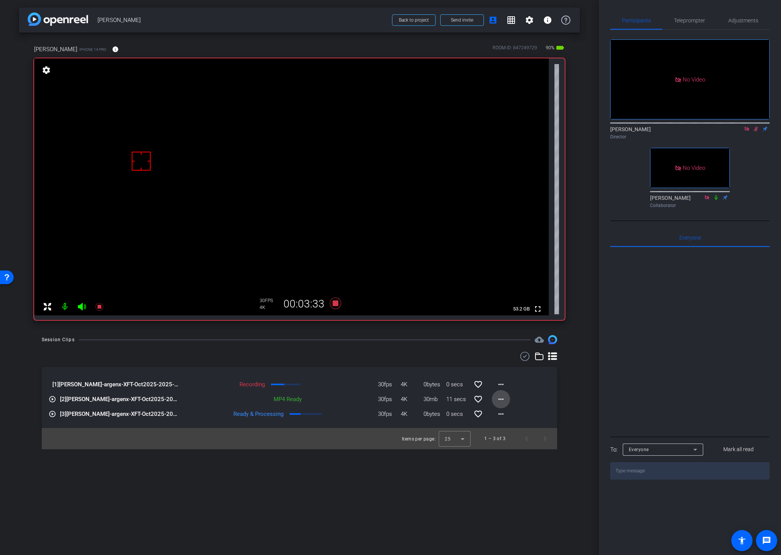
click at [497, 401] on mat-icon "more_horiz" at bounding box center [500, 399] width 9 height 9
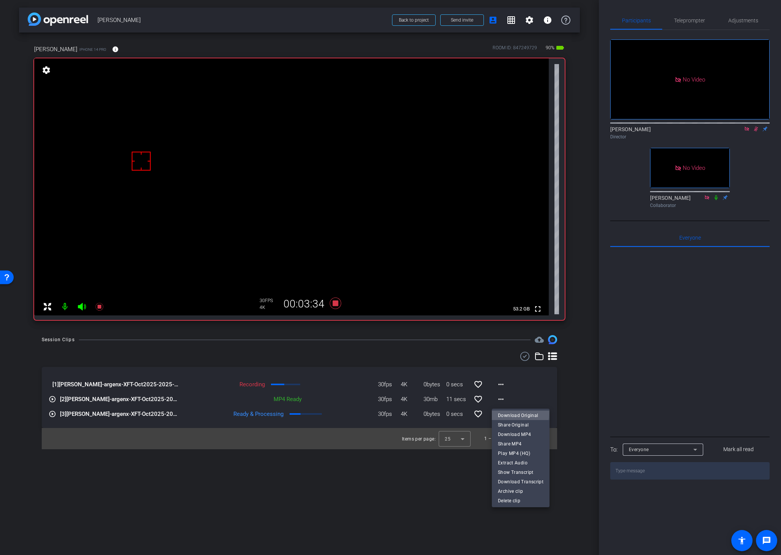
click at [503, 413] on span "Download Original" at bounding box center [521, 415] width 46 height 9
click at [585, 413] on div "arrow_back [PERSON_NAME] Back to project Send invite account_box grid_on settin…" at bounding box center [299, 277] width 599 height 555
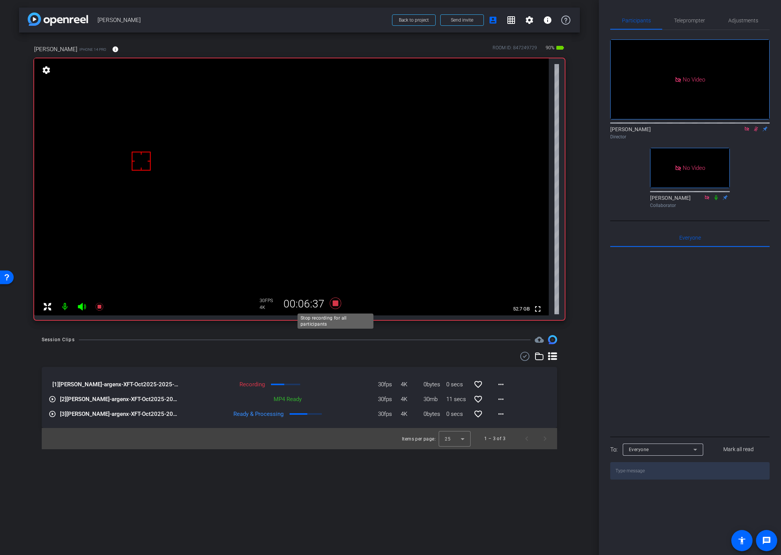
click at [338, 304] on icon at bounding box center [335, 304] width 18 height 14
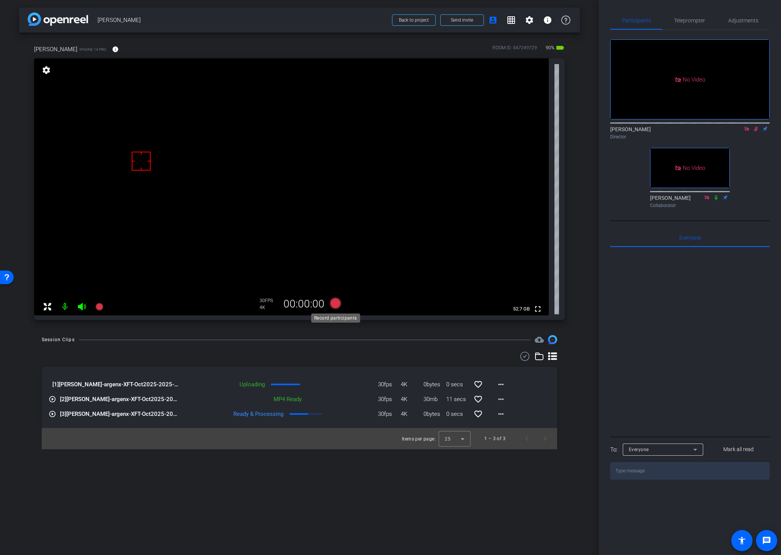
click at [335, 302] on icon at bounding box center [335, 303] width 11 height 11
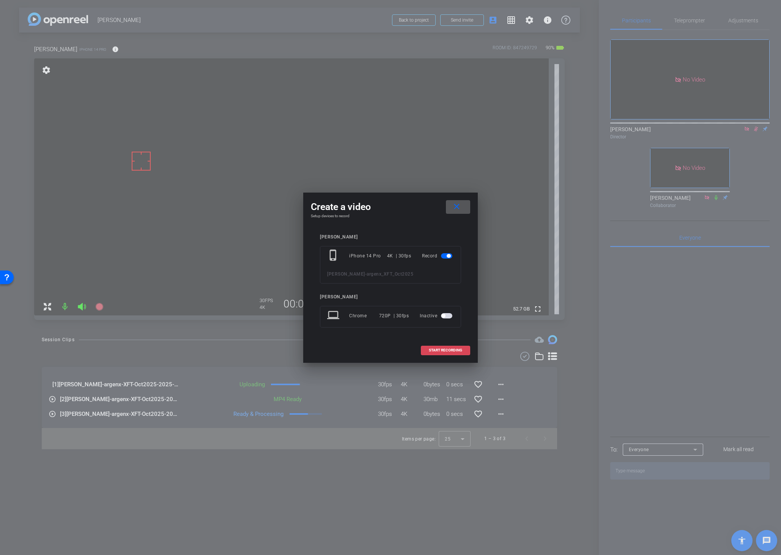
click at [437, 350] on span "START RECORDING" at bounding box center [445, 351] width 33 height 4
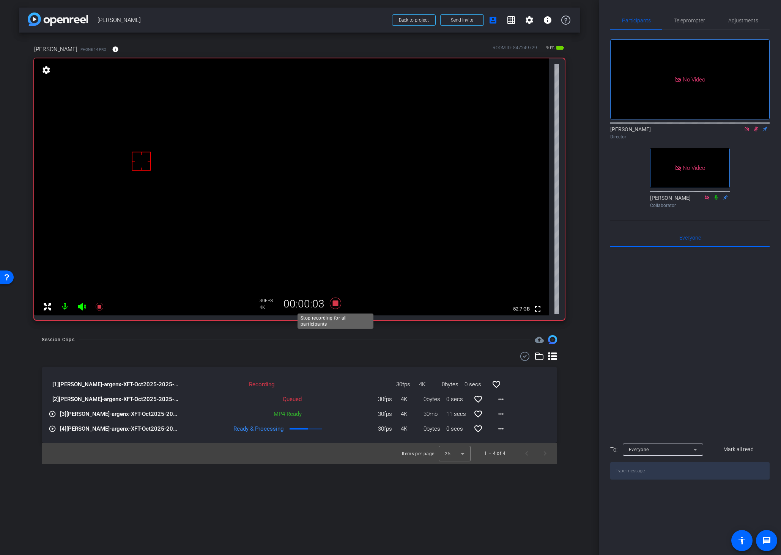
click at [335, 303] on icon at bounding box center [335, 303] width 11 height 11
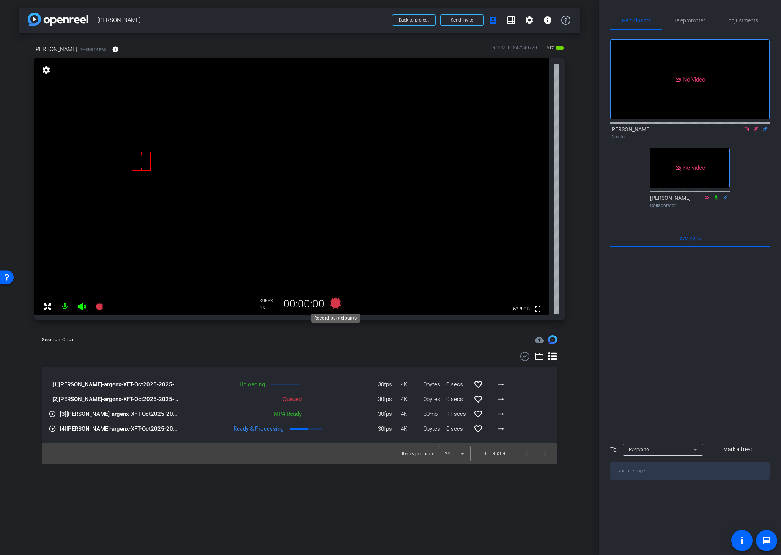
click at [335, 303] on icon at bounding box center [335, 303] width 11 height 11
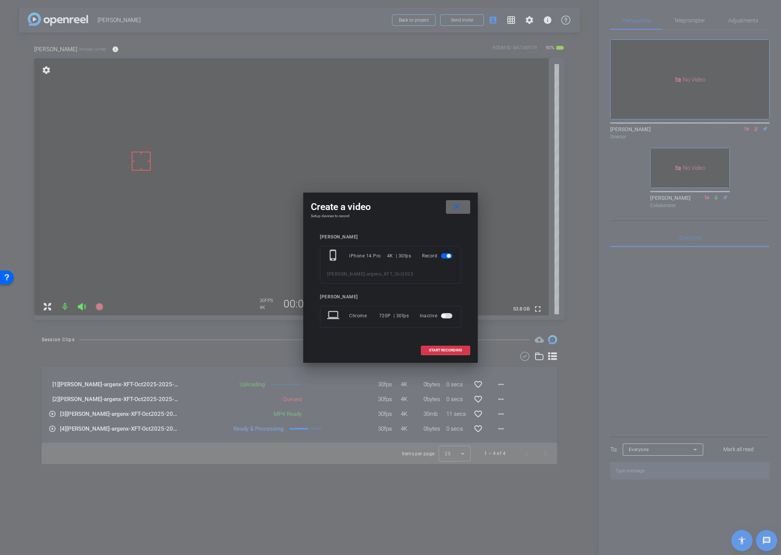
drag, startPoint x: 460, startPoint y: 205, endPoint x: 456, endPoint y: 206, distance: 4.1
click at [459, 205] on mat-icon "close" at bounding box center [456, 206] width 9 height 9
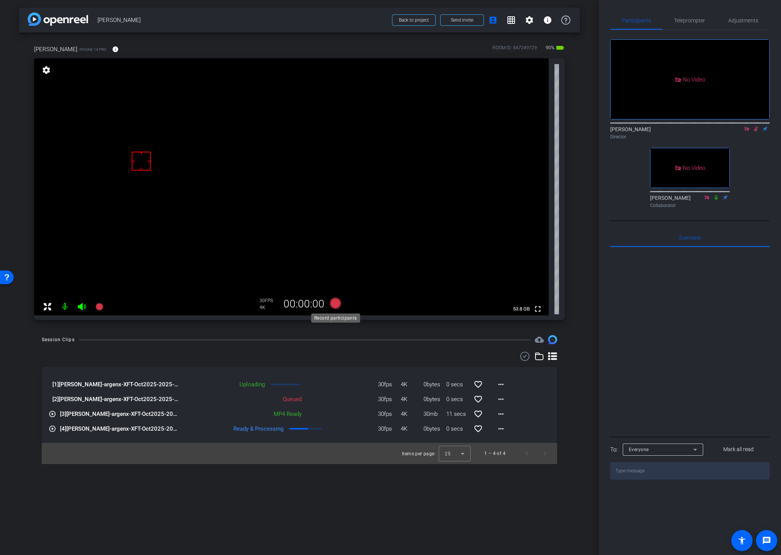
click at [336, 301] on icon at bounding box center [335, 303] width 11 height 11
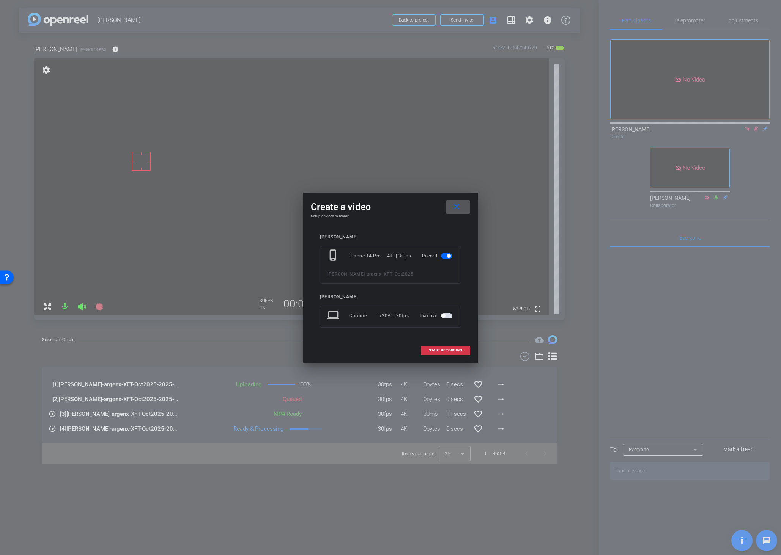
drag, startPoint x: 458, startPoint y: 209, endPoint x: 459, endPoint y: 226, distance: 16.7
click at [458, 209] on mat-icon "close" at bounding box center [456, 206] width 9 height 9
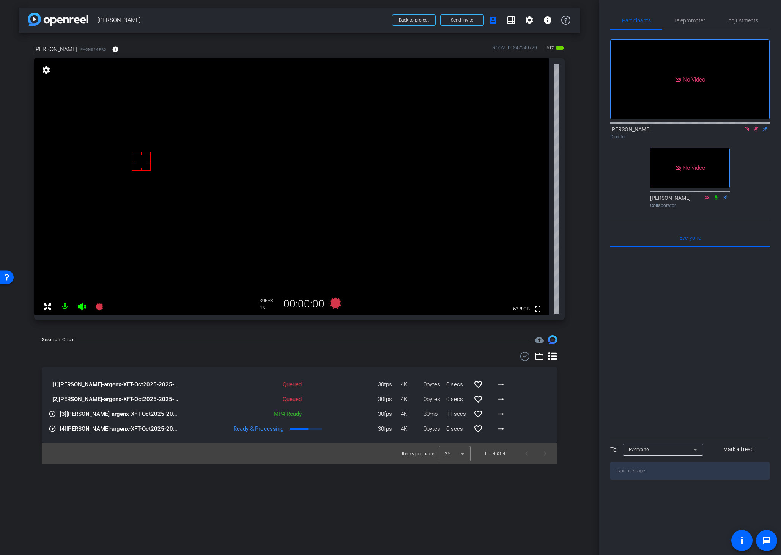
click at [359, 345] on div "Session Clips cloud_upload [1] [PERSON_NAME]-argenx-XFT-Oct2025-2025-09-09-16-5…" at bounding box center [299, 399] width 561 height 129
click at [755, 126] on icon at bounding box center [756, 128] width 6 height 5
drag, startPoint x: 357, startPoint y: 327, endPoint x: 352, endPoint y: 329, distance: 5.4
click at [357, 327] on div "[PERSON_NAME] iPhone 14 Pro info ROOM ID: 847249729 90% battery_std fullscreen …" at bounding box center [299, 180] width 561 height 295
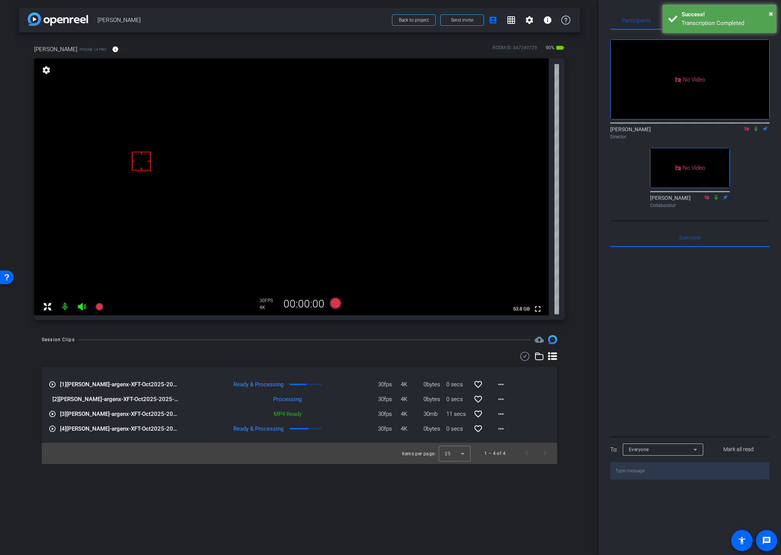
click at [313, 344] on div "Session Clips cloud_upload" at bounding box center [299, 339] width 515 height 9
click at [335, 303] on icon at bounding box center [335, 303] width 11 height 11
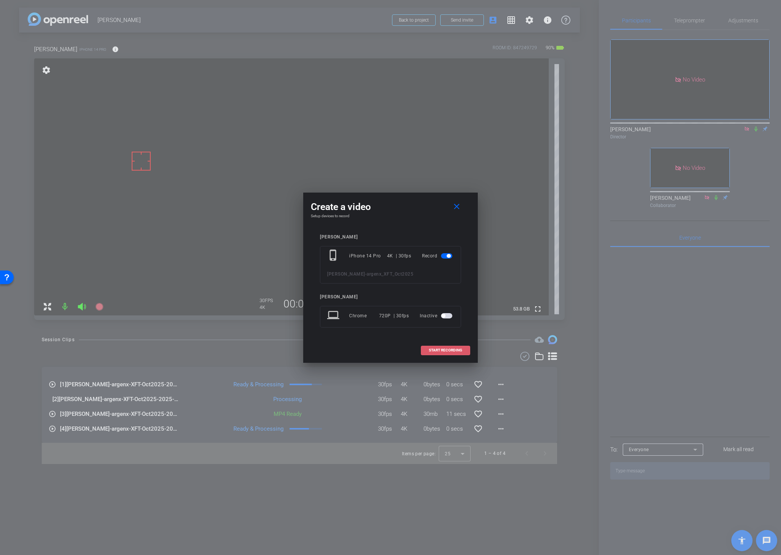
click at [433, 349] on span "START RECORDING" at bounding box center [445, 351] width 33 height 4
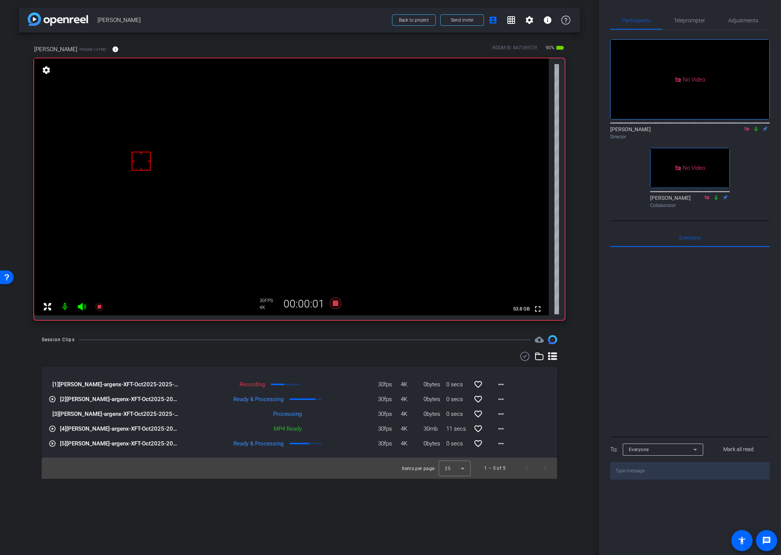
click at [754, 126] on icon at bounding box center [756, 128] width 6 height 5
click at [501, 398] on mat-icon "more_horiz" at bounding box center [500, 399] width 9 height 9
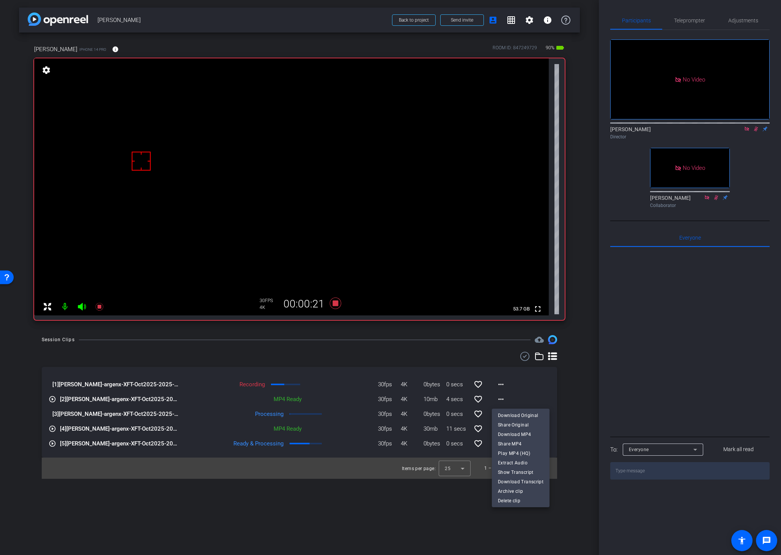
click at [374, 356] on div at bounding box center [390, 277] width 781 height 555
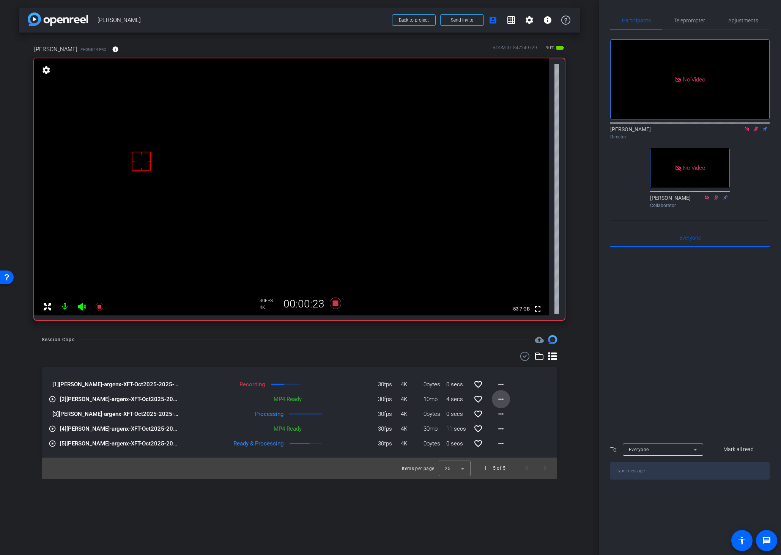
click at [500, 397] on mat-icon "more_horiz" at bounding box center [500, 399] width 9 height 9
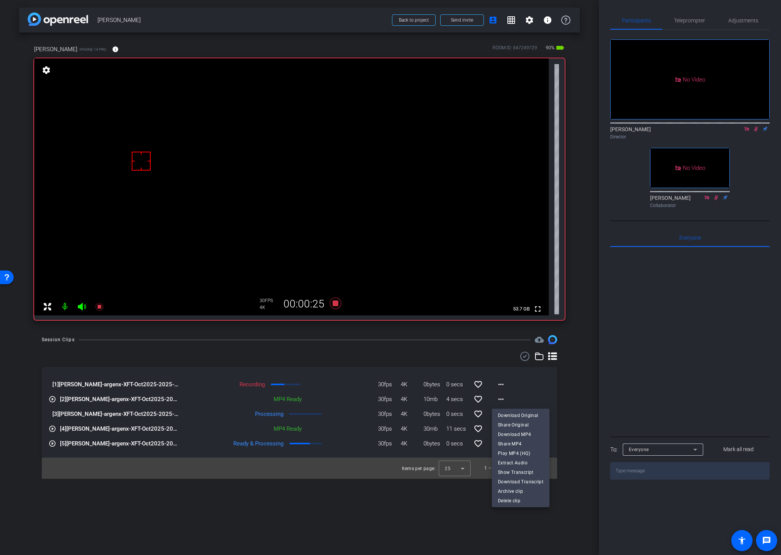
click at [399, 500] on div at bounding box center [390, 277] width 781 height 555
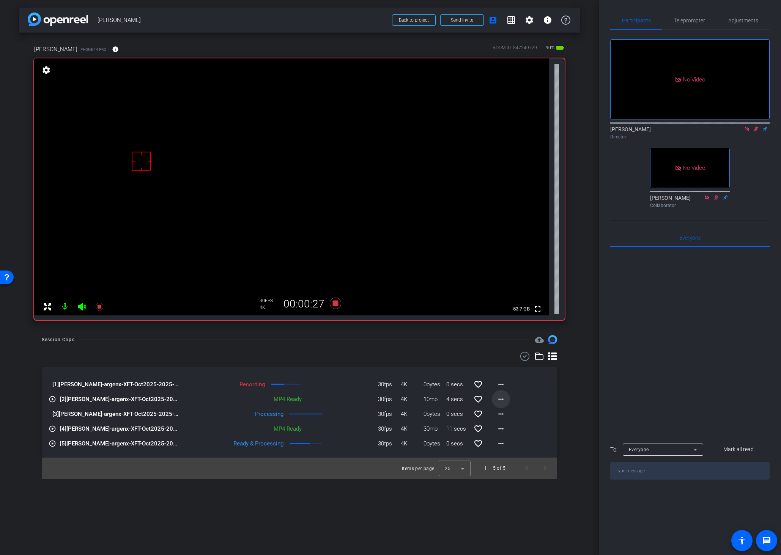
click at [499, 399] on mat-icon "more_horiz" at bounding box center [500, 399] width 9 height 9
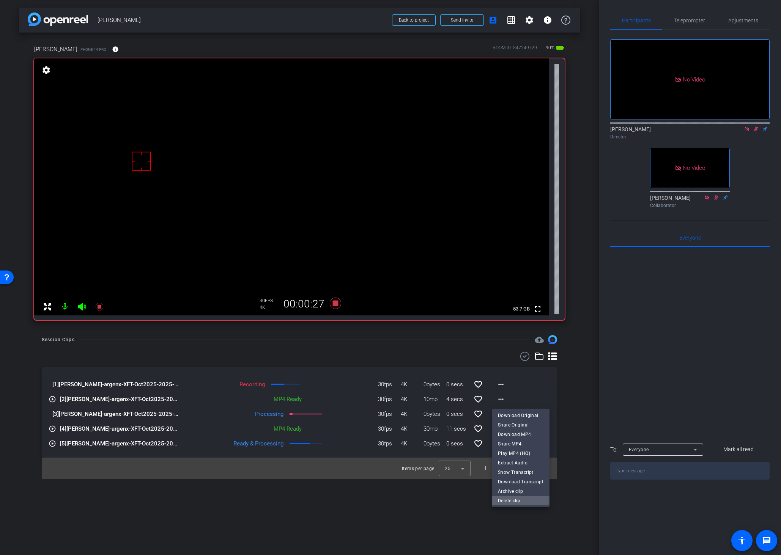
click at [498, 501] on span "Delete clip" at bounding box center [521, 500] width 46 height 9
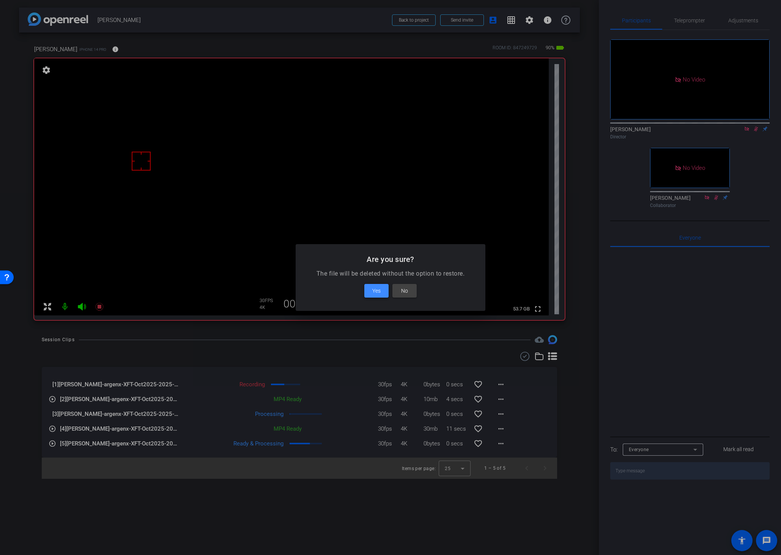
click at [374, 288] on span "Yes" at bounding box center [376, 290] width 8 height 9
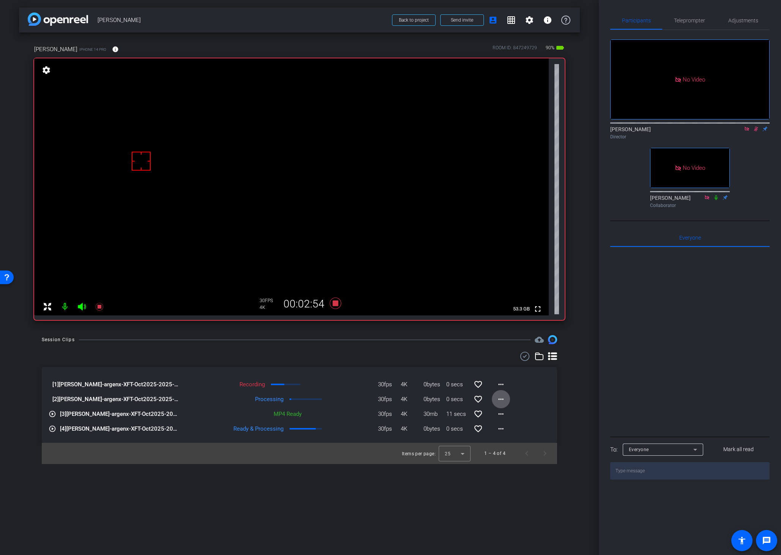
click at [347, 502] on div "arrow_back [PERSON_NAME] Back to project Send invite account_box grid_on settin…" at bounding box center [299, 277] width 599 height 555
click at [295, 506] on div "arrow_back [PERSON_NAME] Back to project Send invite account_box grid_on settin…" at bounding box center [299, 277] width 599 height 555
click at [333, 302] on icon at bounding box center [335, 303] width 11 height 11
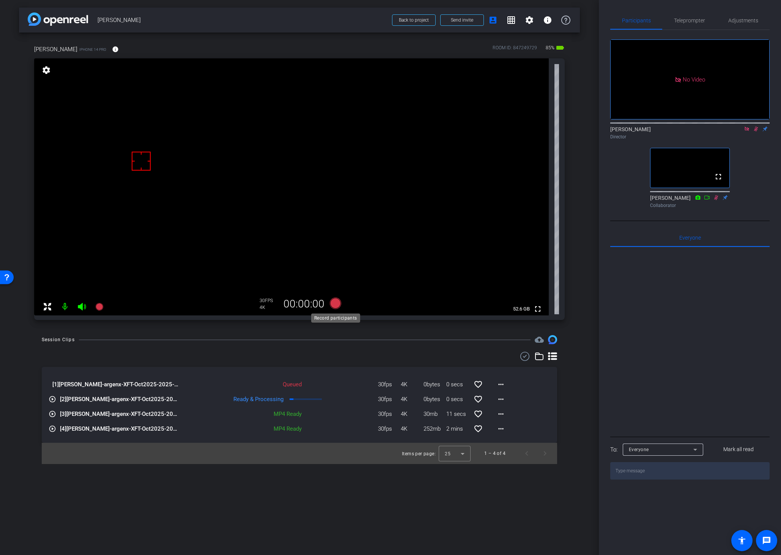
click at [335, 303] on icon at bounding box center [335, 303] width 11 height 11
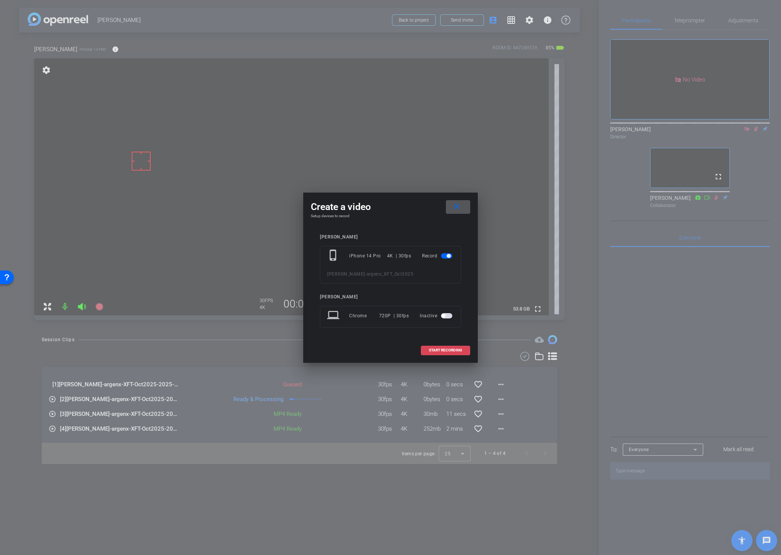
click at [445, 349] on span "START RECORDING" at bounding box center [445, 351] width 33 height 4
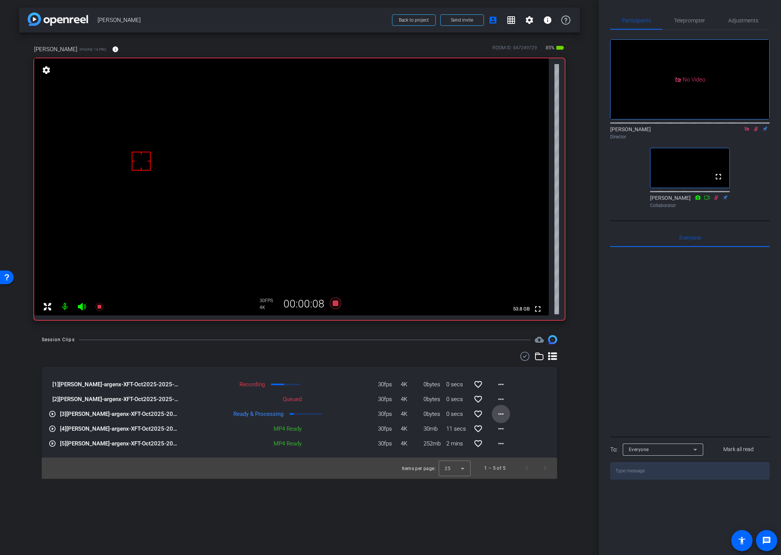
click at [500, 413] on mat-icon "more_horiz" at bounding box center [500, 414] width 9 height 9
click at [503, 430] on span "Download Original" at bounding box center [521, 430] width 46 height 9
click at [440, 530] on div "arrow_back [PERSON_NAME] Back to project Send invite account_box grid_on settin…" at bounding box center [299, 277] width 599 height 555
click at [334, 302] on icon at bounding box center [335, 303] width 11 height 11
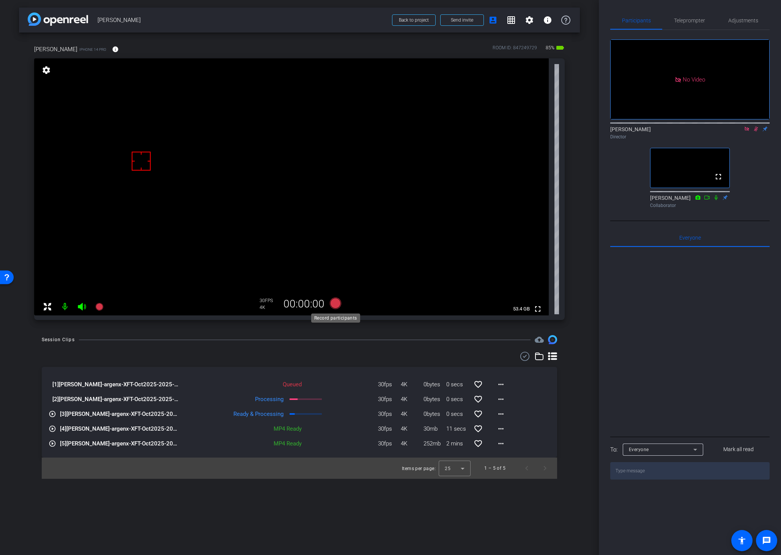
click at [334, 302] on icon at bounding box center [335, 303] width 11 height 11
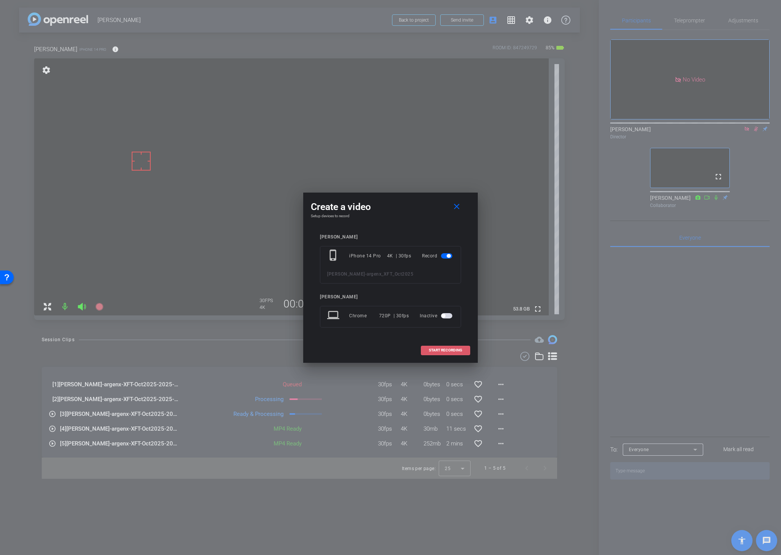
click at [434, 349] on span "START RECORDING" at bounding box center [445, 351] width 33 height 4
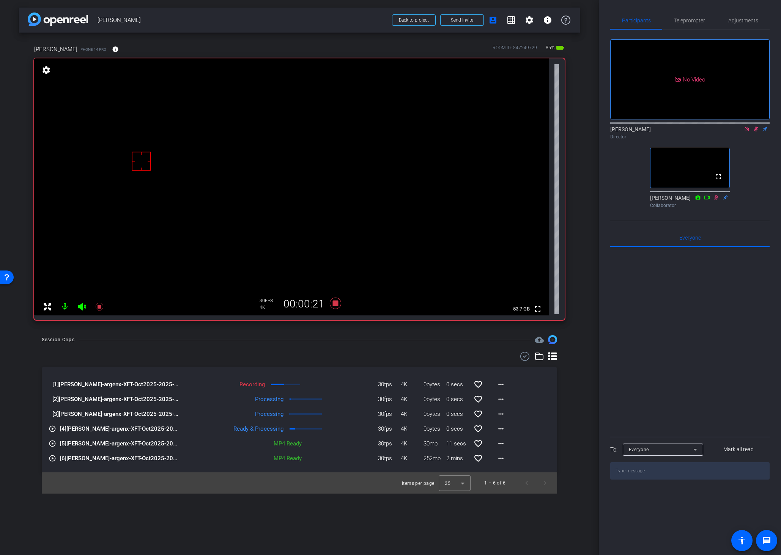
click at [755, 127] on icon at bounding box center [756, 129] width 4 height 5
click at [755, 126] on icon at bounding box center [756, 128] width 6 height 5
click at [582, 295] on div "arrow_back [PERSON_NAME] Back to project Send invite account_box grid_on settin…" at bounding box center [299, 277] width 599 height 555
click at [305, 157] on video at bounding box center [291, 186] width 514 height 257
click at [756, 127] on icon at bounding box center [756, 129] width 4 height 5
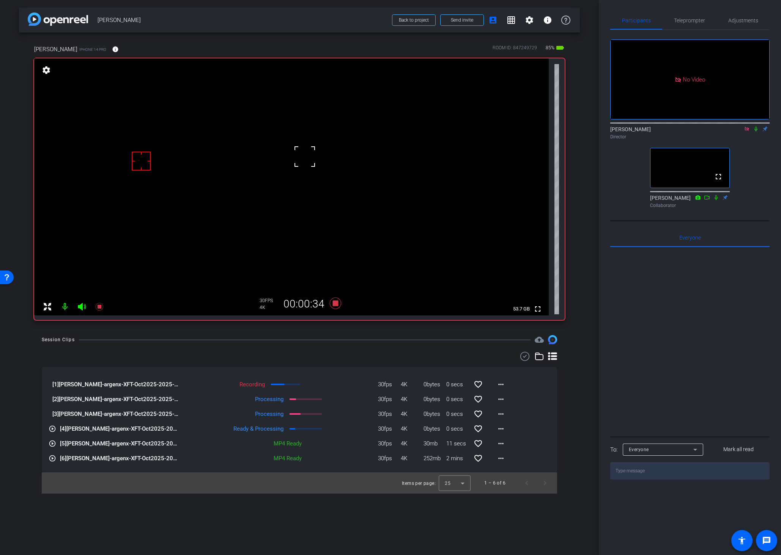
click at [755, 126] on icon at bounding box center [756, 128] width 6 height 5
click at [502, 400] on mat-icon "more_horiz" at bounding box center [500, 399] width 9 height 9
click at [511, 415] on span "Download Original" at bounding box center [521, 415] width 46 height 9
click at [501, 413] on mat-icon "more_horiz" at bounding box center [500, 414] width 9 height 9
click at [505, 429] on span "Download Original" at bounding box center [521, 430] width 46 height 9
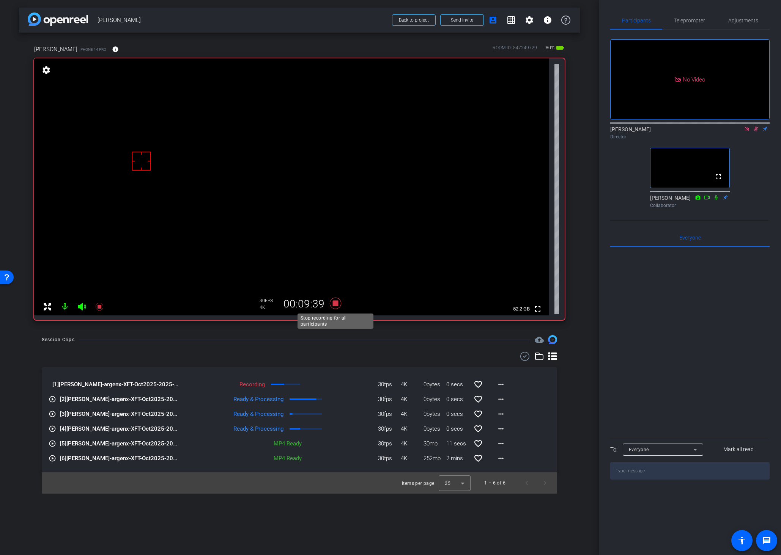
click at [334, 304] on icon at bounding box center [335, 303] width 11 height 11
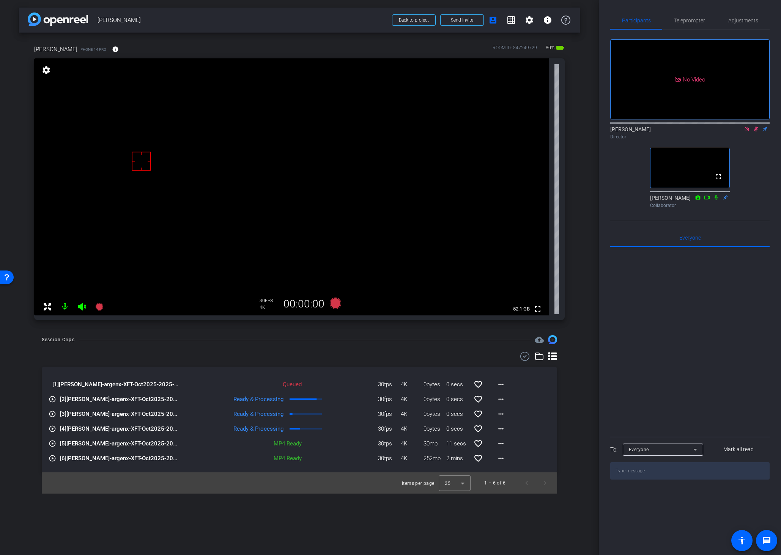
click at [758, 126] on icon at bounding box center [756, 128] width 6 height 5
click at [755, 126] on icon at bounding box center [756, 128] width 6 height 5
click at [754, 126] on icon at bounding box center [756, 128] width 6 height 5
click at [334, 343] on div "Session Clips cloud_upload" at bounding box center [299, 339] width 515 height 9
click at [577, 366] on div "Session Clips cloud_upload [1] [PERSON_NAME]-argenx-XFT-Oct2025-2025-09-09-17-0…" at bounding box center [299, 414] width 561 height 159
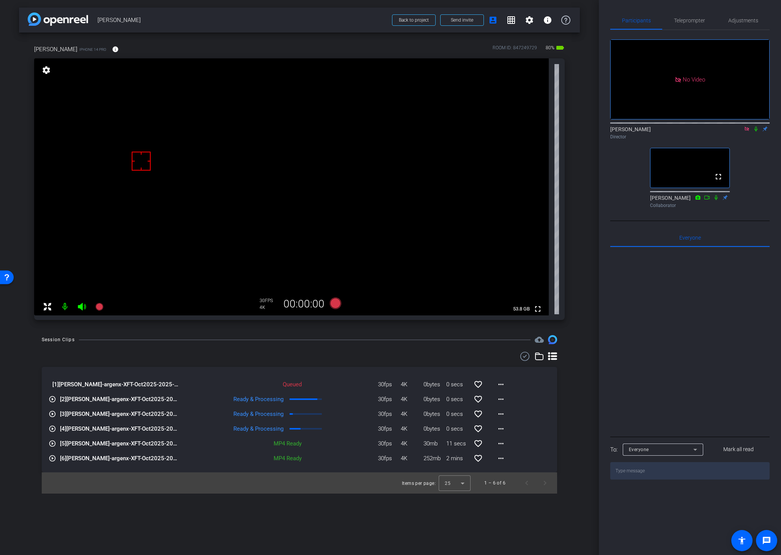
click at [753, 126] on icon at bounding box center [756, 128] width 6 height 5
click at [331, 303] on icon at bounding box center [335, 303] width 11 height 11
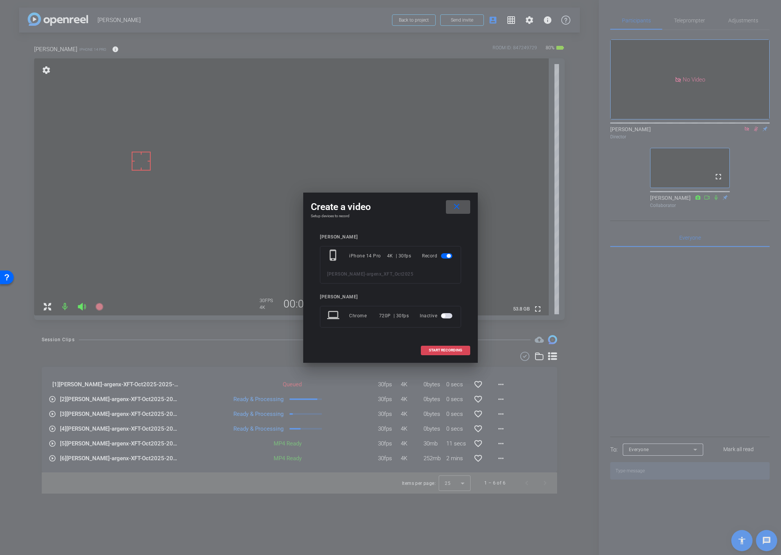
click at [437, 351] on span "START RECORDING" at bounding box center [445, 351] width 33 height 4
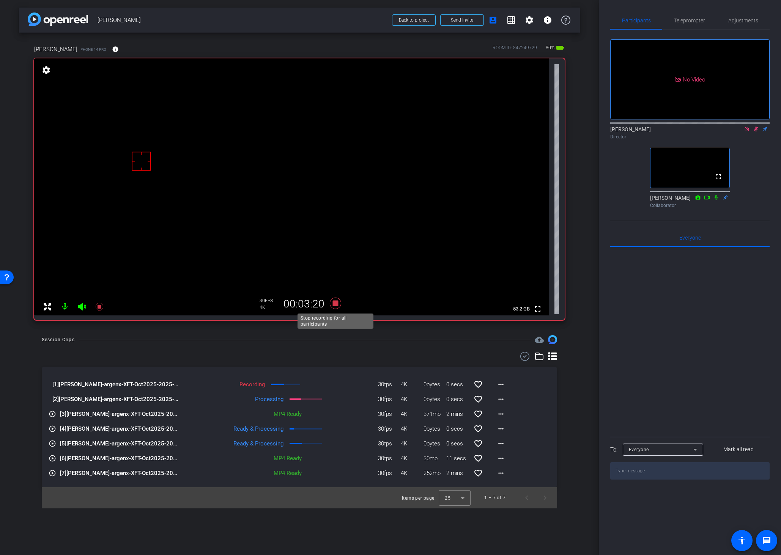
click at [334, 305] on icon at bounding box center [335, 303] width 11 height 11
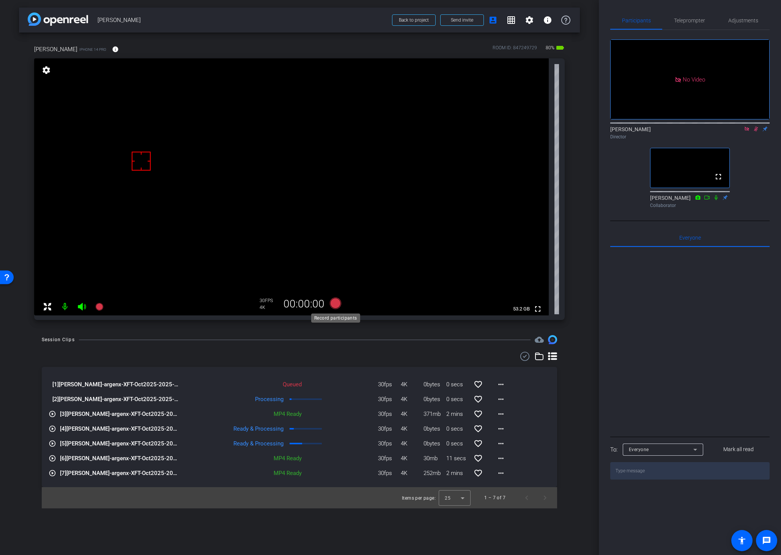
click at [333, 305] on icon at bounding box center [335, 303] width 11 height 11
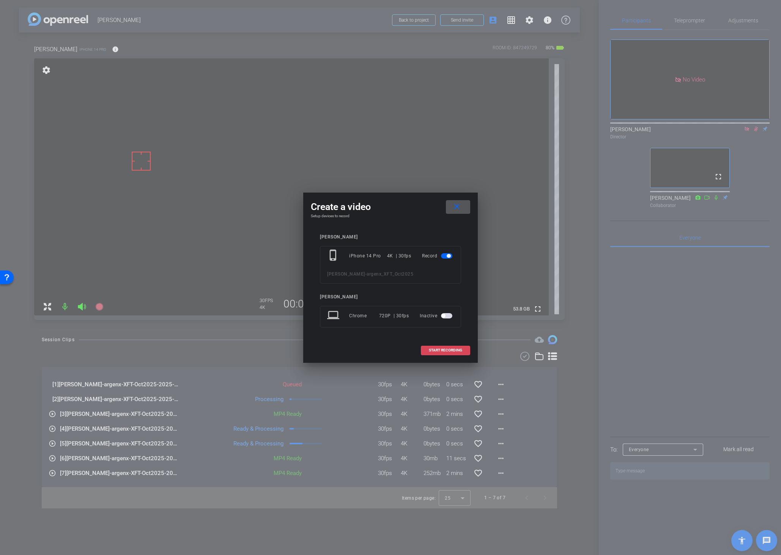
click at [440, 350] on span "START RECORDING" at bounding box center [445, 351] width 33 height 4
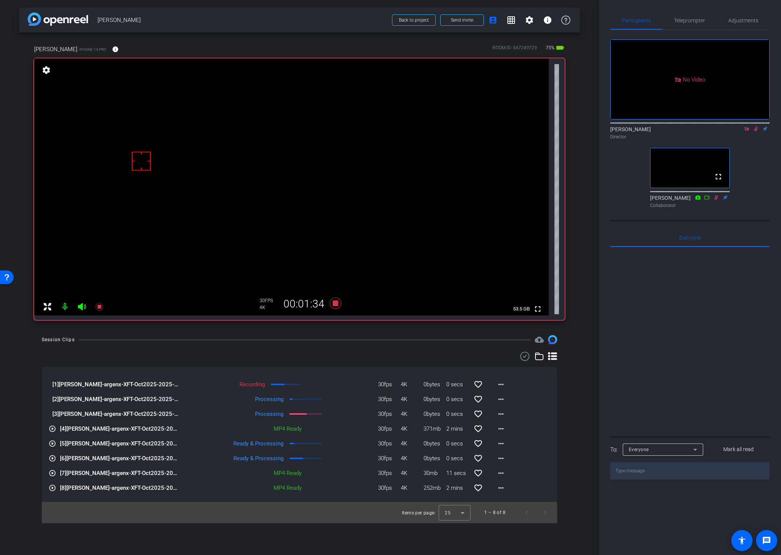
click at [572, 419] on div "Session Clips cloud_upload [1] [PERSON_NAME]-argenx-XFT-Oct2025-2025-09-09-17-1…" at bounding box center [299, 429] width 561 height 188
click at [502, 401] on mat-icon "more_horiz" at bounding box center [500, 399] width 9 height 9
click at [508, 413] on span "Download Original" at bounding box center [521, 415] width 46 height 9
click at [332, 303] on icon at bounding box center [335, 303] width 11 height 11
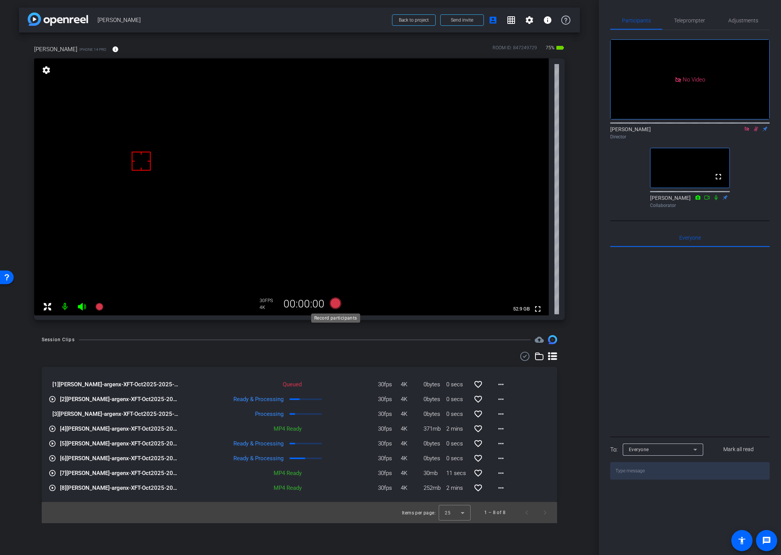
click at [334, 302] on icon at bounding box center [335, 303] width 11 height 11
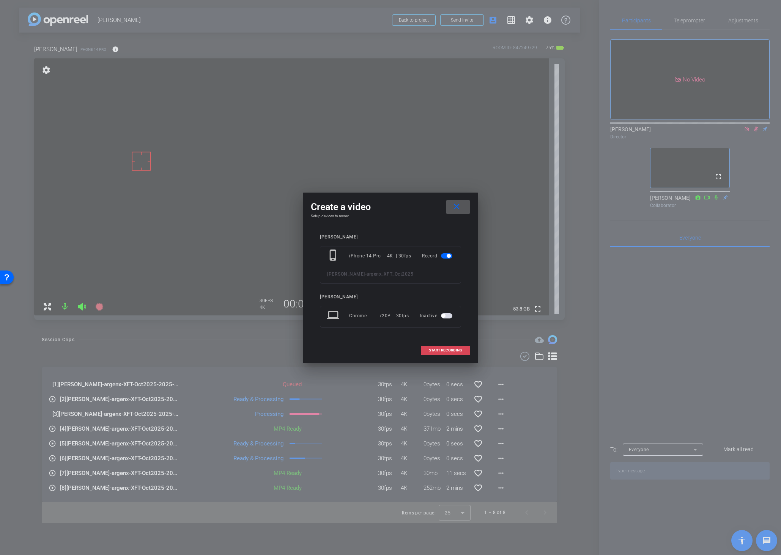
click at [433, 350] on span "START RECORDING" at bounding box center [445, 351] width 33 height 4
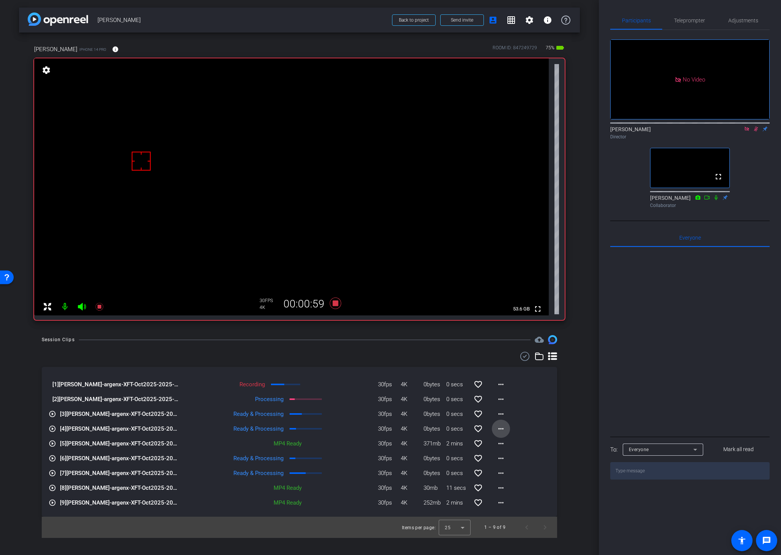
click at [500, 429] on mat-icon "more_horiz" at bounding box center [500, 428] width 9 height 9
click at [506, 441] on span "Download Original" at bounding box center [521, 444] width 46 height 9
click at [570, 412] on div "Session Clips cloud_upload [1] [PERSON_NAME]-argenx-XFT-Oct2025-2025-09-09-17-2…" at bounding box center [299, 436] width 561 height 203
click at [339, 335] on div "arrow_back [PERSON_NAME] Back to project Send invite account_box grid_on settin…" at bounding box center [299, 277] width 599 height 555
click at [375, 349] on div "Session Clips cloud_upload [1] [PERSON_NAME]-argenx-XFT-Oct2025-2025-09-09-17-2…" at bounding box center [299, 436] width 561 height 203
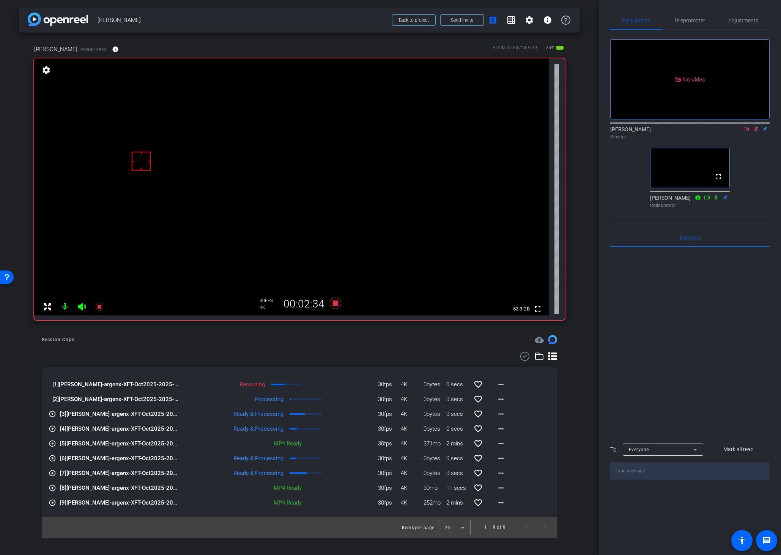
click at [347, 341] on div "Session Clips cloud_upload" at bounding box center [299, 339] width 515 height 9
click at [756, 126] on icon at bounding box center [756, 128] width 6 height 5
click at [755, 126] on icon at bounding box center [756, 128] width 6 height 5
click at [334, 337] on div "Session Clips cloud_upload" at bounding box center [299, 339] width 515 height 9
click at [755, 126] on icon at bounding box center [756, 128] width 6 height 5
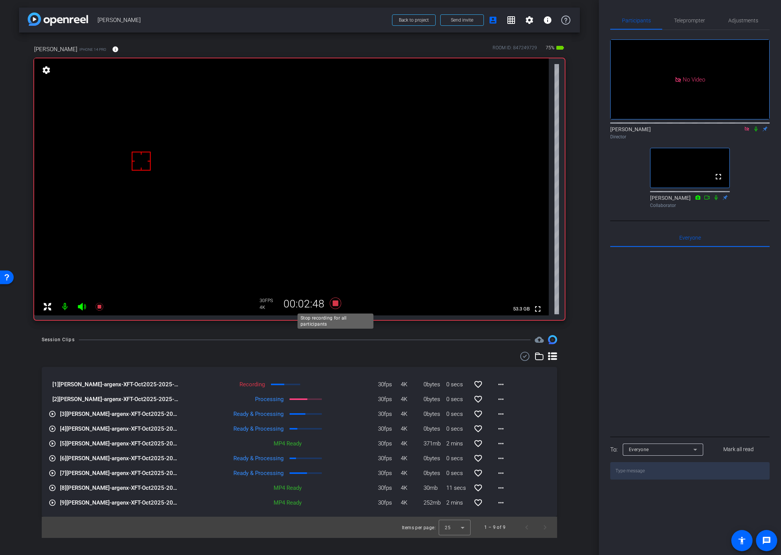
click at [338, 301] on icon at bounding box center [335, 304] width 18 height 14
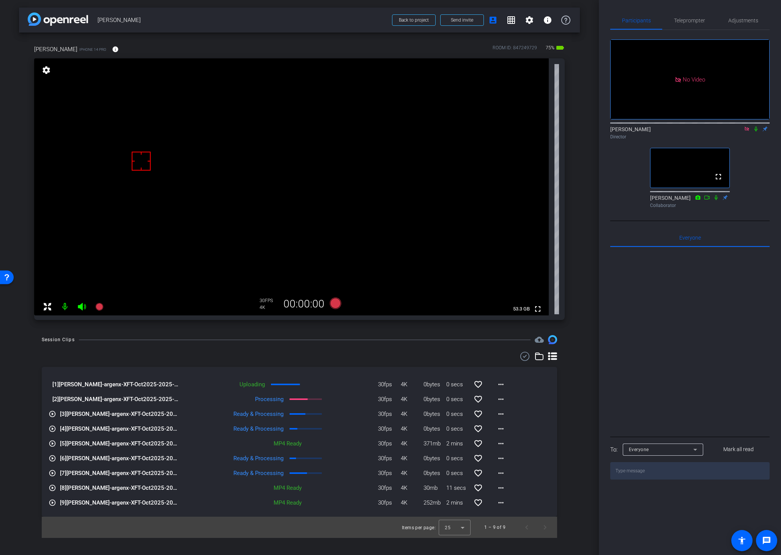
click at [574, 354] on div "Session Clips cloud_upload [1] [PERSON_NAME]-argenx-XFT-Oct2025-2025-09-09-17-2…" at bounding box center [299, 436] width 561 height 203
click at [335, 305] on icon at bounding box center [335, 303] width 11 height 11
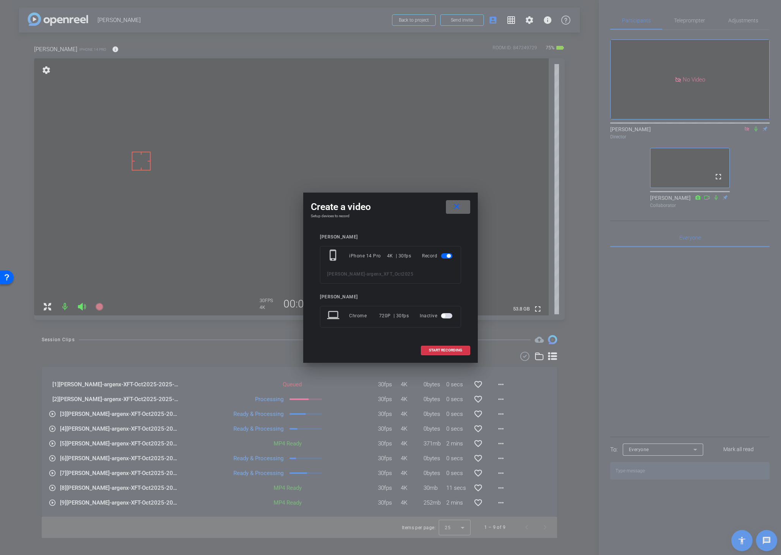
click at [455, 207] on mat-icon "close" at bounding box center [456, 206] width 9 height 9
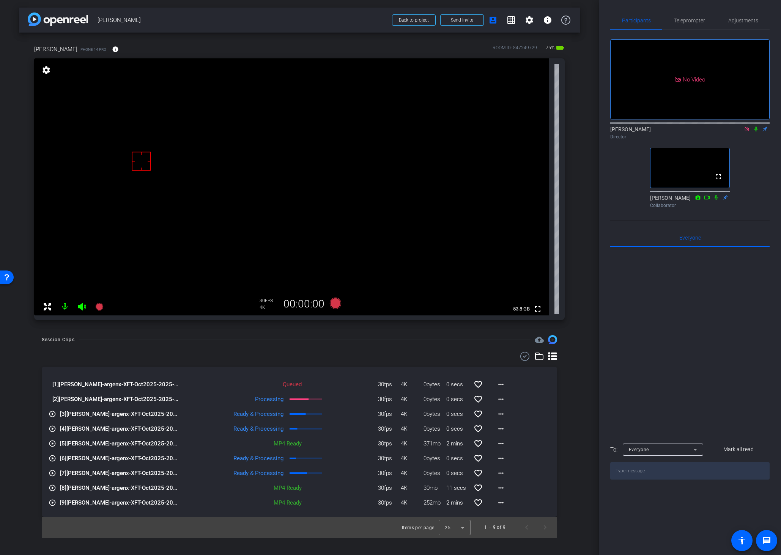
click at [319, 352] on div at bounding box center [299, 356] width 515 height 9
click at [746, 126] on icon at bounding box center [747, 128] width 6 height 5
click at [738, 22] on span "Adjustments" at bounding box center [743, 20] width 30 height 5
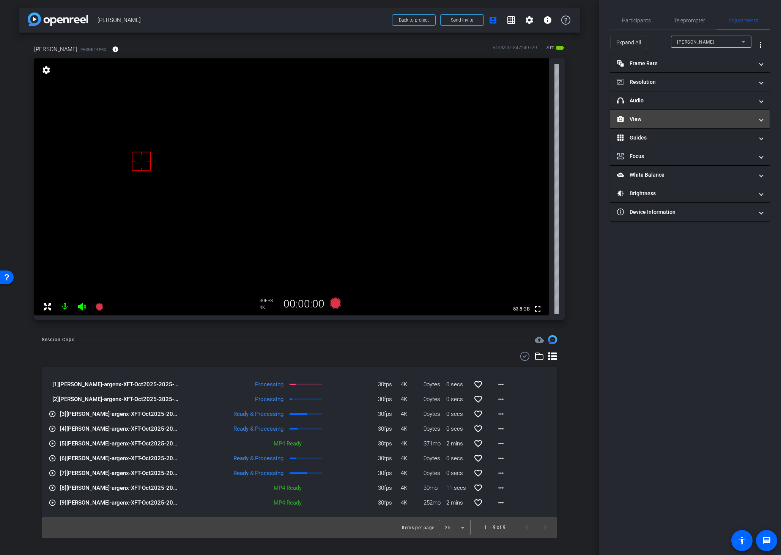
click at [658, 113] on mat-expansion-panel-header "View" at bounding box center [689, 119] width 159 height 18
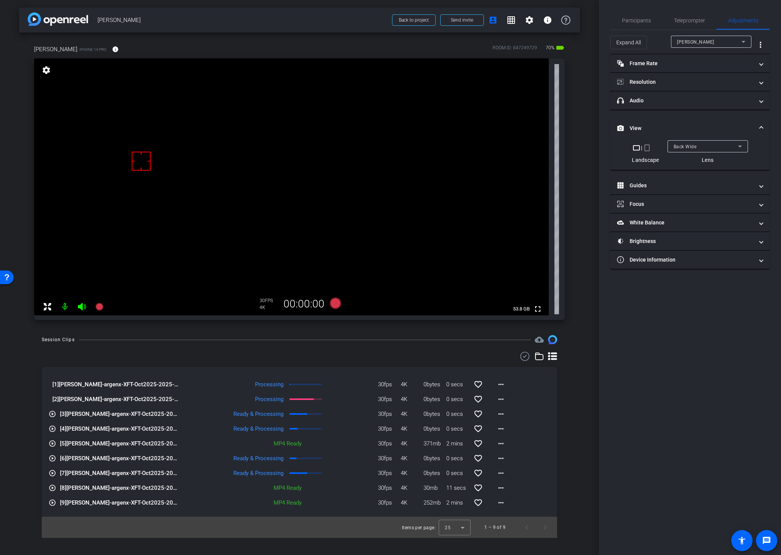
click at [679, 145] on span "Back Wide" at bounding box center [684, 146] width 23 height 5
click at [679, 173] on span "Front Wide" at bounding box center [685, 173] width 25 height 9
click at [629, 16] on span "Participants" at bounding box center [636, 20] width 29 height 18
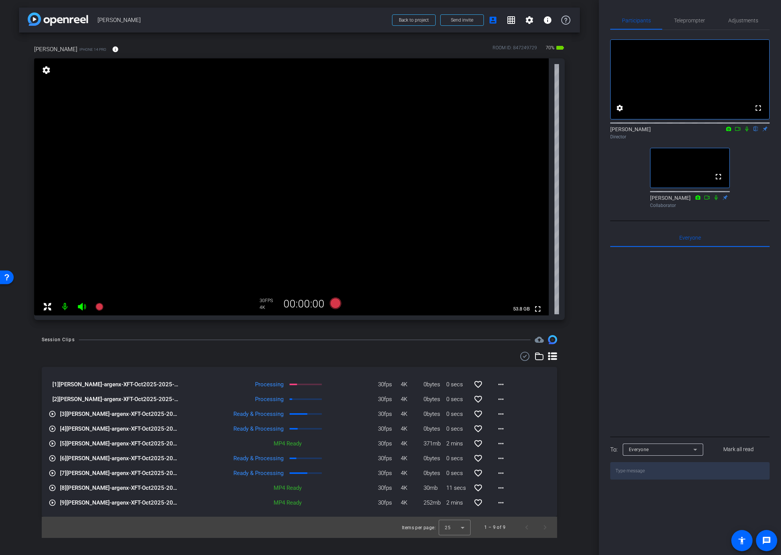
click at [581, 265] on div "arrow_back [PERSON_NAME] Back to project Send invite account_box grid_on settin…" at bounding box center [299, 277] width 599 height 555
click at [575, 435] on div "Session Clips cloud_upload [1] [PERSON_NAME]-argenx-XFT-Oct2025-2025-09-09-17-2…" at bounding box center [299, 436] width 561 height 203
click at [570, 400] on div "Session Clips cloud_upload [1] [PERSON_NAME]-argenx-XFT-Oct2025-2025-09-09-17-2…" at bounding box center [299, 436] width 561 height 203
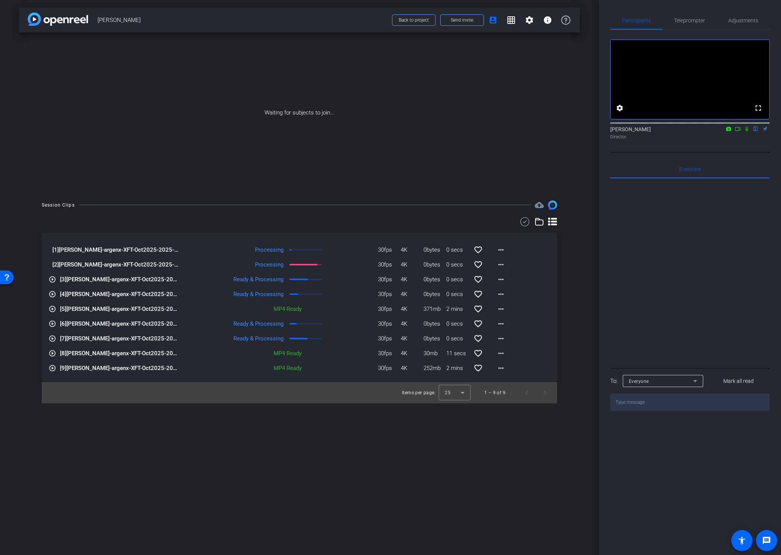
click at [739, 132] on icon at bounding box center [737, 128] width 6 height 5
click at [754, 132] on icon at bounding box center [756, 128] width 6 height 5
click at [502, 264] on mat-icon "more_horiz" at bounding box center [500, 264] width 9 height 9
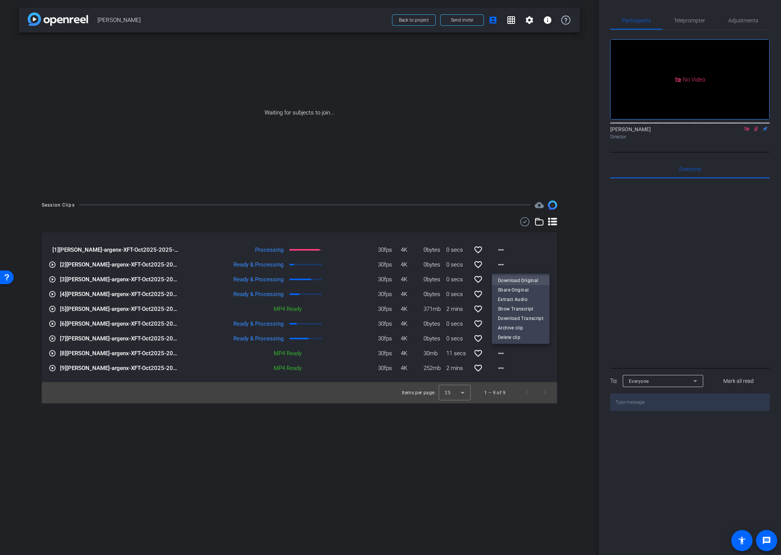
click at [509, 279] on span "Download Original" at bounding box center [521, 280] width 46 height 9
click at [503, 251] on mat-icon "more_horiz" at bounding box center [500, 249] width 9 height 9
click at [511, 266] on span "Download Original" at bounding box center [521, 265] width 46 height 9
click at [410, 20] on span "Back to project" at bounding box center [414, 19] width 30 height 5
